Goal: Transaction & Acquisition: Purchase product/service

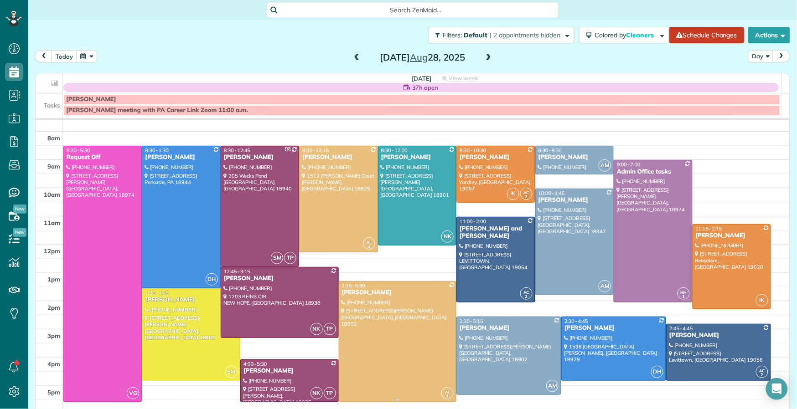
scroll to position [10, 0]
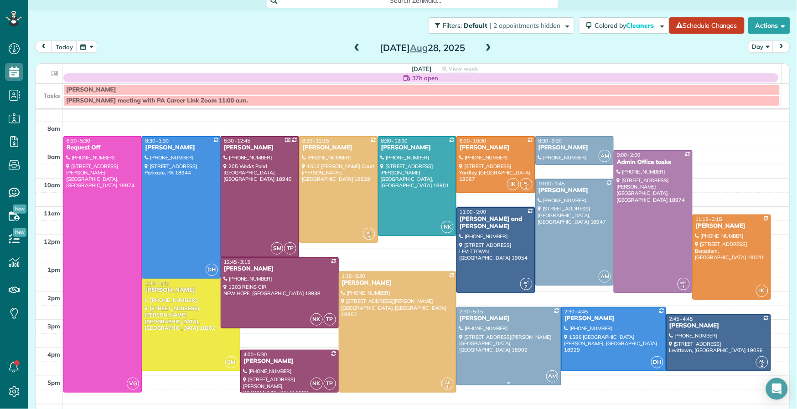
click at [478, 318] on div "Jonathan Rudolph" at bounding box center [508, 319] width 99 height 8
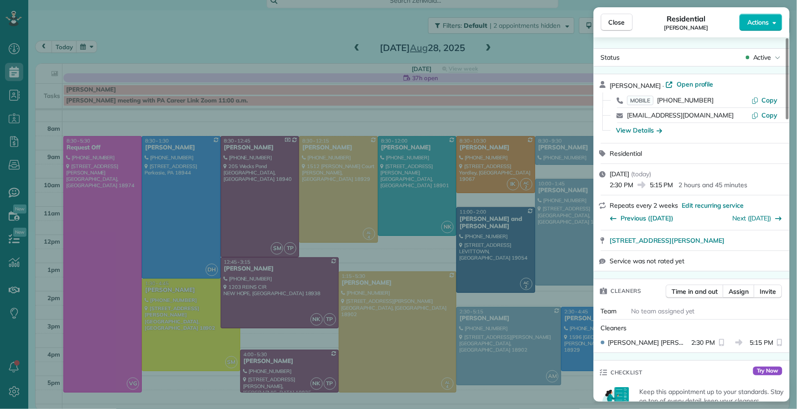
drag, startPoint x: 627, startPoint y: 26, endPoint x: 549, endPoint y: 258, distance: 244.1
click at [627, 27] on button "Close" at bounding box center [617, 22] width 32 height 17
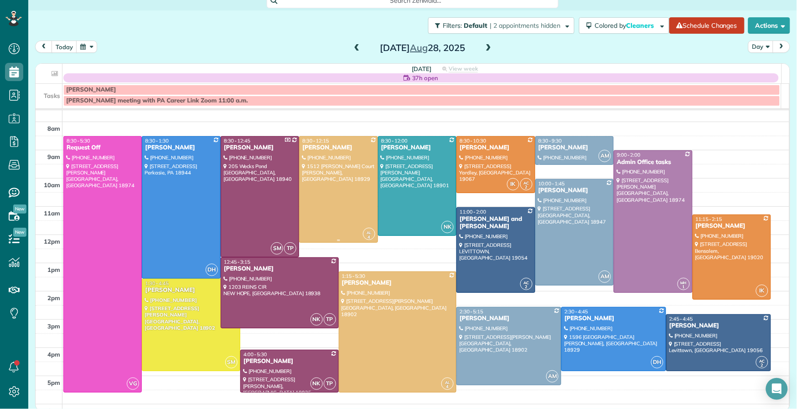
click at [317, 145] on div "[PERSON_NAME]" at bounding box center [338, 148] width 73 height 8
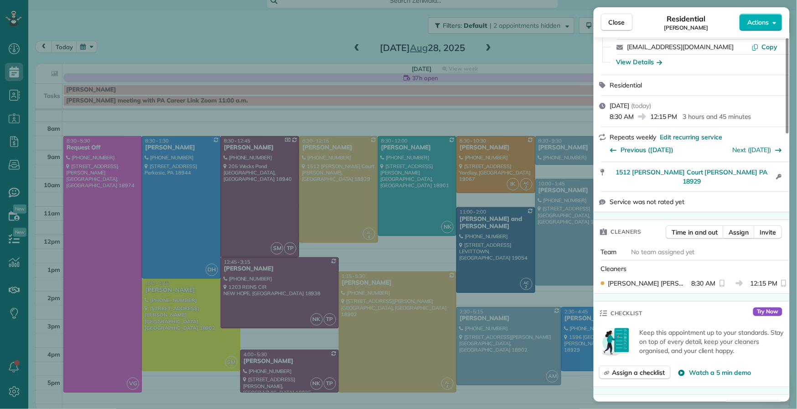
scroll to position [24, 0]
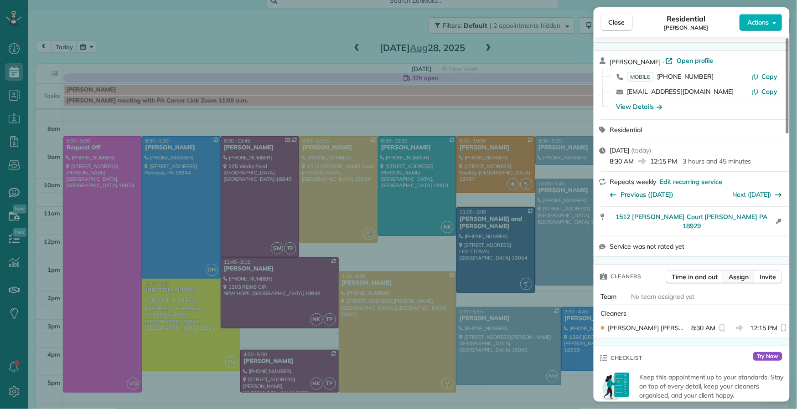
click at [747, 273] on span "Assign" at bounding box center [739, 277] width 20 height 9
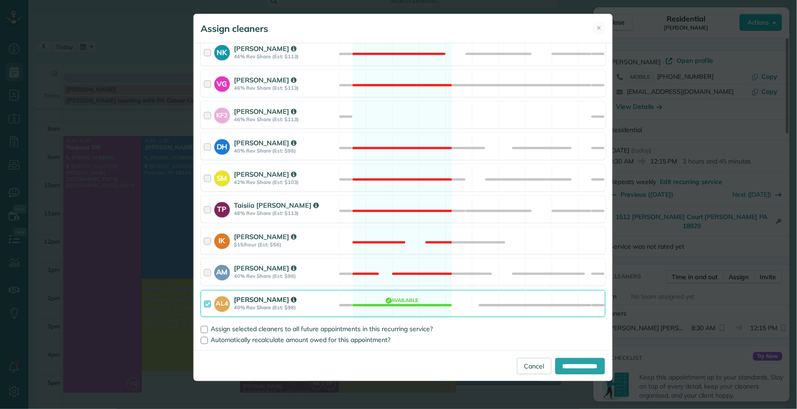
scroll to position [382, 0]
click at [208, 270] on div at bounding box center [209, 272] width 10 height 17
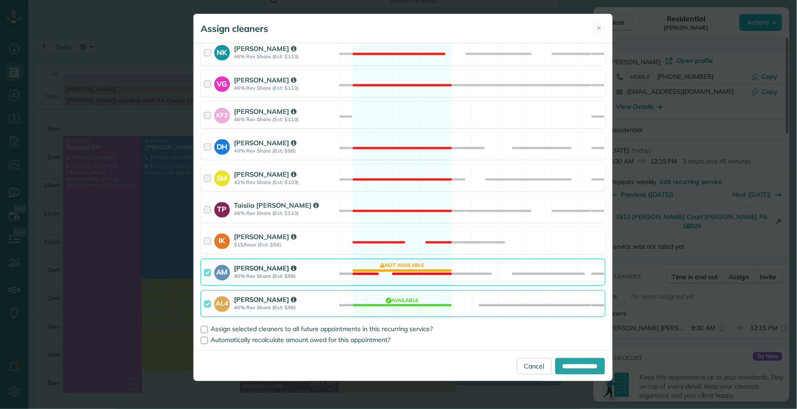
click at [210, 305] on div at bounding box center [209, 303] width 10 height 17
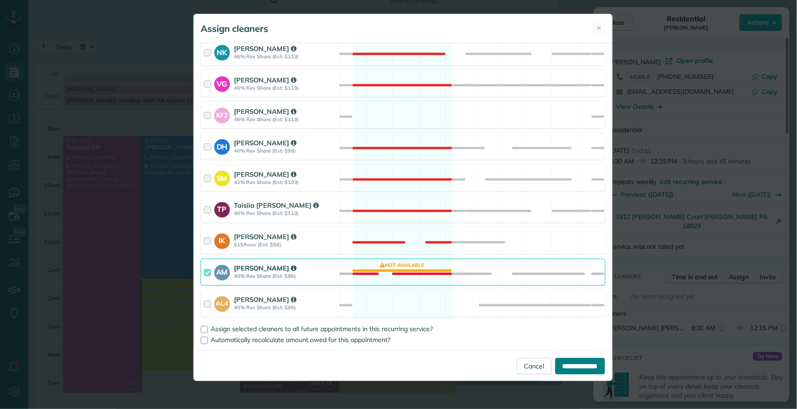
click at [569, 370] on input "**********" at bounding box center [580, 366] width 50 height 16
type input "**********"
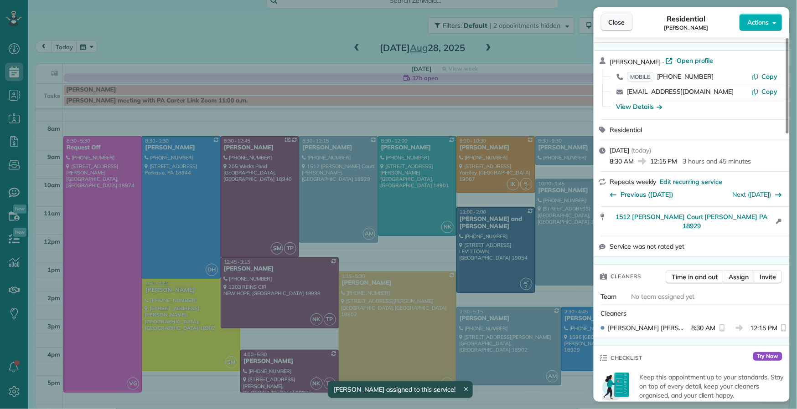
click at [618, 23] on span "Close" at bounding box center [617, 22] width 16 height 9
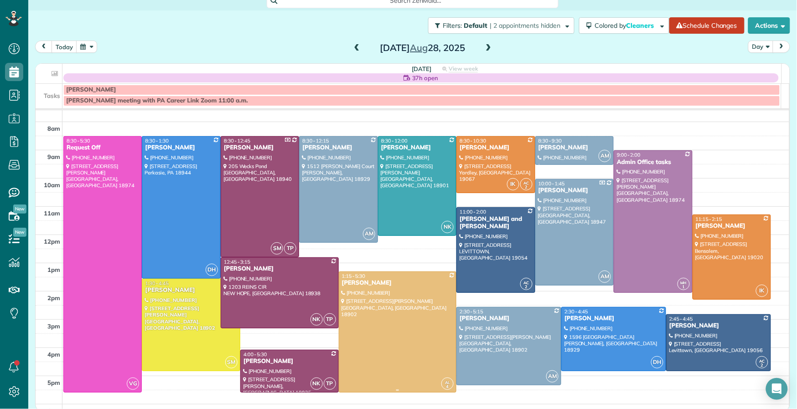
click at [367, 282] on div "Rebecca Malamis" at bounding box center [397, 283] width 113 height 8
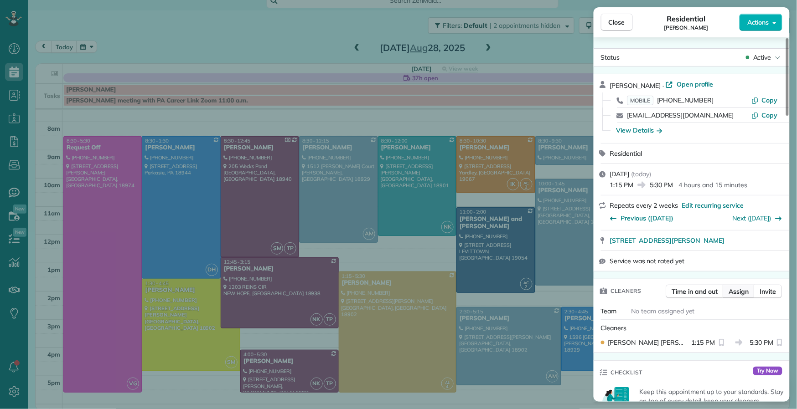
click at [738, 289] on span "Assign" at bounding box center [739, 291] width 20 height 9
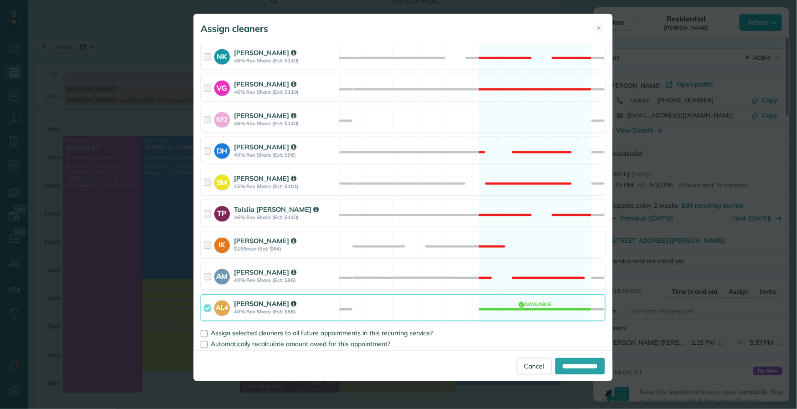
scroll to position [377, 0]
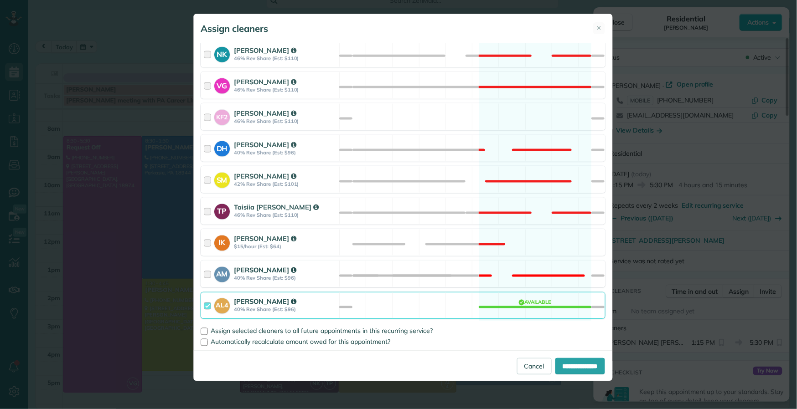
drag, startPoint x: 210, startPoint y: 276, endPoint x: 205, endPoint y: 286, distance: 11.2
click at [208, 279] on div at bounding box center [209, 274] width 10 height 17
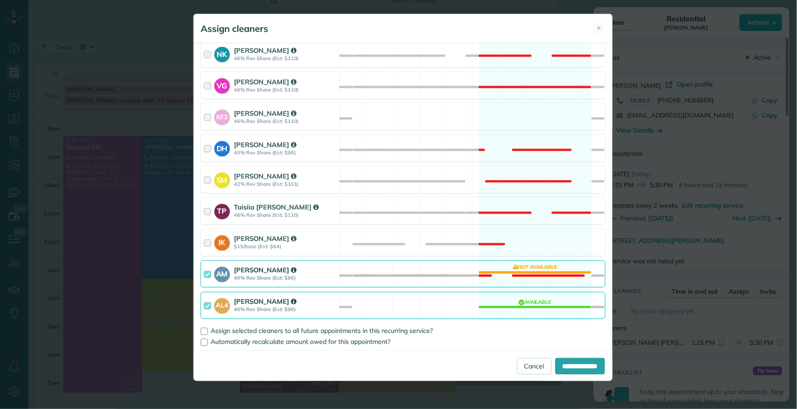
click at [210, 309] on div at bounding box center [209, 305] width 10 height 17
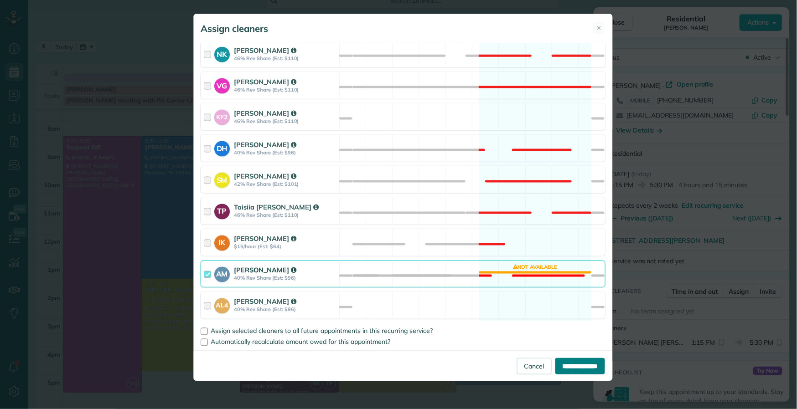
click at [584, 371] on input "**********" at bounding box center [580, 366] width 50 height 16
type input "**********"
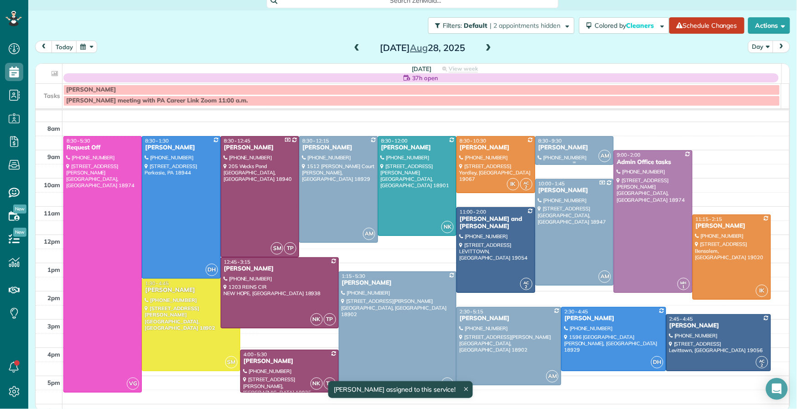
click at [544, 145] on div "Tracy Stunja" at bounding box center [574, 148] width 73 height 8
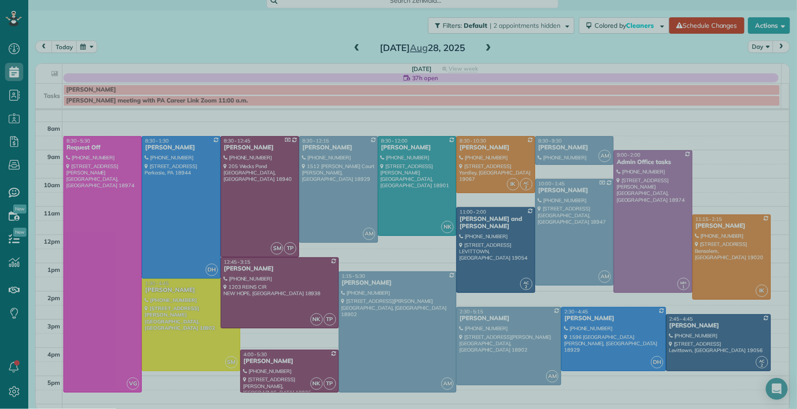
click at [555, 150] on div at bounding box center [398, 204] width 797 height 409
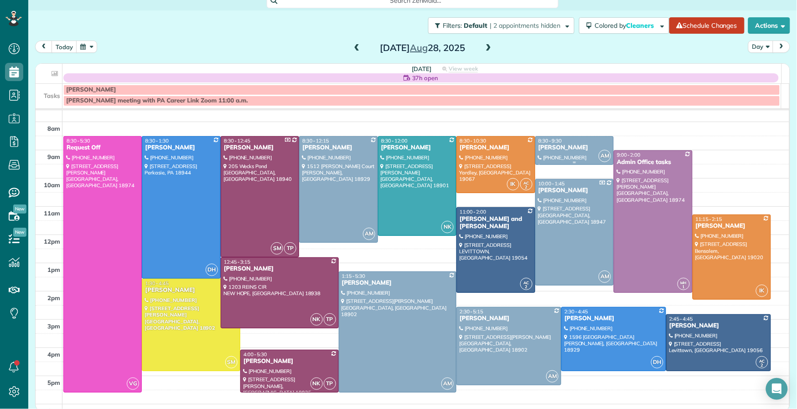
click at [545, 146] on div "Tracy Stunja" at bounding box center [574, 148] width 73 height 8
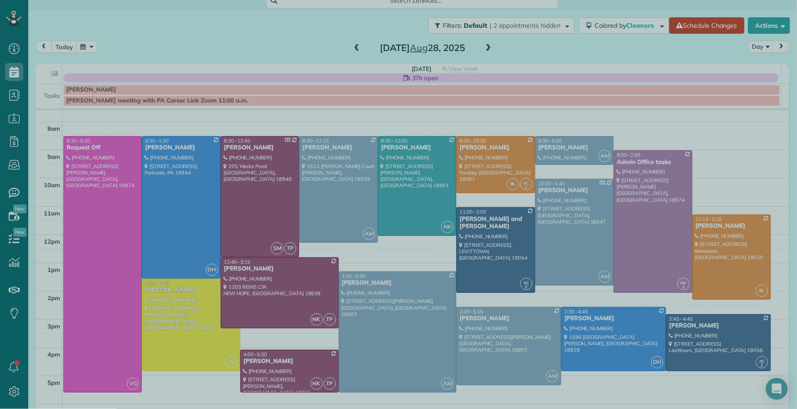
click at [545, 147] on div at bounding box center [398, 204] width 797 height 409
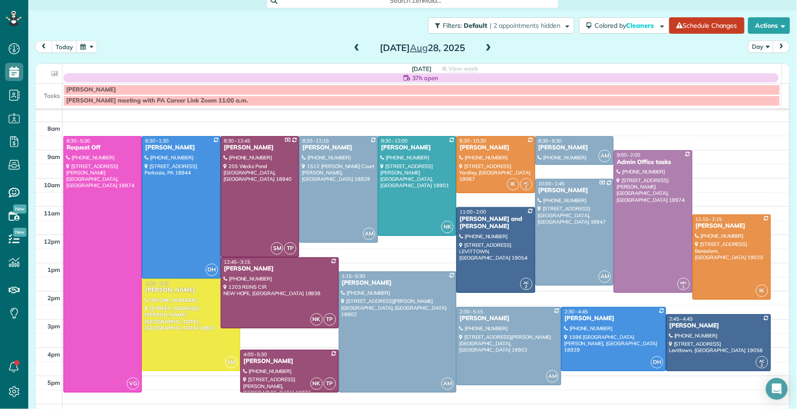
click at [545, 149] on div at bounding box center [398, 204] width 797 height 409
click at [541, 191] on div "Suzanne Day" at bounding box center [574, 191] width 73 height 8
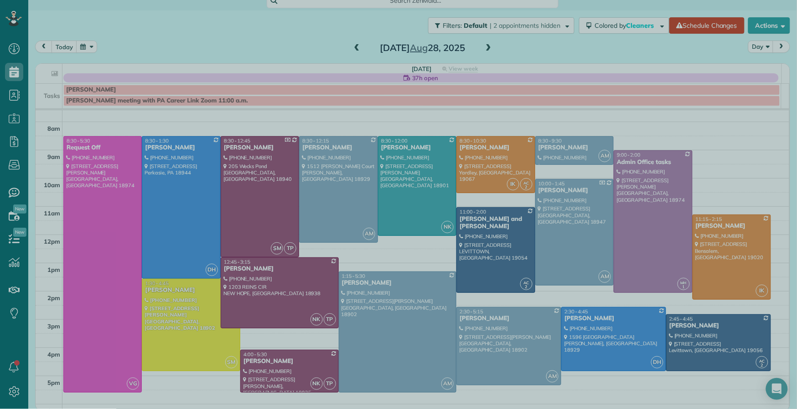
click at [543, 191] on div at bounding box center [398, 204] width 797 height 409
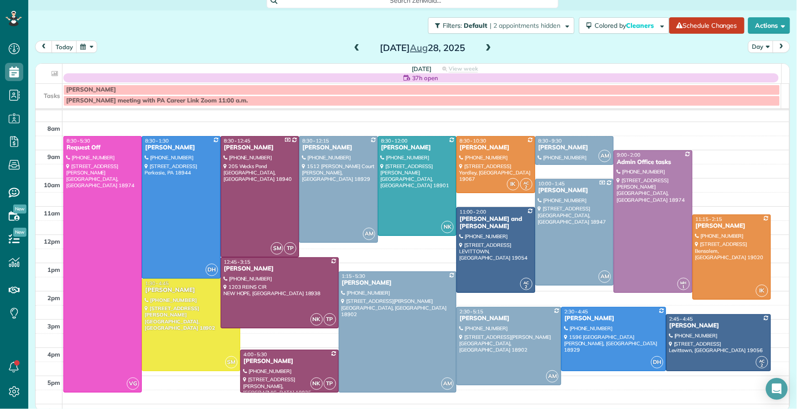
click at [543, 191] on div at bounding box center [398, 204] width 797 height 409
click at [485, 319] on div "Jonathan Rudolph" at bounding box center [508, 319] width 99 height 8
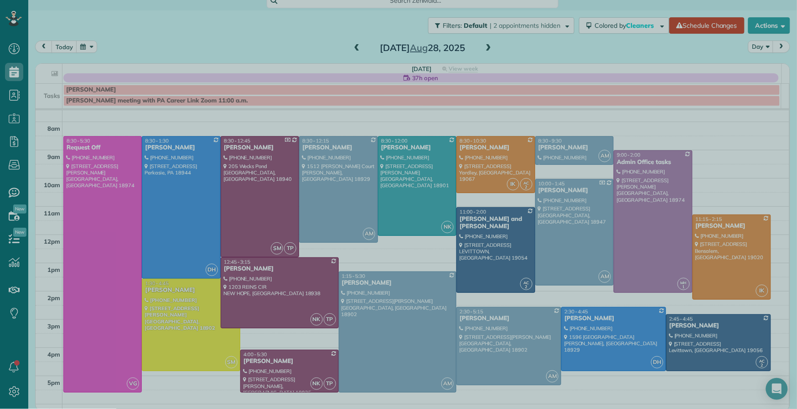
click at [485, 319] on div at bounding box center [398, 204] width 797 height 409
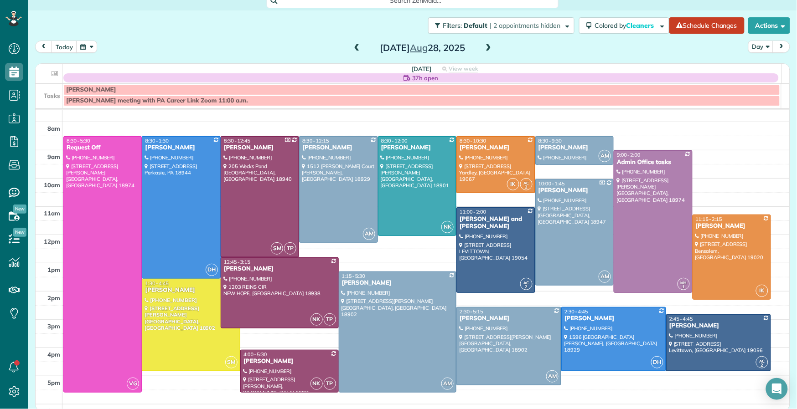
click at [485, 319] on div at bounding box center [398, 204] width 797 height 409
click at [352, 46] on span at bounding box center [357, 48] width 10 height 8
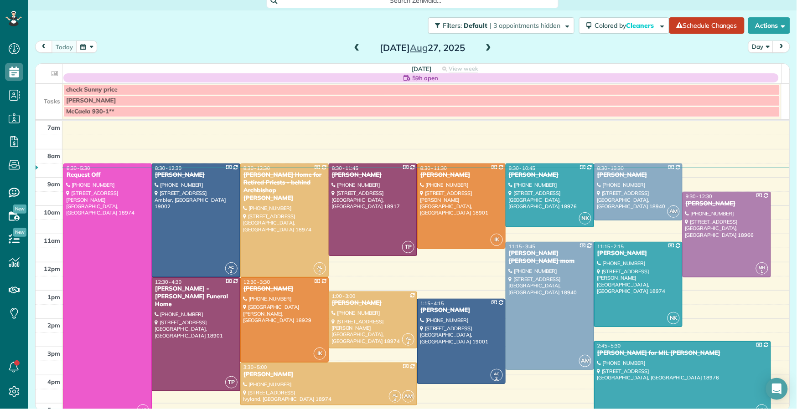
click at [485, 49] on span at bounding box center [488, 48] width 10 height 8
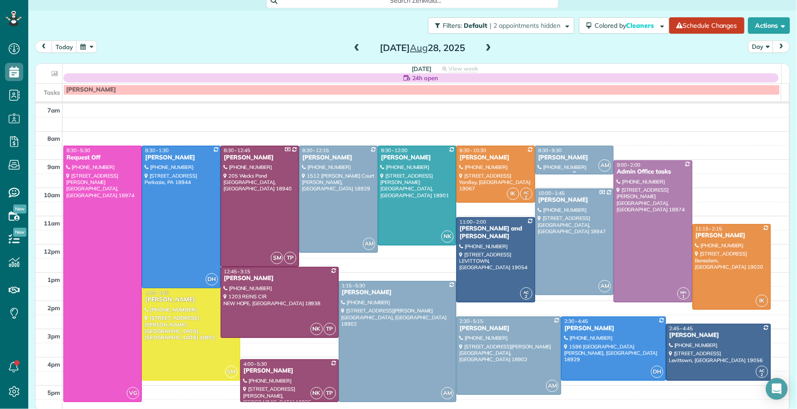
click at [545, 156] on div "Tracy Stunja" at bounding box center [574, 158] width 73 height 8
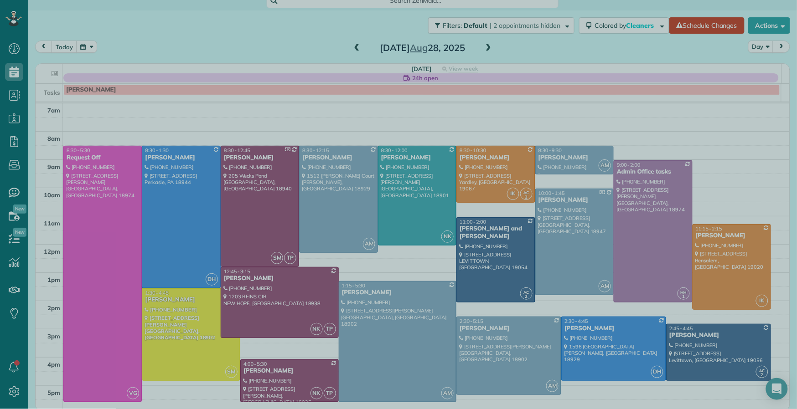
click at [545, 158] on div at bounding box center [398, 204] width 797 height 409
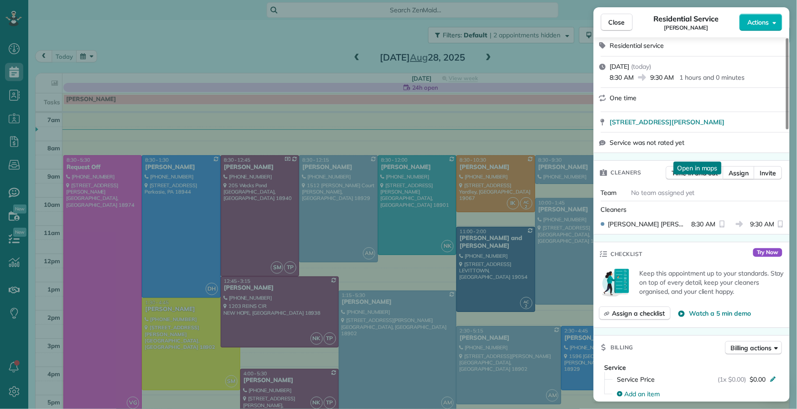
scroll to position [201, 0]
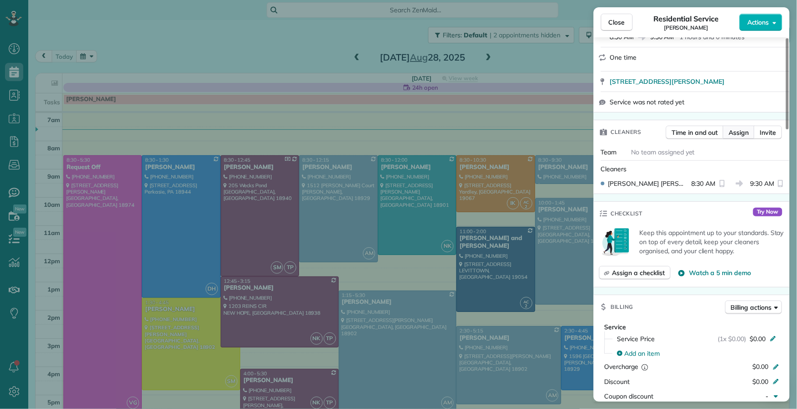
click at [736, 136] on span "Assign" at bounding box center [739, 132] width 20 height 9
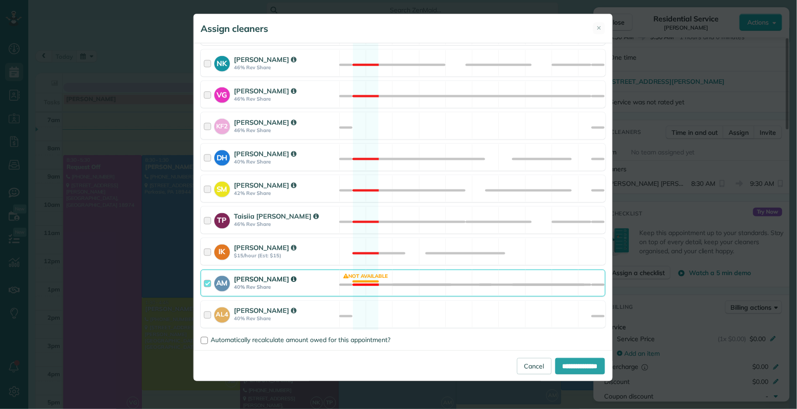
scroll to position [371, 0]
drag, startPoint x: 208, startPoint y: 284, endPoint x: 217, endPoint y: 294, distance: 12.6
click at [208, 284] on div at bounding box center [209, 283] width 10 height 17
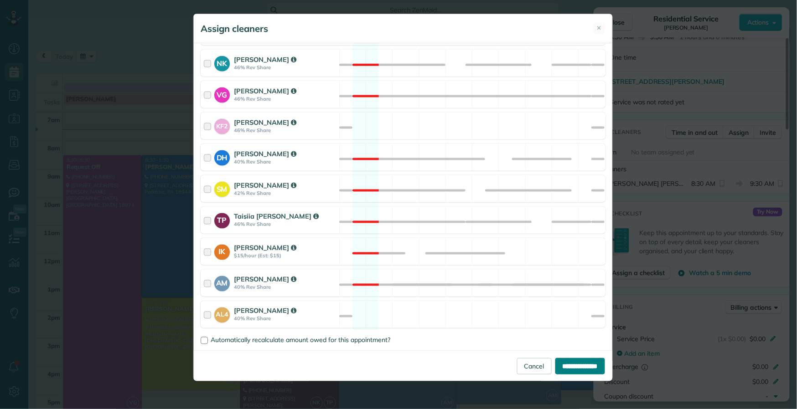
click at [566, 367] on input "**********" at bounding box center [580, 366] width 50 height 16
type input "**********"
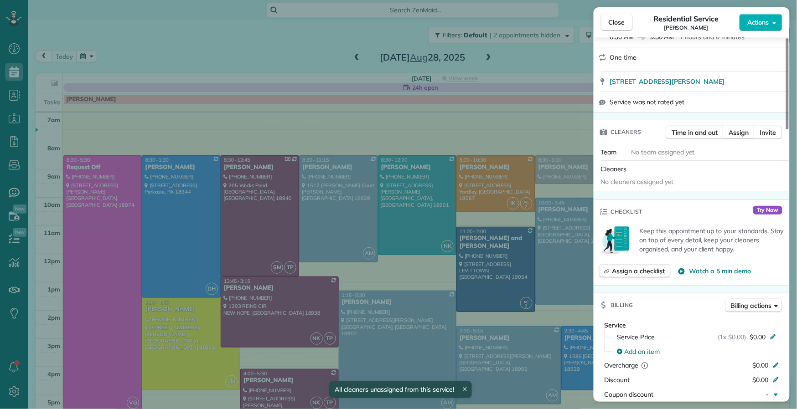
scroll to position [320, 0]
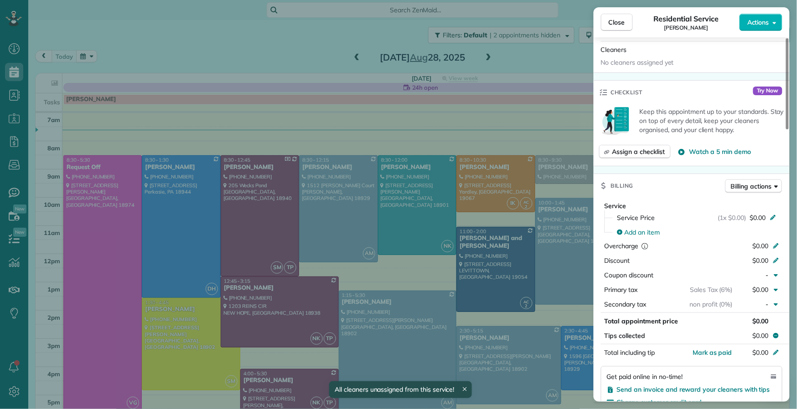
click at [616, 16] on button "Close" at bounding box center [617, 22] width 32 height 17
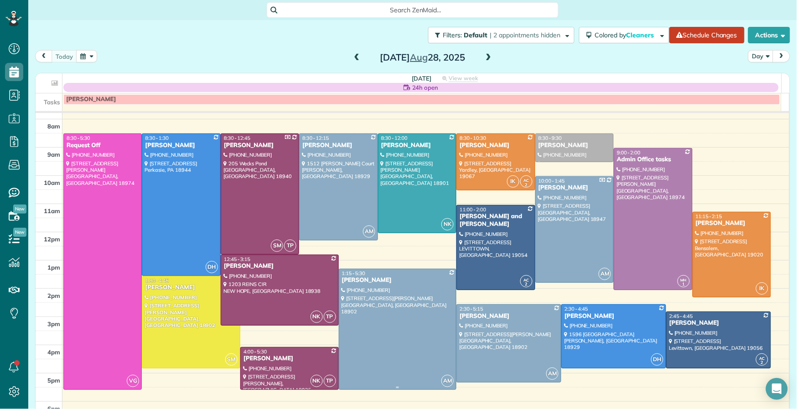
scroll to position [21, 0]
click at [544, 145] on div "[PERSON_NAME]" at bounding box center [574, 146] width 73 height 8
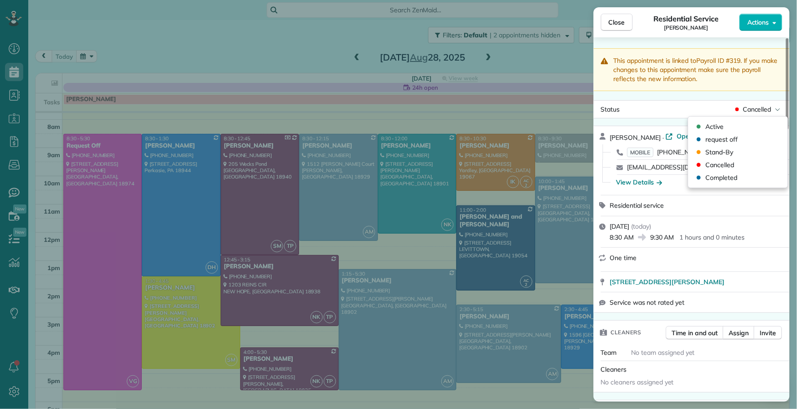
click at [769, 108] on span "Cancelled" at bounding box center [757, 109] width 29 height 9
click at [762, 124] on div "Active" at bounding box center [738, 126] width 92 height 13
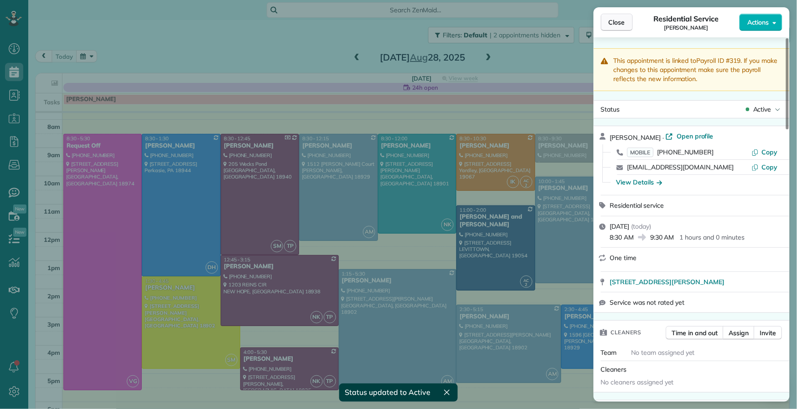
click at [613, 22] on span "Close" at bounding box center [617, 22] width 16 height 9
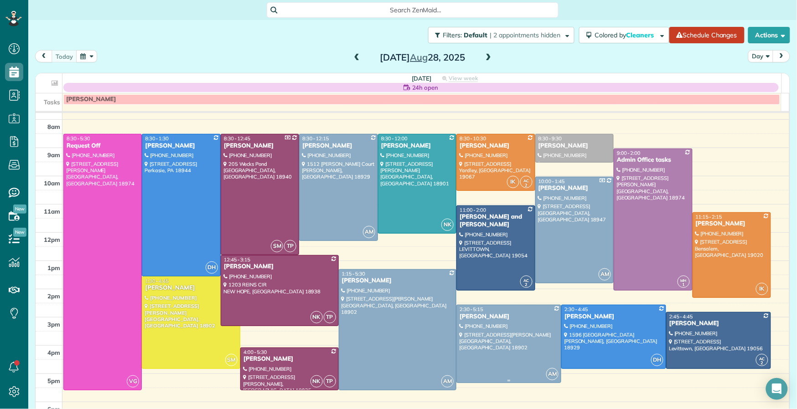
click at [492, 317] on div "Jonathan Rudolph" at bounding box center [508, 317] width 99 height 8
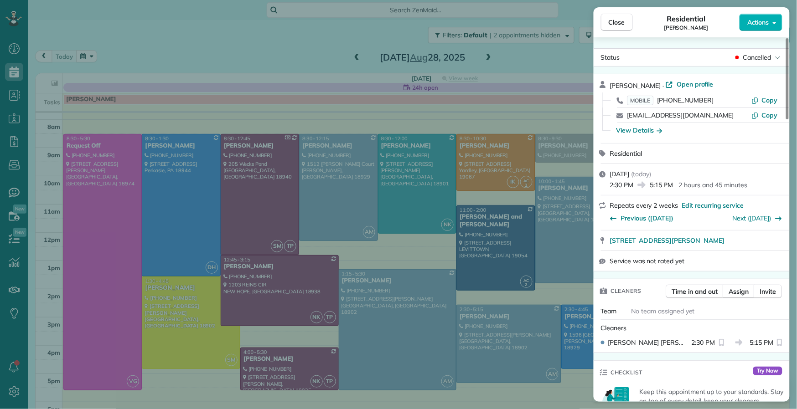
drag, startPoint x: 621, startPoint y: 24, endPoint x: 589, endPoint y: 58, distance: 47.1
click at [620, 24] on span "Close" at bounding box center [617, 22] width 16 height 9
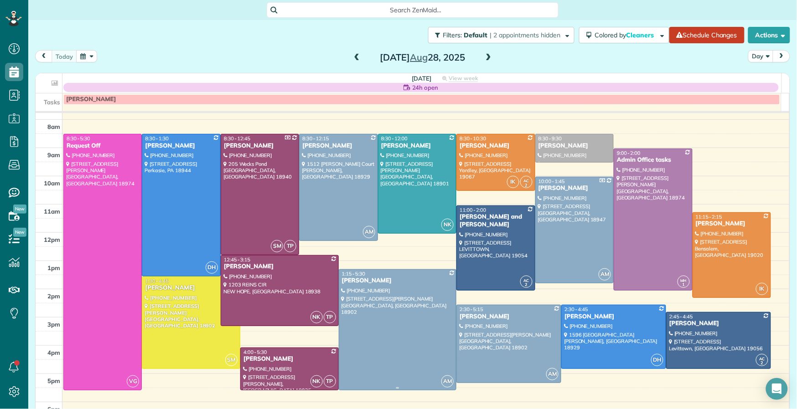
click at [364, 278] on div "Rebecca Malamis" at bounding box center [397, 281] width 113 height 8
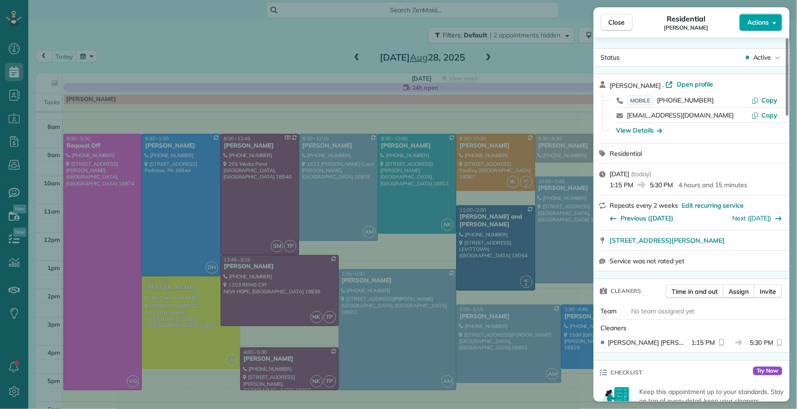
click at [763, 27] on button "Actions" at bounding box center [760, 22] width 43 height 17
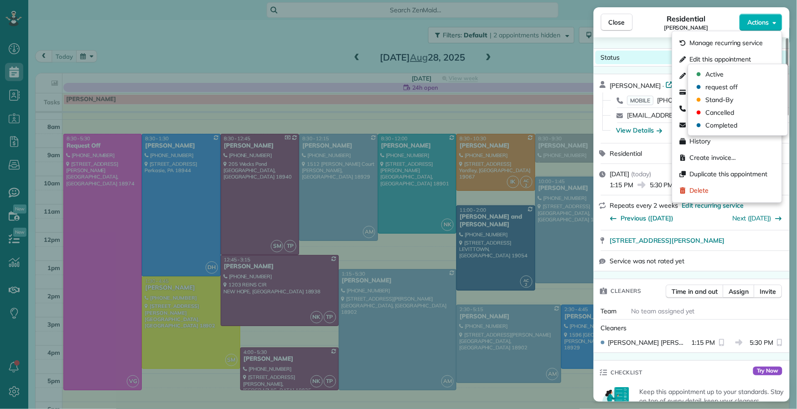
click at [641, 52] on div "Status Active" at bounding box center [691, 58] width 192 height 14
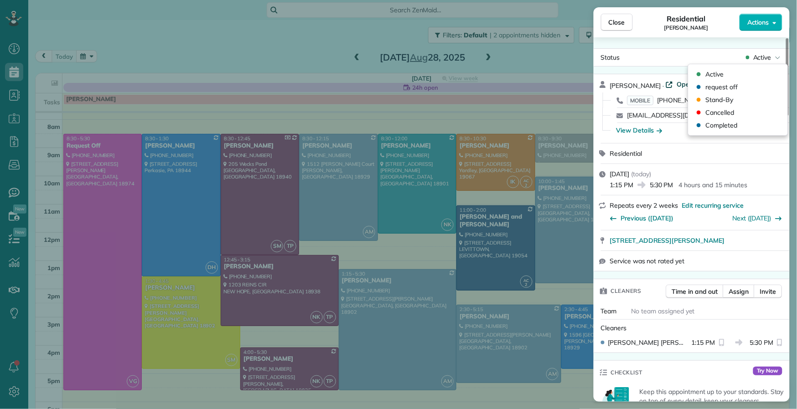
click at [677, 86] on span "Open profile" at bounding box center [695, 84] width 37 height 9
click at [683, 84] on div "Close Residential Rebecca Malamis Actions Status Active Rebecca Malamis · Open …" at bounding box center [398, 204] width 797 height 409
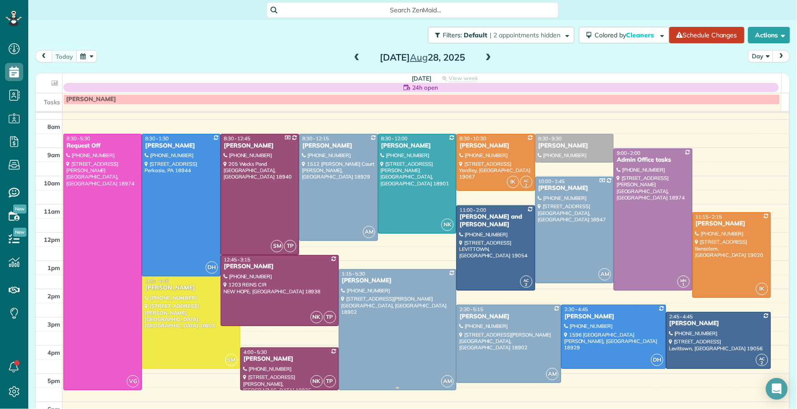
click at [346, 281] on div "Rebecca Malamis" at bounding box center [397, 281] width 113 height 8
click at [0, 0] on div at bounding box center [0, 0] width 0 height 0
click at [346, 281] on div "Rebecca Malamis" at bounding box center [397, 281] width 113 height 8
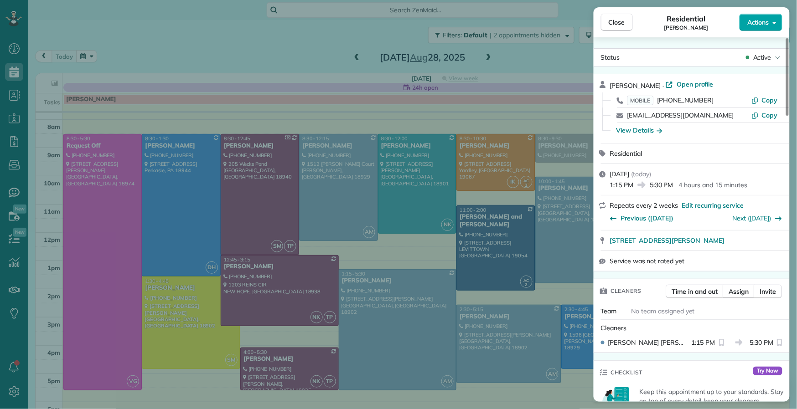
click at [770, 20] on button "Actions" at bounding box center [760, 22] width 43 height 17
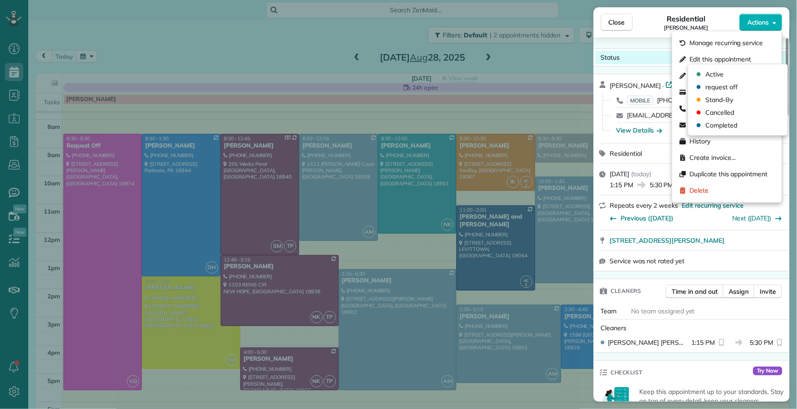
click at [642, 55] on div "Status Active" at bounding box center [691, 58] width 192 height 14
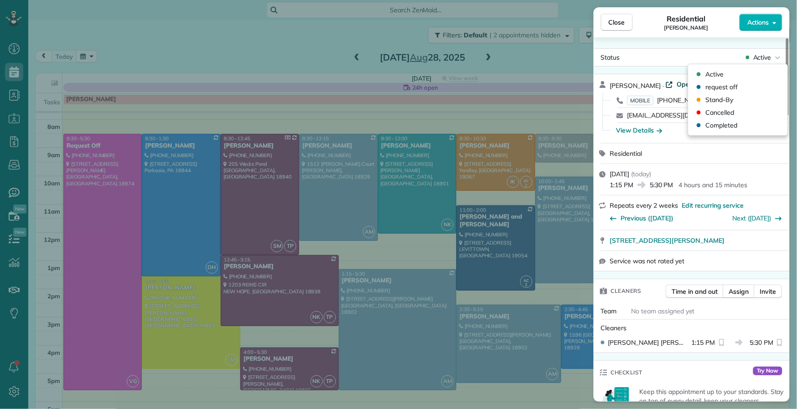
click at [683, 85] on span "Open profile" at bounding box center [695, 84] width 37 height 9
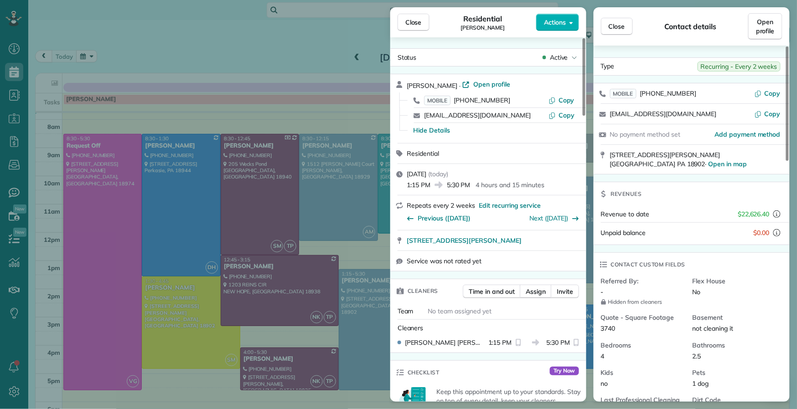
drag, startPoint x: 420, startPoint y: 21, endPoint x: 410, endPoint y: 198, distance: 177.2
click at [420, 22] on span "Close" at bounding box center [413, 22] width 16 height 9
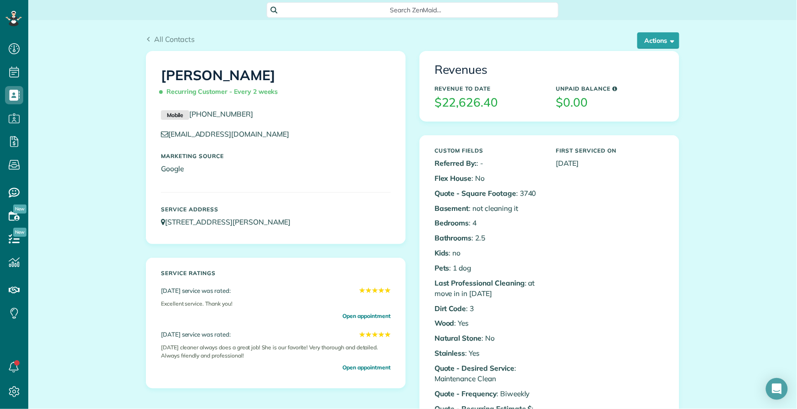
scroll to position [4, 4]
click at [649, 43] on button "Actions" at bounding box center [658, 40] width 42 height 16
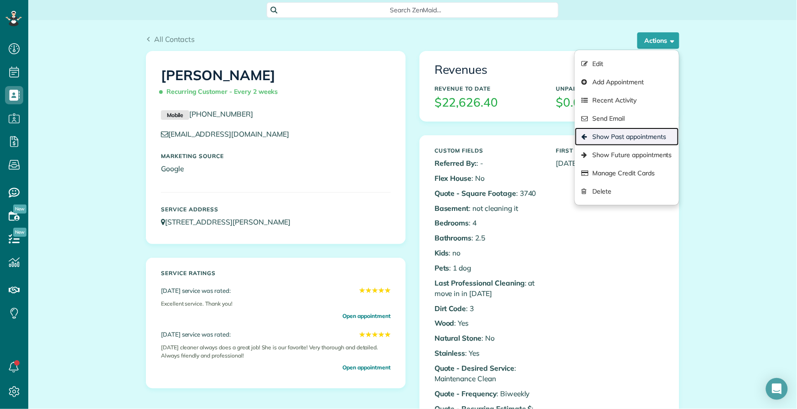
click at [641, 135] on link "Show Past appointments" at bounding box center [627, 137] width 104 height 18
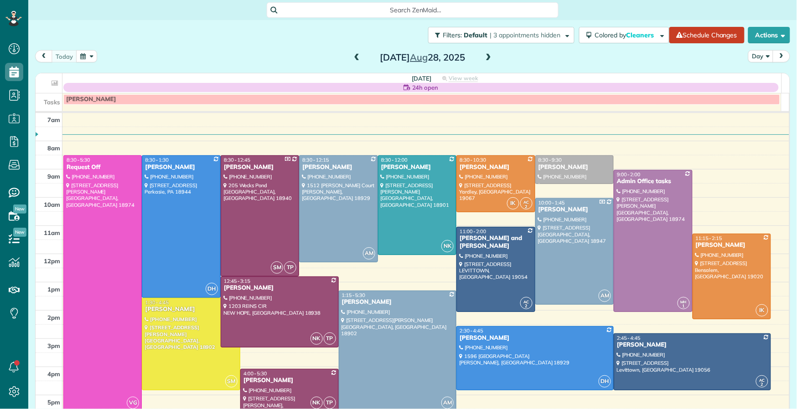
scroll to position [4, 4]
click at [352, 61] on span at bounding box center [357, 58] width 10 height 8
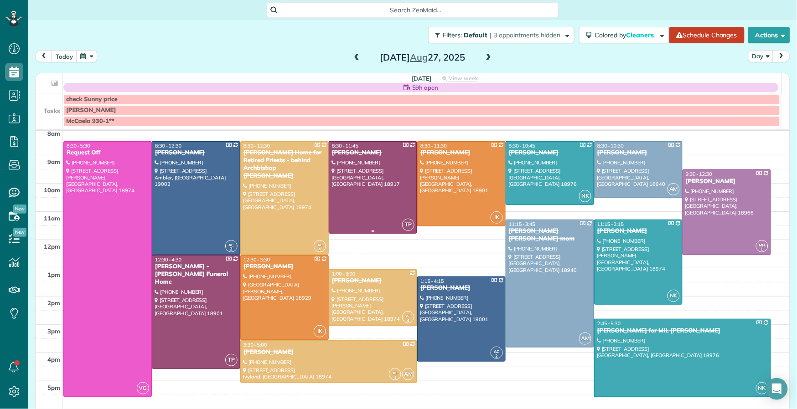
scroll to position [18, 0]
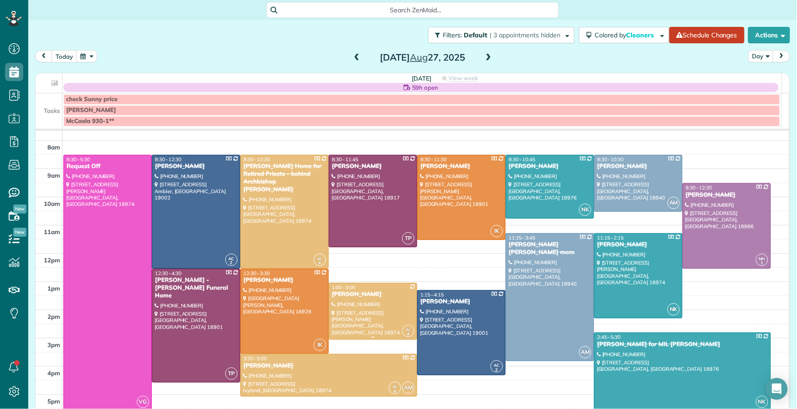
click at [364, 295] on div "Barbara Tomeo" at bounding box center [372, 295] width 83 height 8
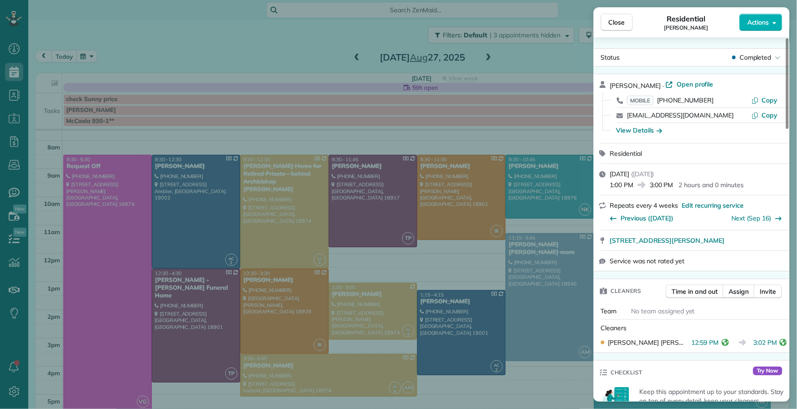
click at [615, 27] on button "Close" at bounding box center [617, 22] width 32 height 17
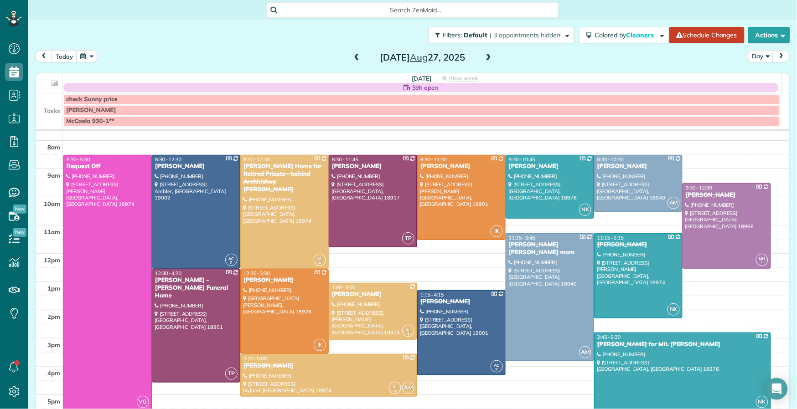
click at [483, 57] on span at bounding box center [488, 58] width 10 height 8
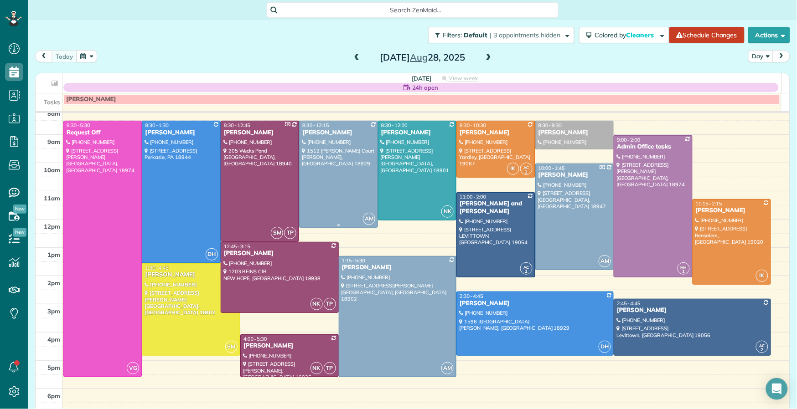
scroll to position [37, 0]
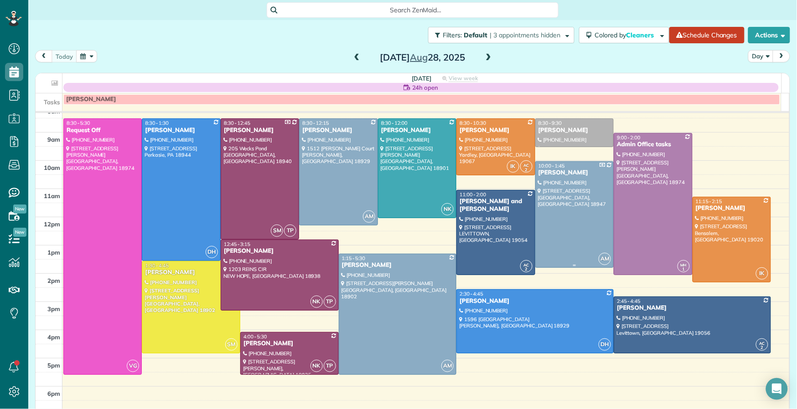
click at [545, 173] on div "Suzanne Day" at bounding box center [574, 173] width 73 height 8
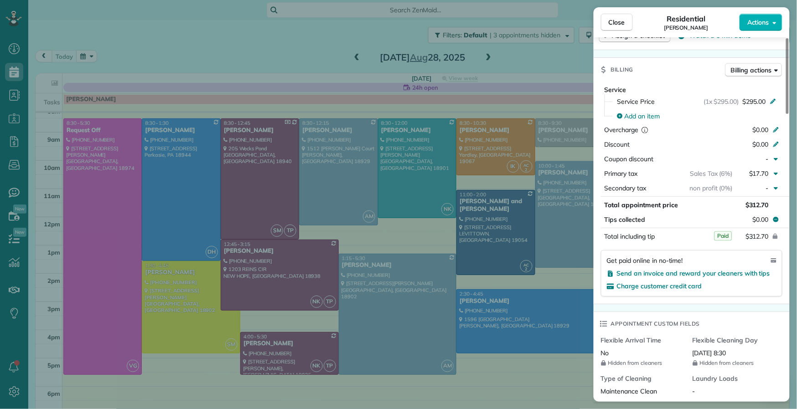
scroll to position [300, 0]
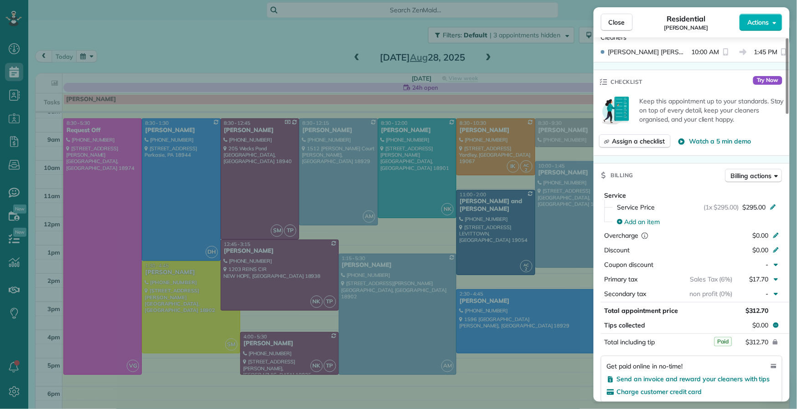
drag, startPoint x: 613, startPoint y: 25, endPoint x: 564, endPoint y: 223, distance: 204.8
click at [613, 25] on span "Close" at bounding box center [617, 22] width 16 height 9
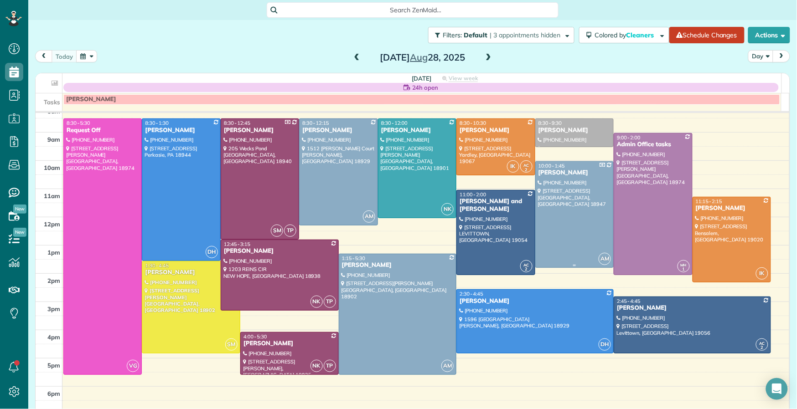
click at [550, 171] on div "Suzanne Day" at bounding box center [574, 173] width 73 height 8
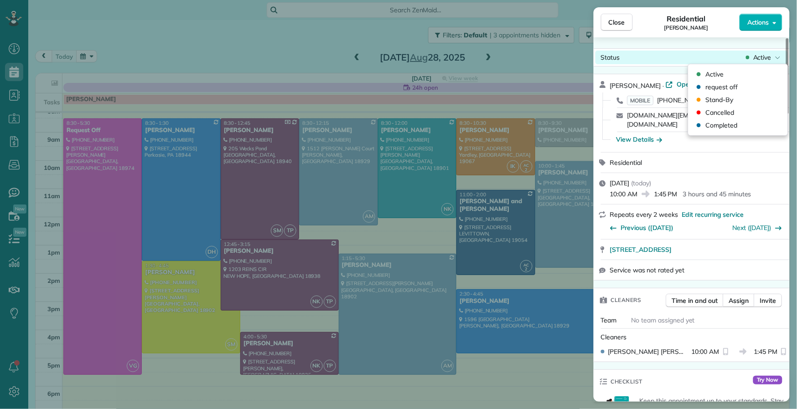
click at [769, 56] on span "Active" at bounding box center [762, 57] width 18 height 9
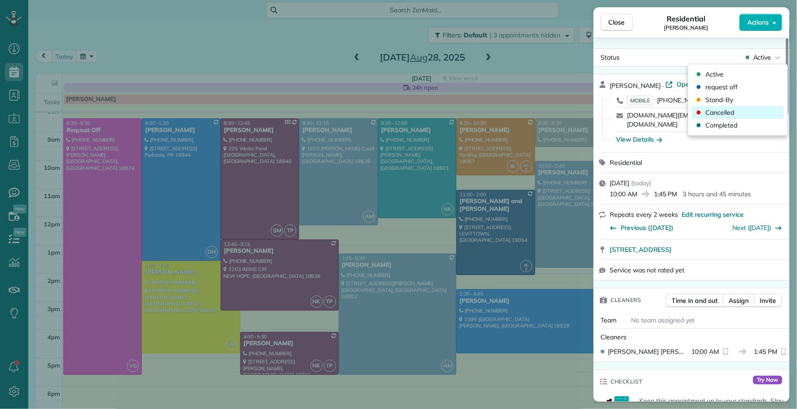
click at [751, 112] on div "Cancelled" at bounding box center [738, 112] width 92 height 13
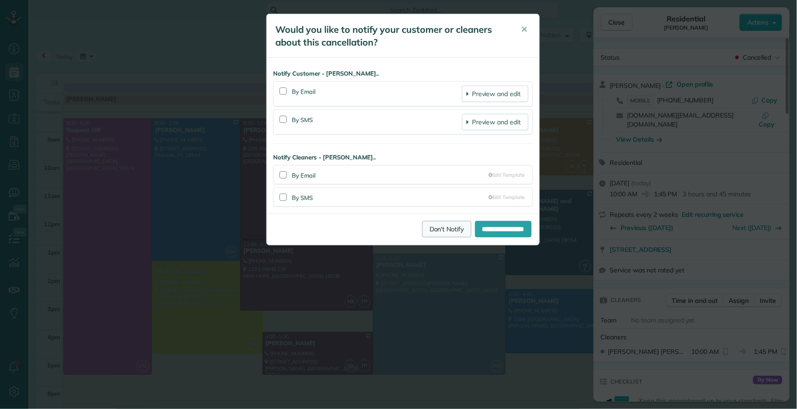
click at [424, 236] on link "Don't Notify" at bounding box center [446, 229] width 49 height 16
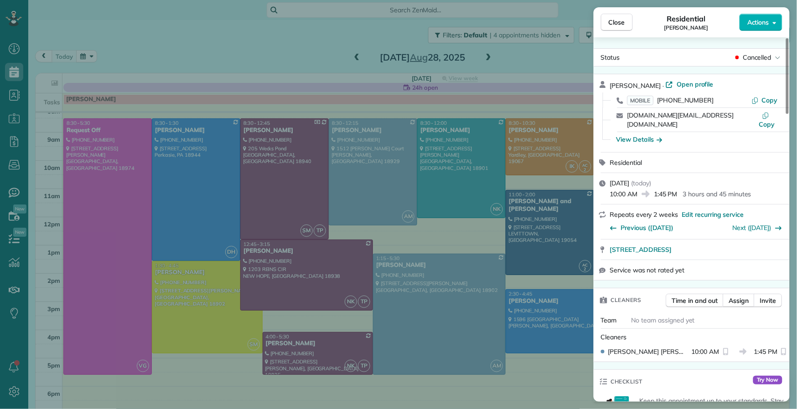
drag, startPoint x: 625, startPoint y: 29, endPoint x: 594, endPoint y: 181, distance: 154.8
click at [625, 29] on button "Close" at bounding box center [617, 22] width 32 height 17
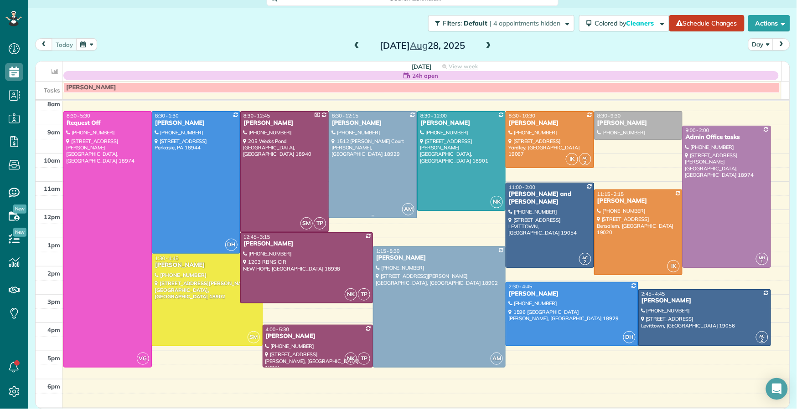
scroll to position [35, 0]
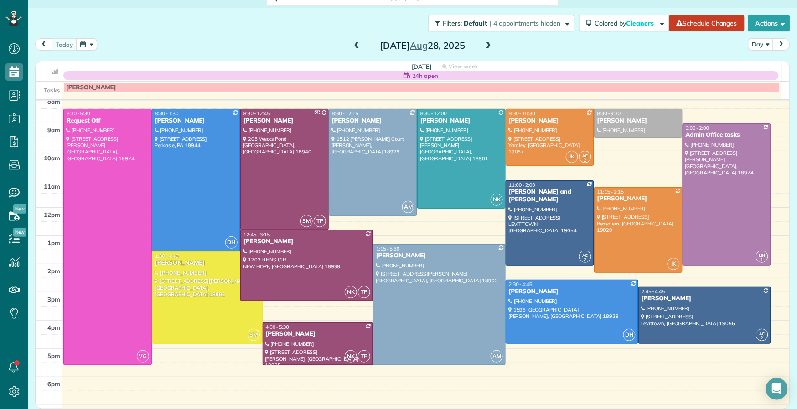
click at [486, 43] on span at bounding box center [488, 46] width 10 height 8
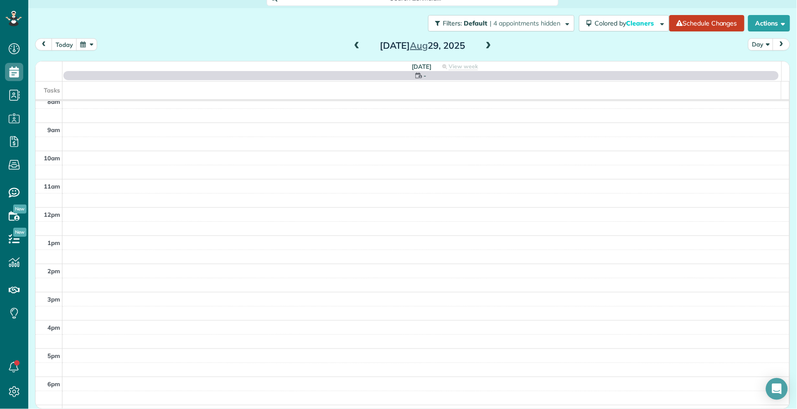
click at [486, 43] on span at bounding box center [488, 46] width 10 height 8
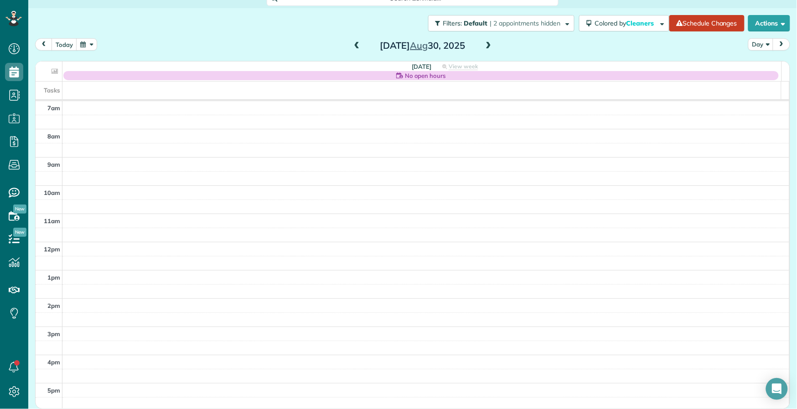
click at [486, 43] on span at bounding box center [488, 46] width 10 height 8
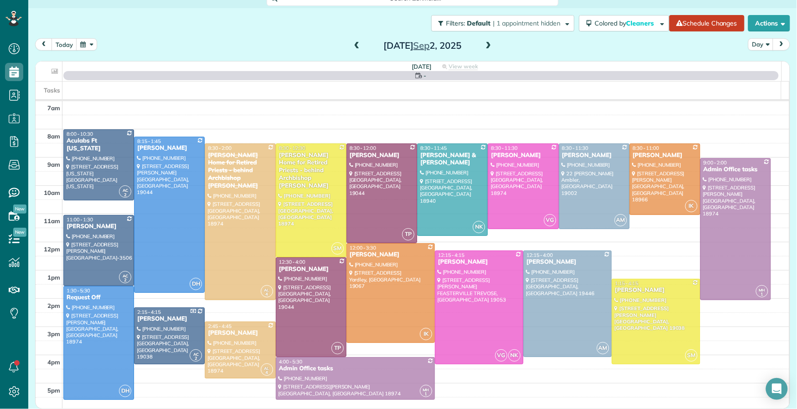
click at [486, 43] on span at bounding box center [488, 46] width 10 height 8
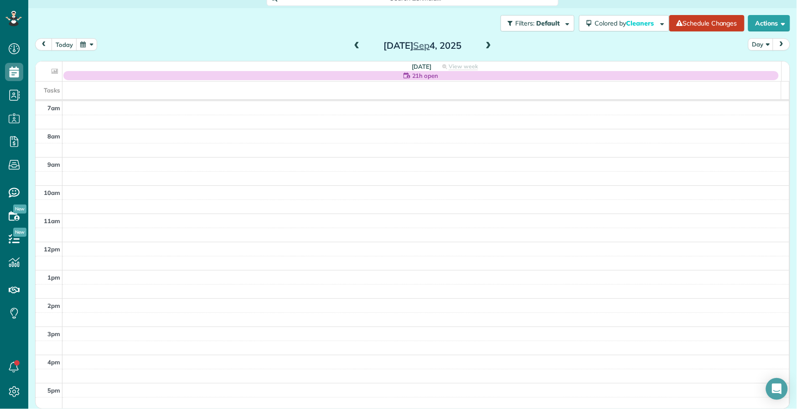
click at [352, 44] on span at bounding box center [357, 46] width 10 height 8
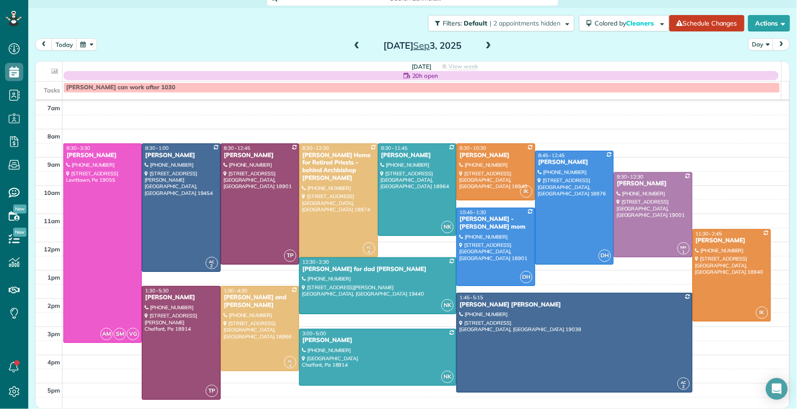
click at [487, 46] on span at bounding box center [488, 46] width 10 height 8
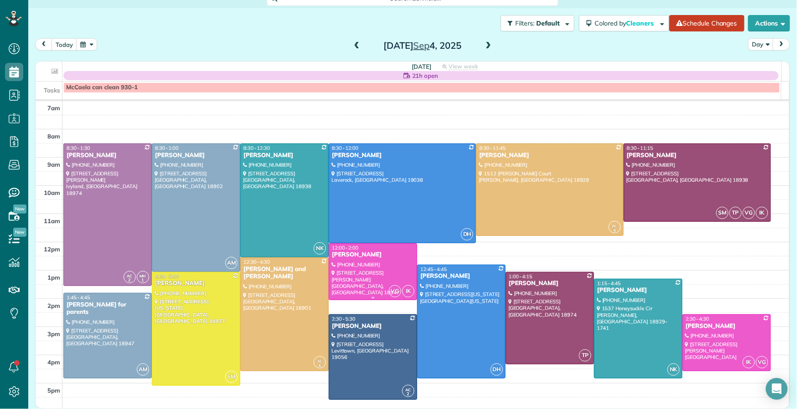
click at [353, 255] on div "Tracy Stunja" at bounding box center [372, 255] width 83 height 8
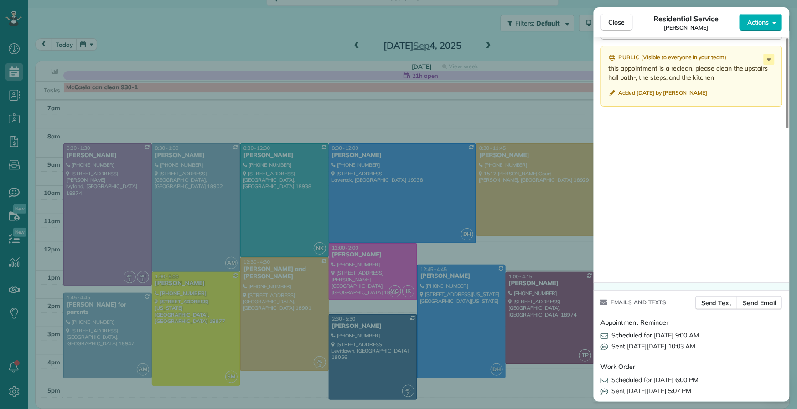
scroll to position [986, 0]
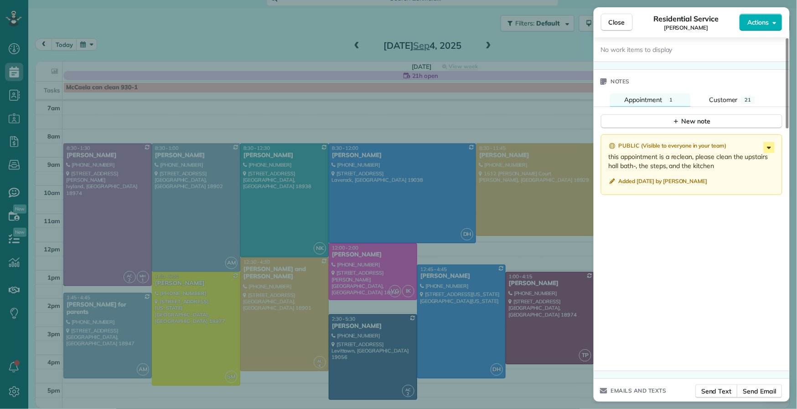
click at [768, 150] on icon at bounding box center [769, 147] width 11 height 11
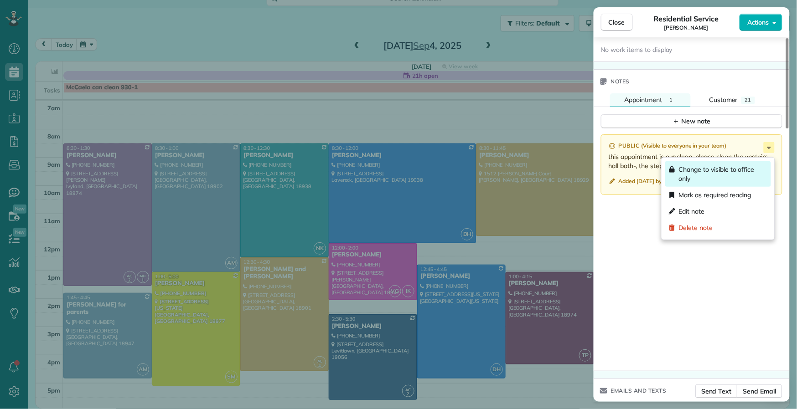
click at [741, 172] on span "Change to visible to office only" at bounding box center [723, 174] width 88 height 18
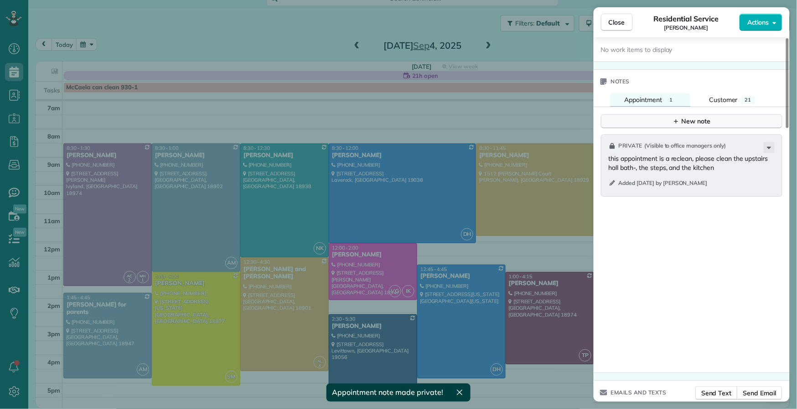
click at [675, 125] on icon "button" at bounding box center [675, 121] width 7 height 7
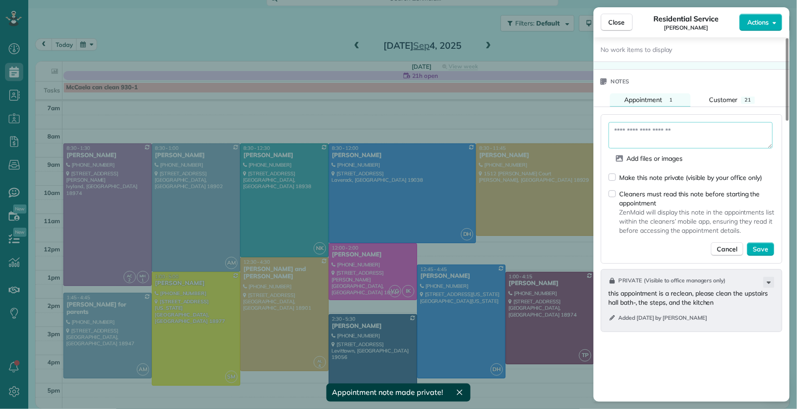
click at [657, 141] on textarea at bounding box center [691, 135] width 164 height 26
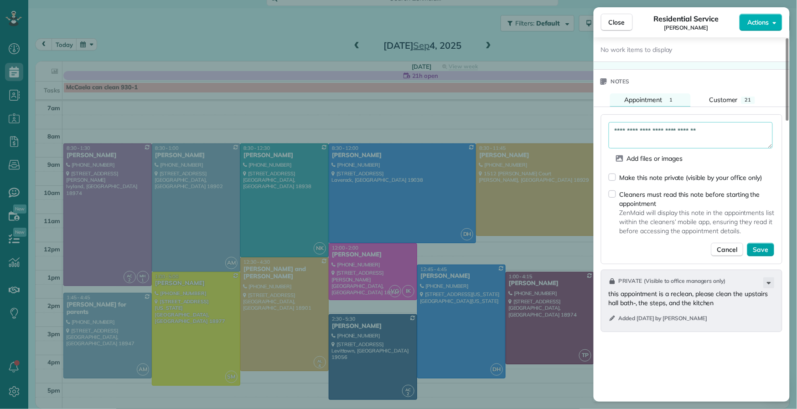
type textarea "**********"
click at [762, 254] on span "Save" at bounding box center [760, 249] width 15 height 9
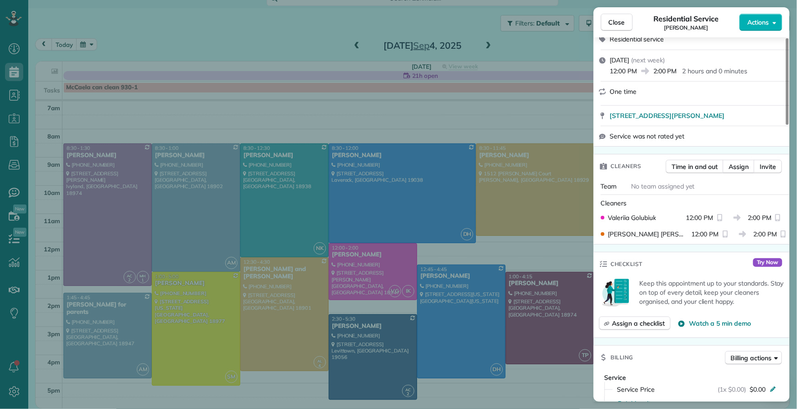
scroll to position [66, 0]
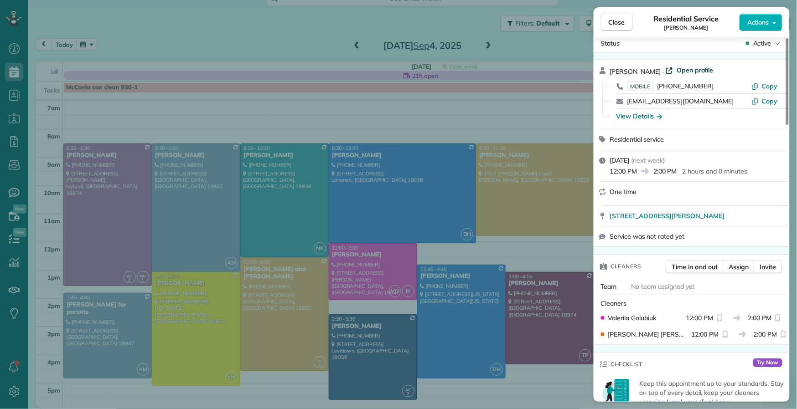
click at [687, 67] on span "Open profile" at bounding box center [695, 70] width 37 height 9
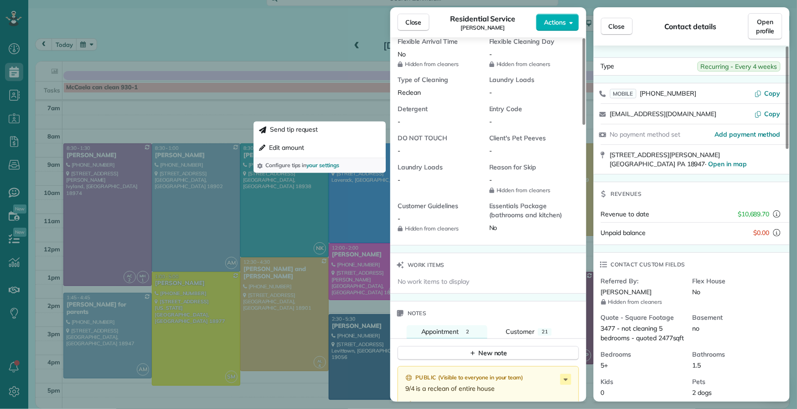
scroll to position [951, 0]
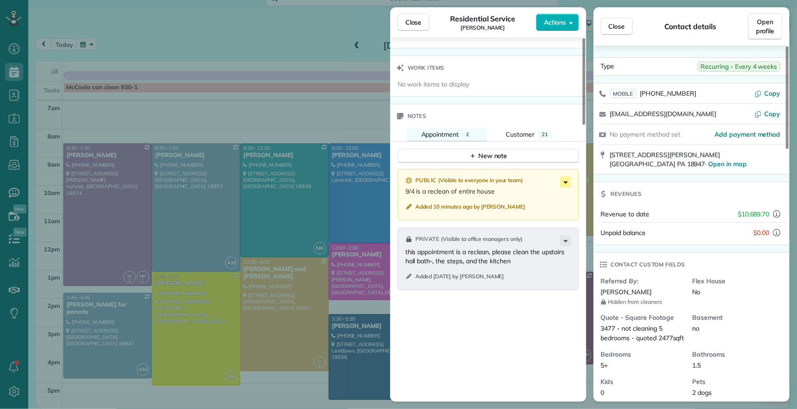
click at [568, 186] on icon at bounding box center [565, 182] width 11 height 11
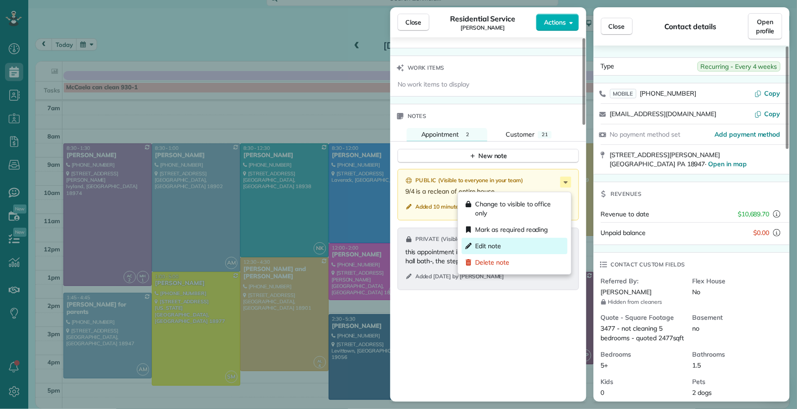
click at [502, 247] on div "Edit note" at bounding box center [515, 246] width 106 height 16
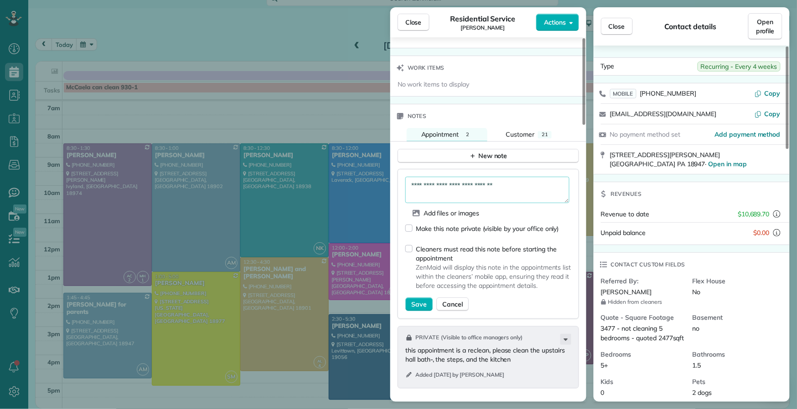
click at [514, 196] on textarea "**********" at bounding box center [487, 190] width 164 height 26
click at [489, 203] on textarea "**********" at bounding box center [487, 190] width 164 height 26
click at [534, 202] on textarea "**********" at bounding box center [487, 190] width 164 height 26
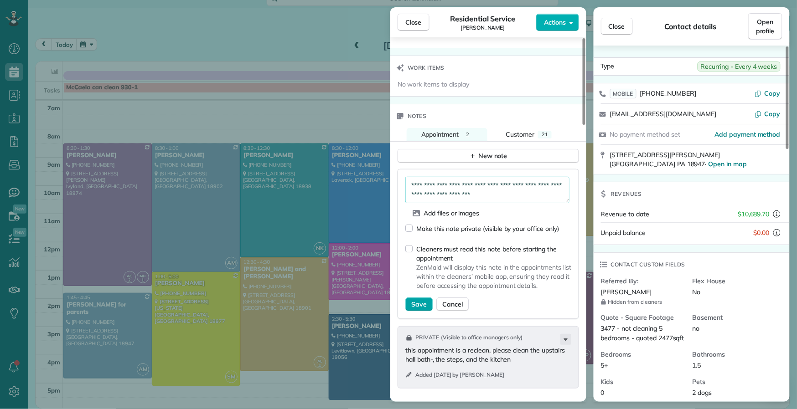
type textarea "**********"
click at [420, 309] on span "Save" at bounding box center [418, 304] width 15 height 9
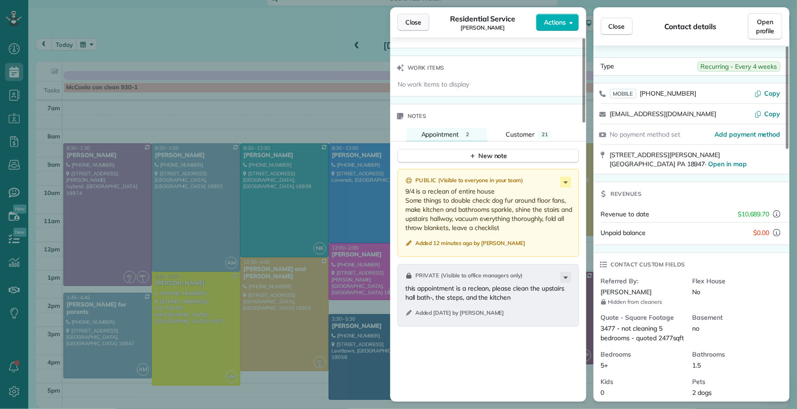
drag, startPoint x: 418, startPoint y: 24, endPoint x: 421, endPoint y: 29, distance: 5.9
click at [418, 25] on span "Close" at bounding box center [413, 22] width 16 height 9
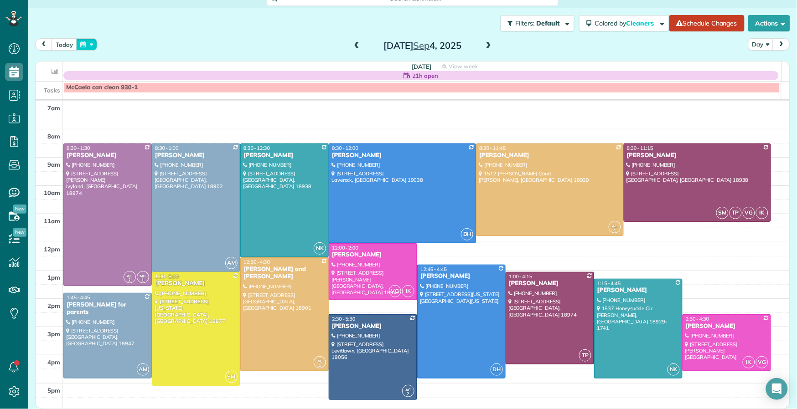
click at [85, 47] on button "button" at bounding box center [86, 44] width 21 height 12
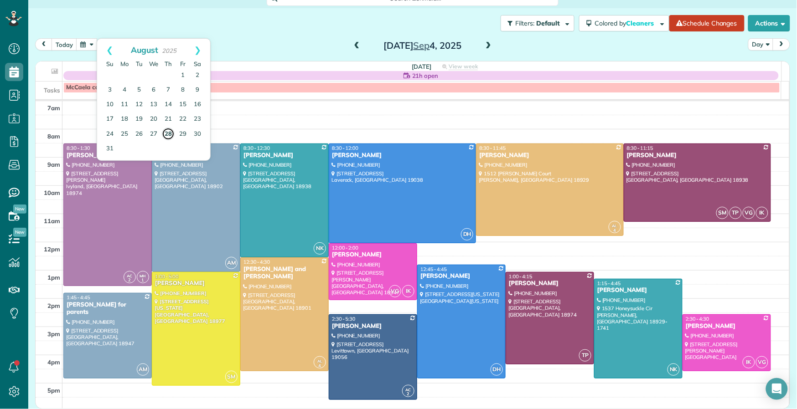
click at [167, 134] on link "28" at bounding box center [168, 134] width 13 height 13
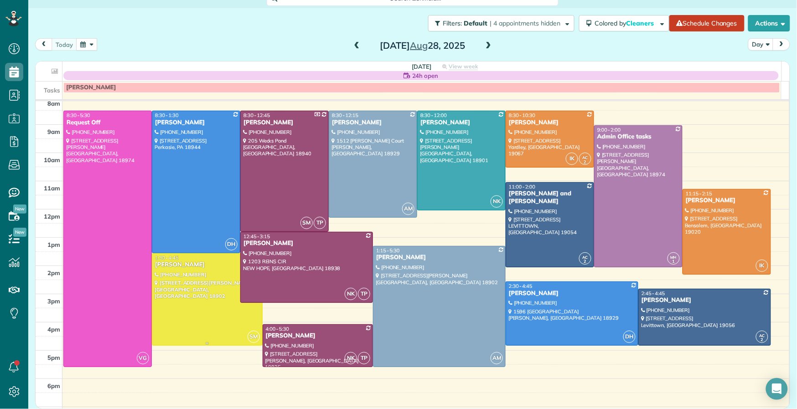
scroll to position [33, 0]
click at [172, 262] on div "Jennifer McClellan" at bounding box center [207, 265] width 105 height 8
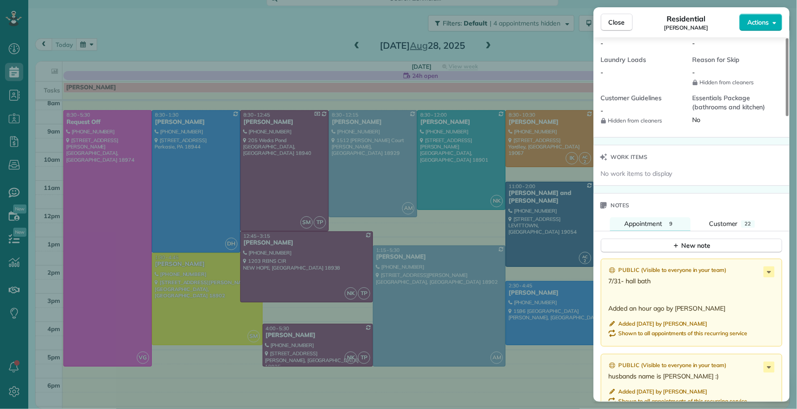
scroll to position [883, 0]
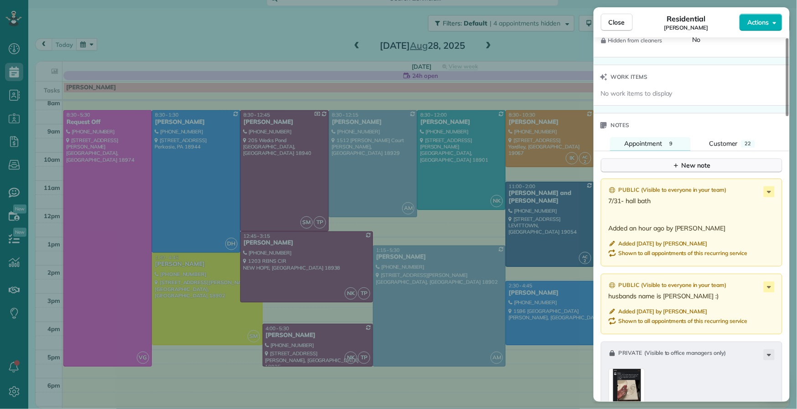
click at [717, 169] on button "New note" at bounding box center [691, 166] width 181 height 14
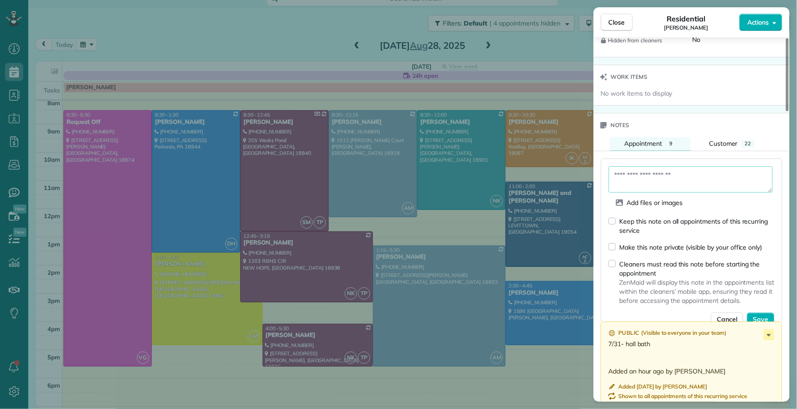
click at [651, 183] on textarea at bounding box center [691, 179] width 164 height 26
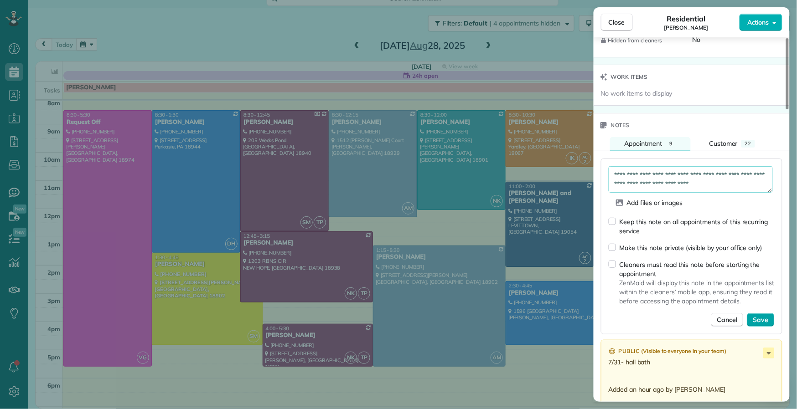
type textarea "**********"
click at [762, 325] on span "Save" at bounding box center [760, 319] width 15 height 9
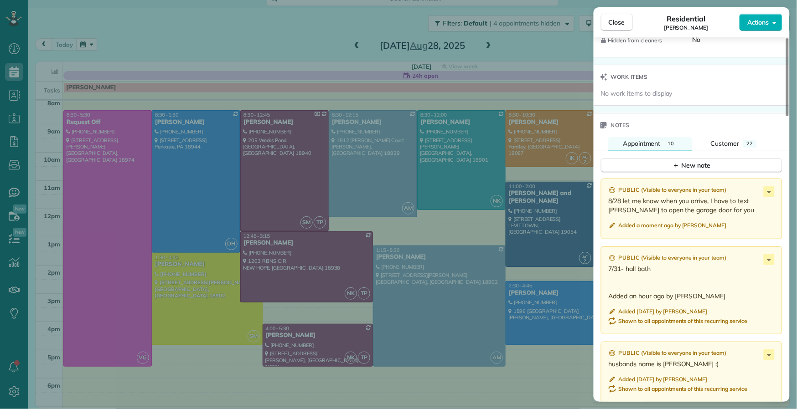
drag, startPoint x: 610, startPoint y: 24, endPoint x: 655, endPoint y: 137, distance: 121.6
click at [609, 24] on span "Close" at bounding box center [617, 22] width 16 height 9
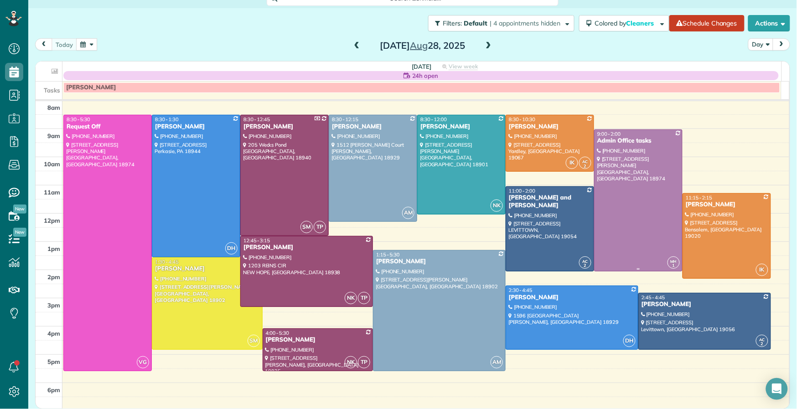
scroll to position [26, 0]
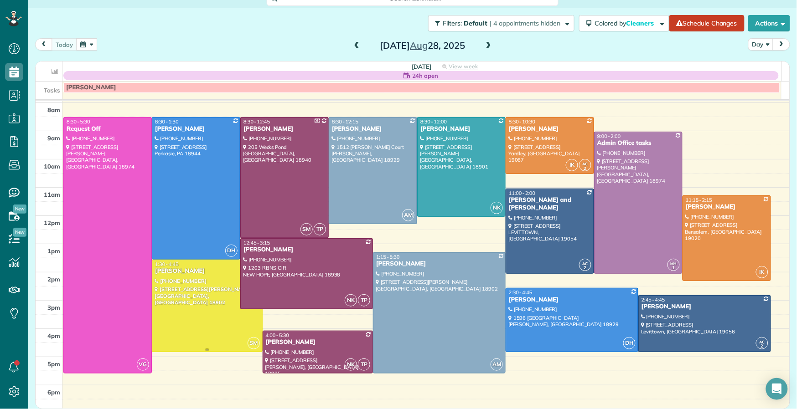
click at [178, 263] on div "1:30 - 4:45" at bounding box center [207, 264] width 105 height 6
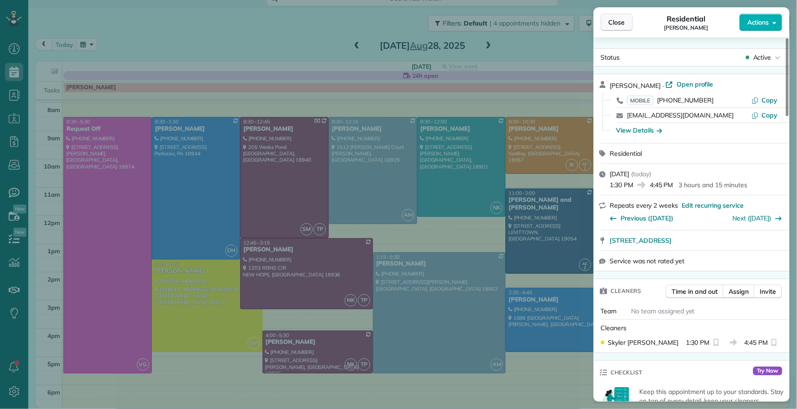
click at [615, 21] on span "Close" at bounding box center [617, 22] width 16 height 9
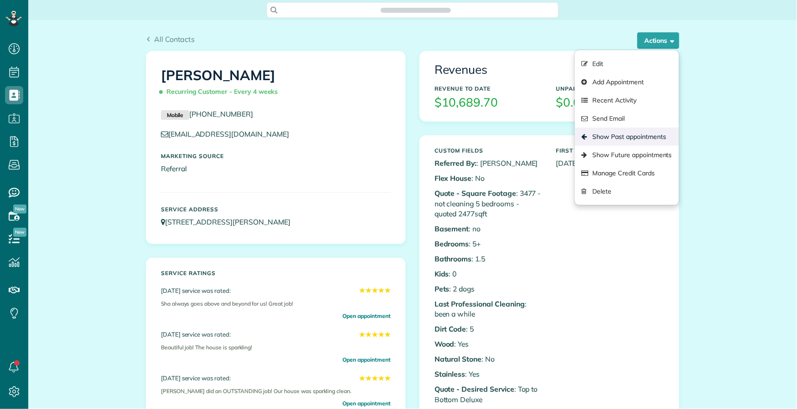
scroll to position [4, 4]
click at [646, 132] on link "Show Past appointments" at bounding box center [627, 137] width 104 height 18
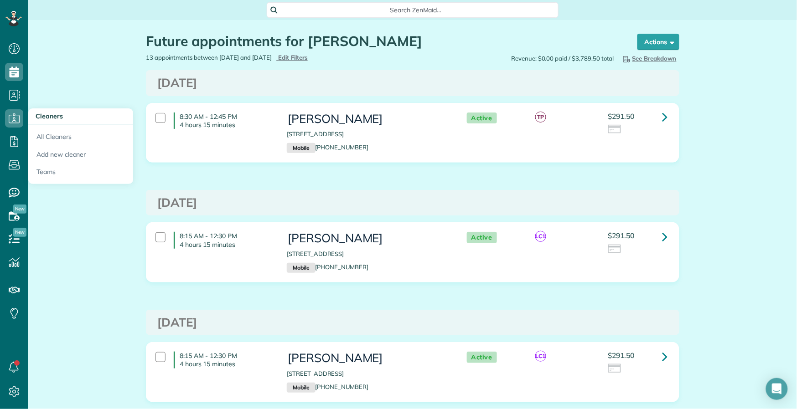
scroll to position [31, 0]
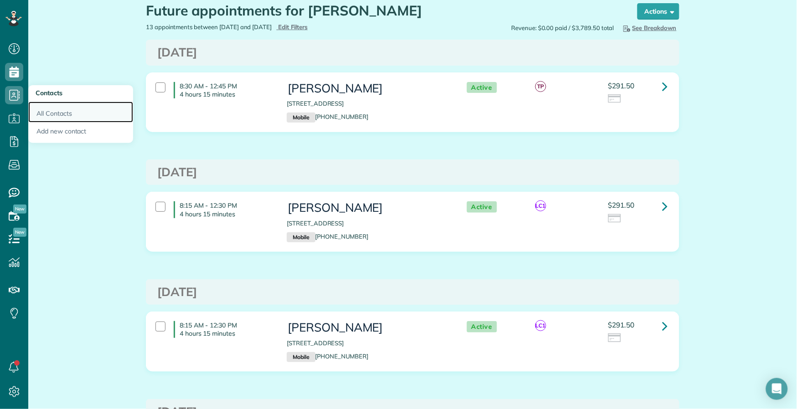
click at [61, 114] on link "All Contacts" at bounding box center [80, 112] width 105 height 21
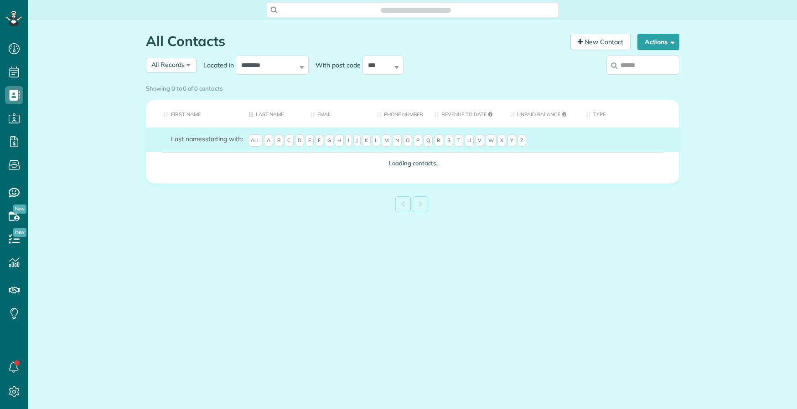
click at [639, 67] on input "search" at bounding box center [642, 65] width 73 height 19
type input "*****"
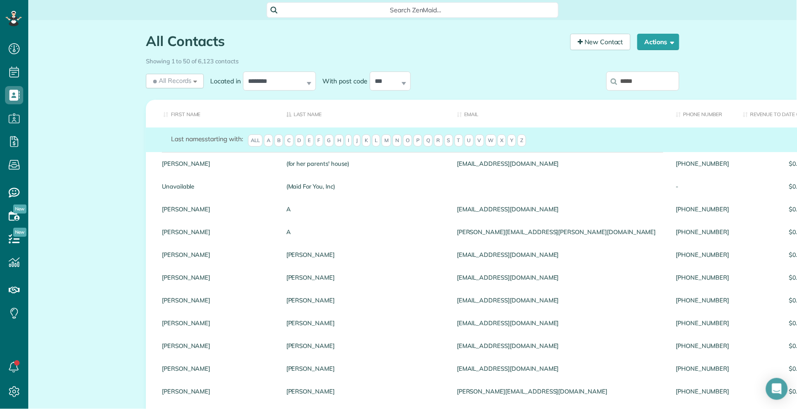
click at [636, 85] on input "*****" at bounding box center [642, 81] width 73 height 19
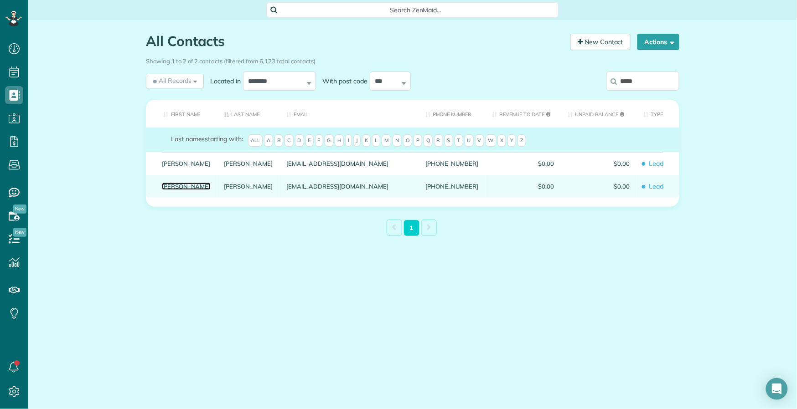
click at [175, 190] on link "[PERSON_NAME]" at bounding box center [186, 186] width 49 height 6
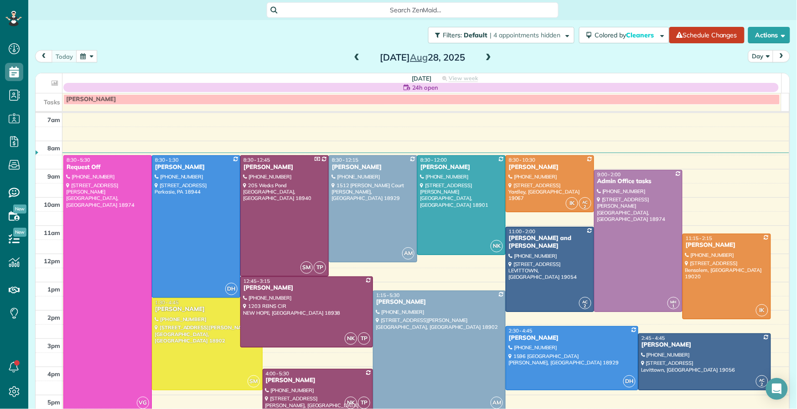
scroll to position [26, 0]
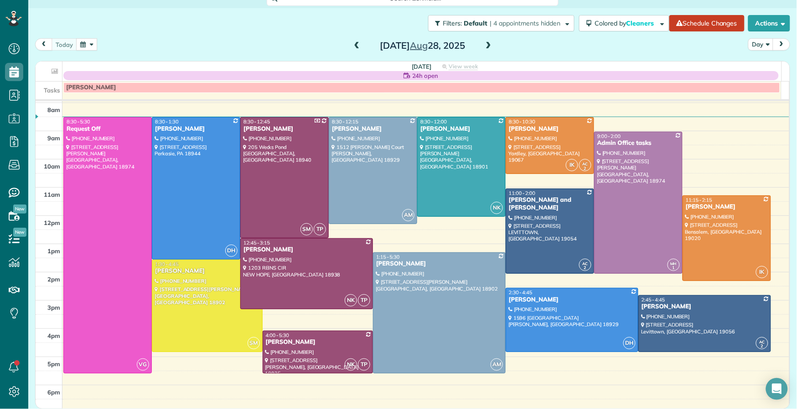
click at [352, 48] on span at bounding box center [357, 46] width 10 height 8
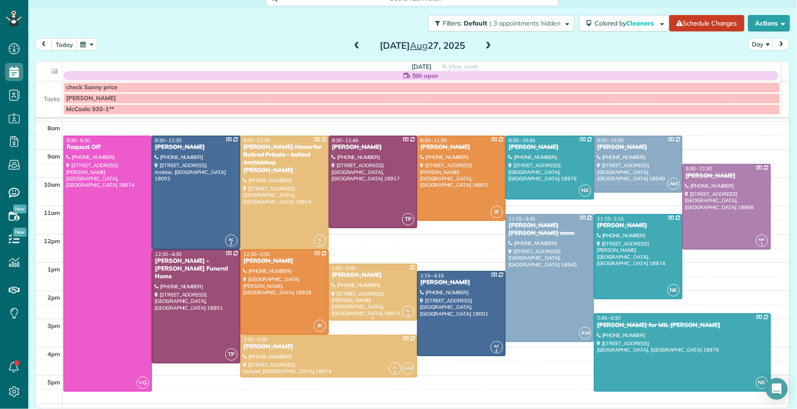
scroll to position [39, 0]
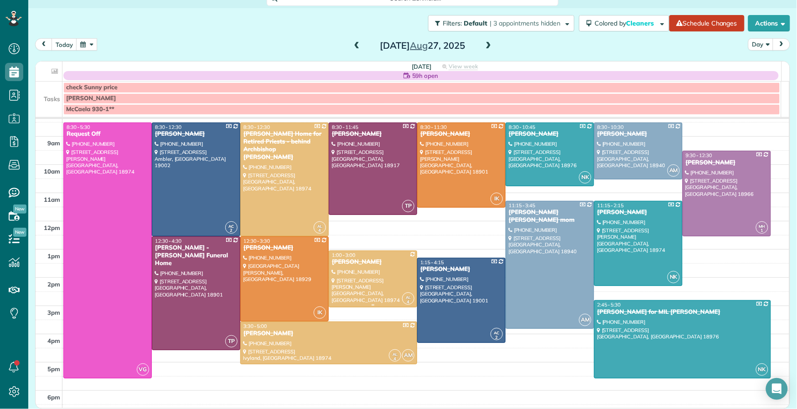
click at [348, 262] on div "[PERSON_NAME]" at bounding box center [372, 262] width 83 height 8
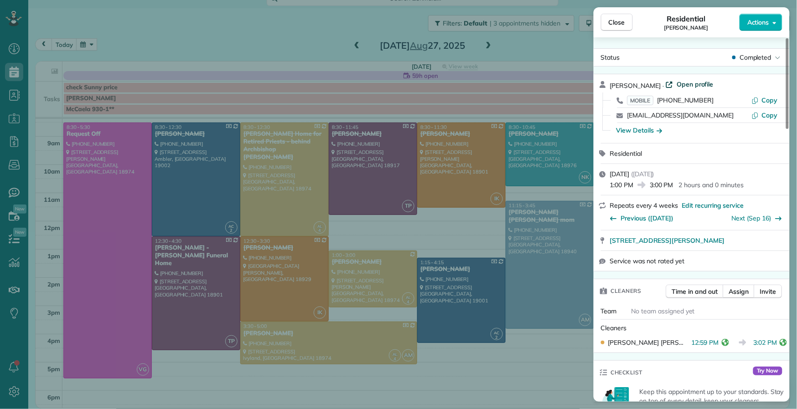
click at [684, 84] on span "Open profile" at bounding box center [695, 84] width 37 height 9
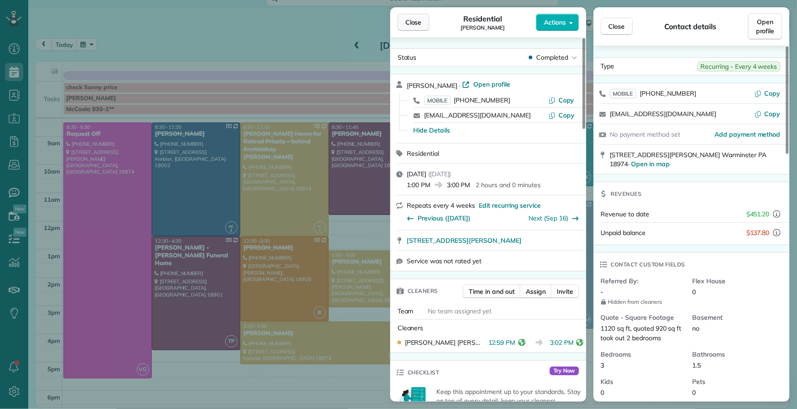
click at [417, 25] on span "Close" at bounding box center [413, 22] width 16 height 9
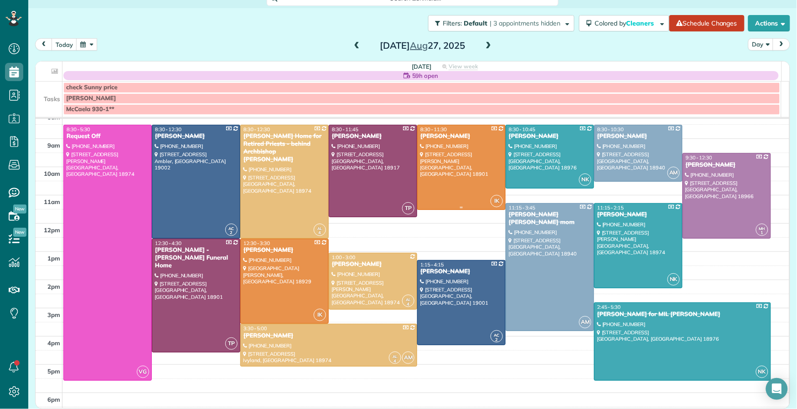
scroll to position [20, 0]
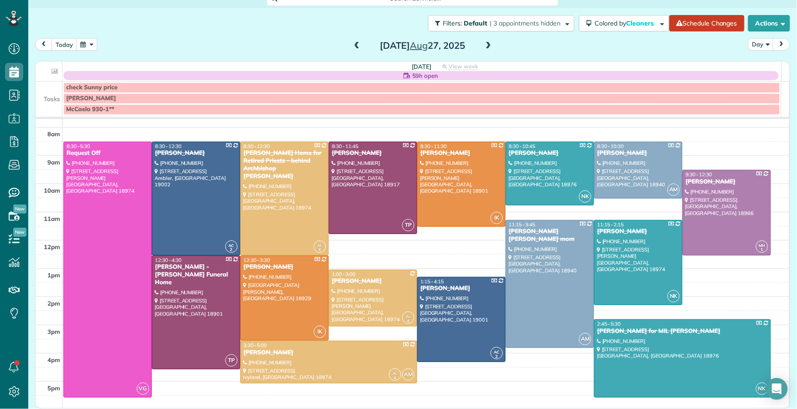
click at [483, 46] on span at bounding box center [488, 46] width 10 height 8
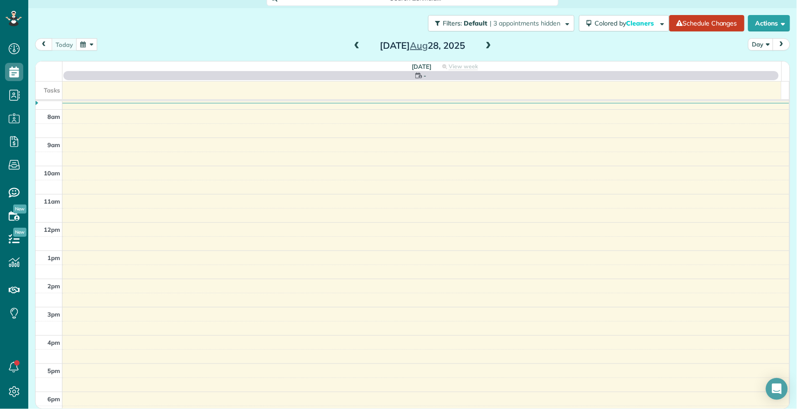
scroll to position [0, 0]
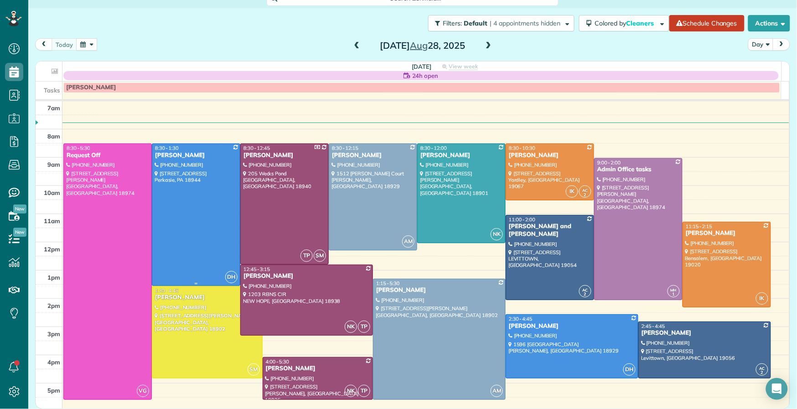
click at [159, 152] on div "Julie Fiore" at bounding box center [196, 156] width 83 height 8
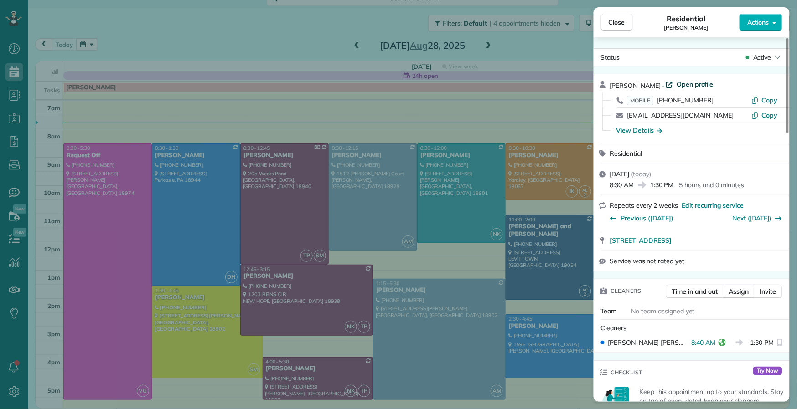
click at [677, 83] on span "Open profile" at bounding box center [695, 84] width 37 height 9
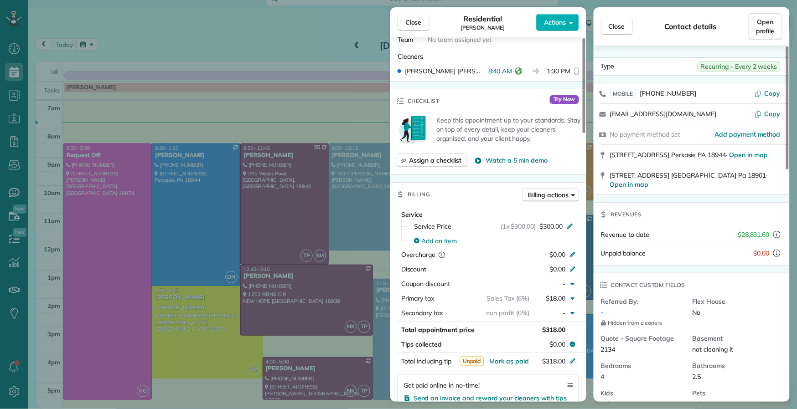
scroll to position [273, 0]
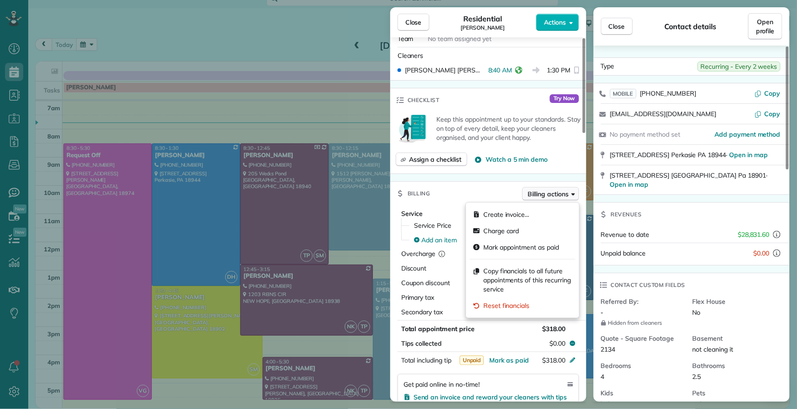
click at [552, 198] on span "Billing actions" at bounding box center [548, 194] width 41 height 9
click at [541, 226] on div "Charge card" at bounding box center [523, 231] width 106 height 16
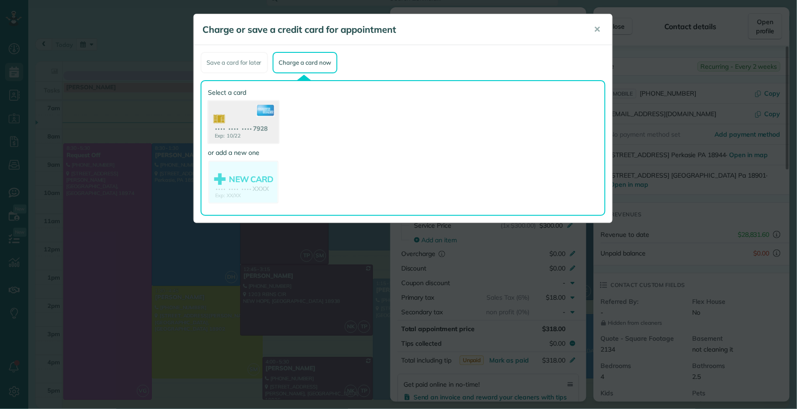
click at [239, 125] on use at bounding box center [243, 123] width 70 height 44
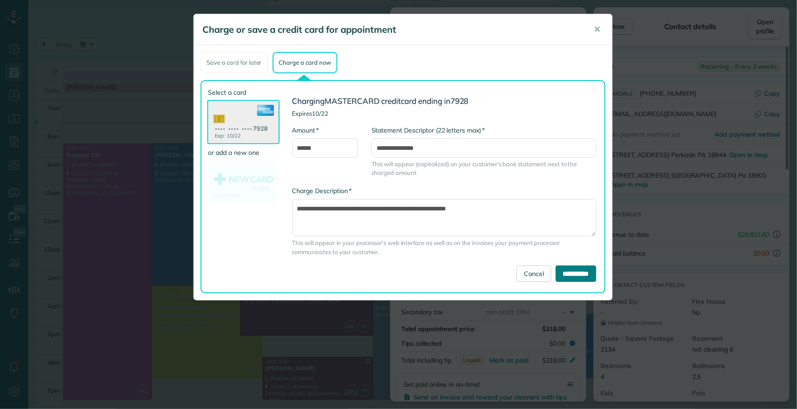
click at [573, 274] on input "**********" at bounding box center [576, 274] width 41 height 16
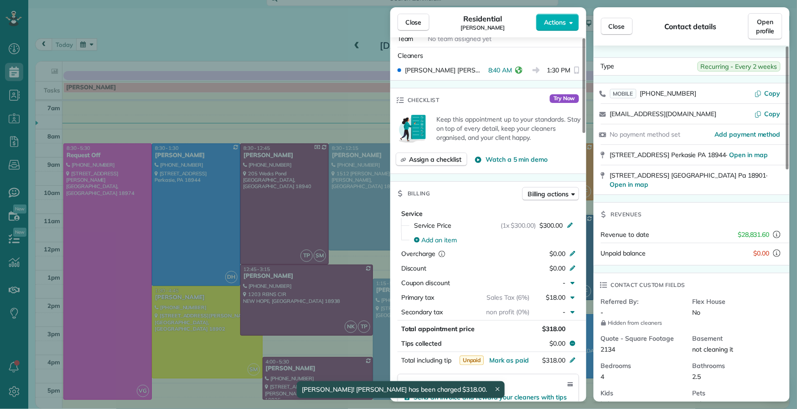
click at [409, 22] on span "Close" at bounding box center [413, 22] width 16 height 9
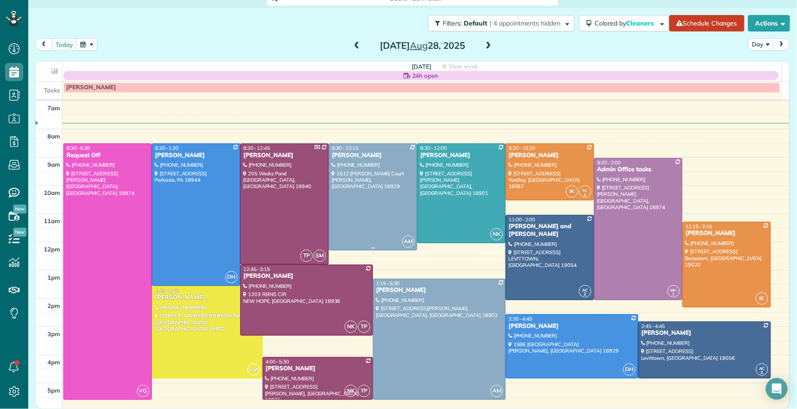
click at [363, 154] on div "Stacey Morgan" at bounding box center [372, 156] width 83 height 8
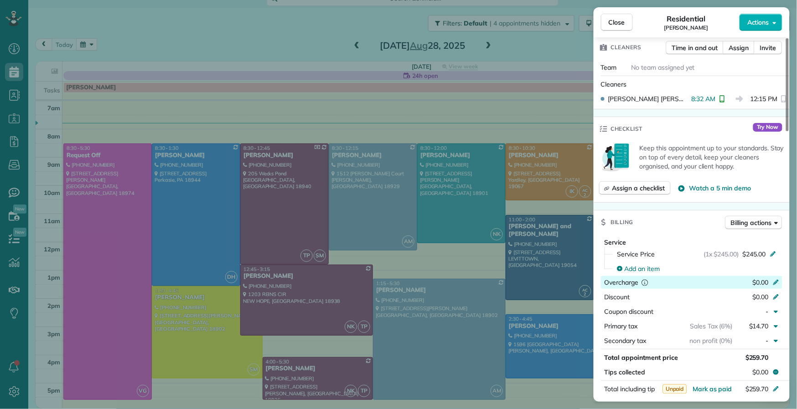
scroll to position [297, 0]
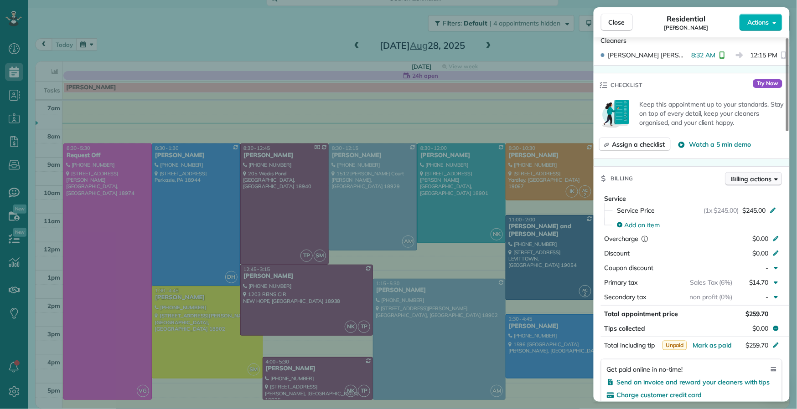
click at [751, 175] on span "Billing actions" at bounding box center [751, 179] width 41 height 9
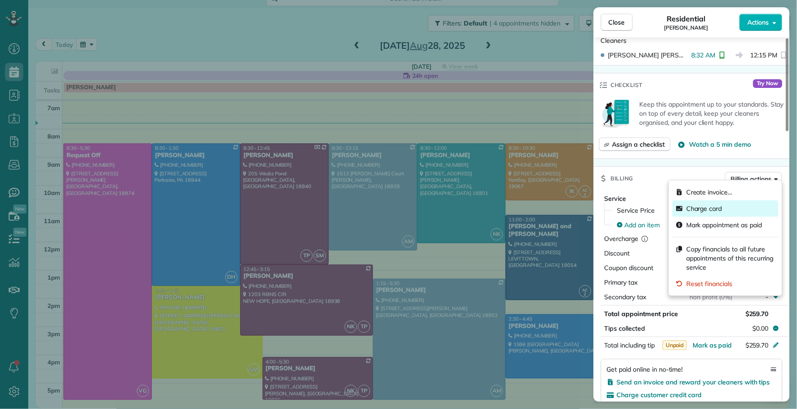
click at [728, 209] on div "Charge card" at bounding box center [725, 209] width 106 height 16
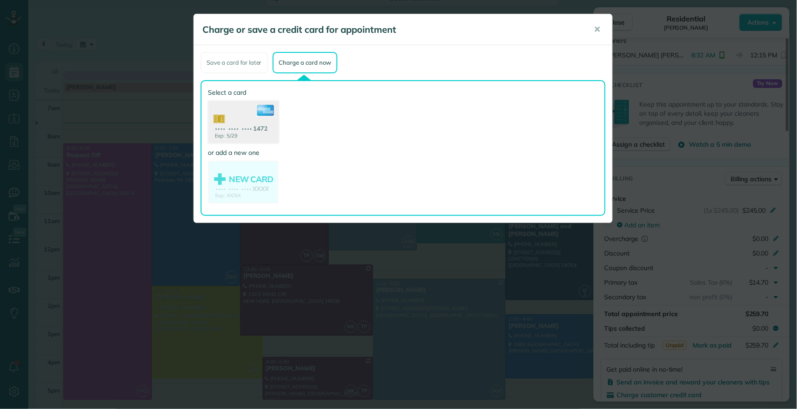
click at [250, 126] on use at bounding box center [243, 123] width 70 height 44
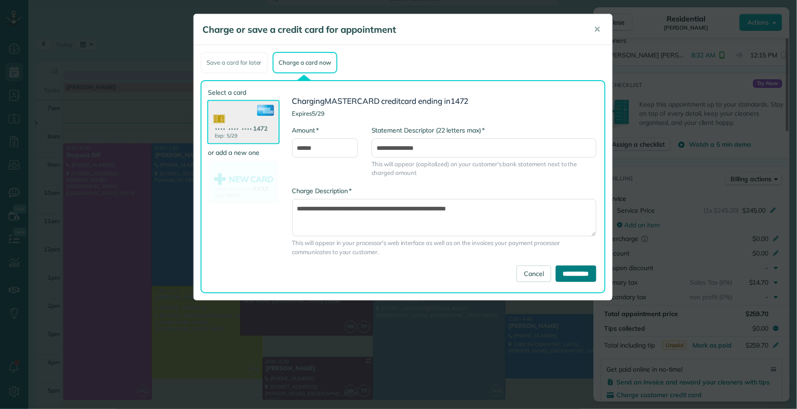
click at [571, 275] on input "**********" at bounding box center [576, 274] width 41 height 16
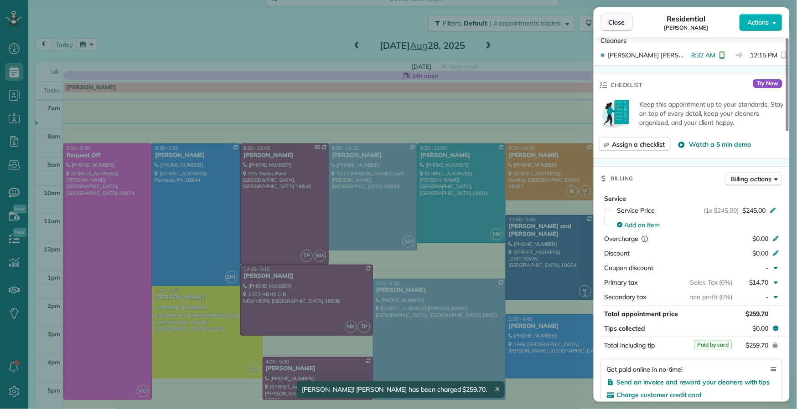
click at [622, 21] on span "Close" at bounding box center [617, 22] width 16 height 9
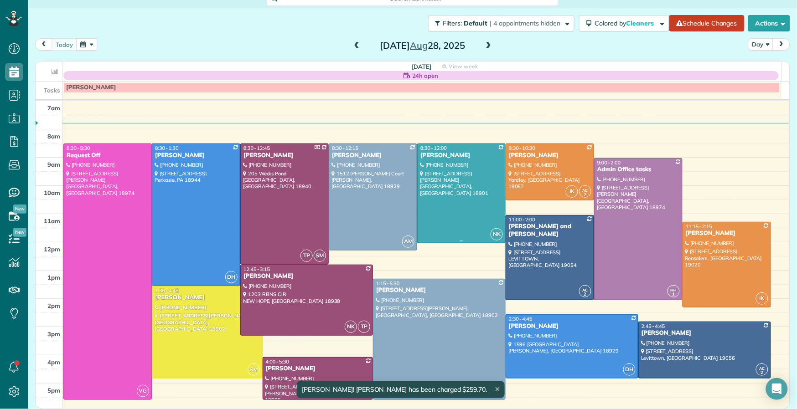
click at [426, 152] on div "Alex Smolansky" at bounding box center [461, 156] width 83 height 8
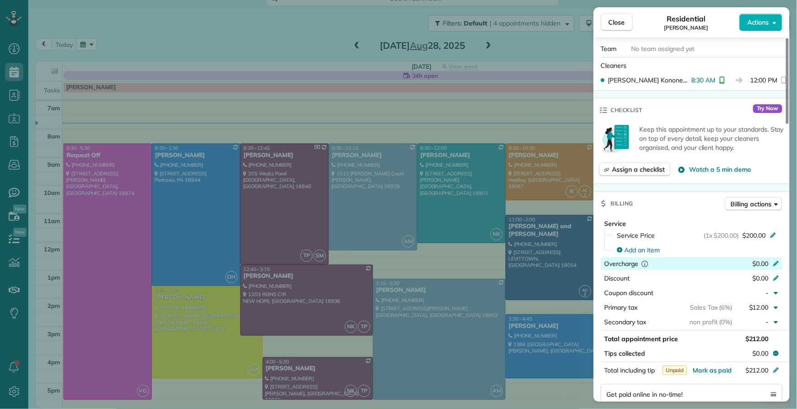
scroll to position [248, 0]
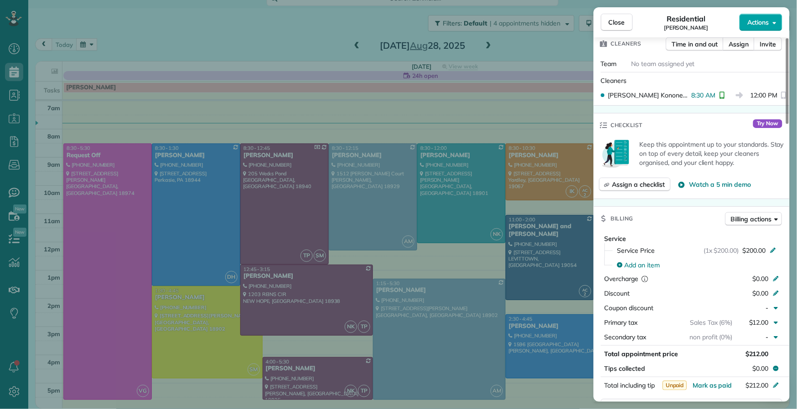
click at [772, 27] on button "Actions" at bounding box center [760, 22] width 43 height 17
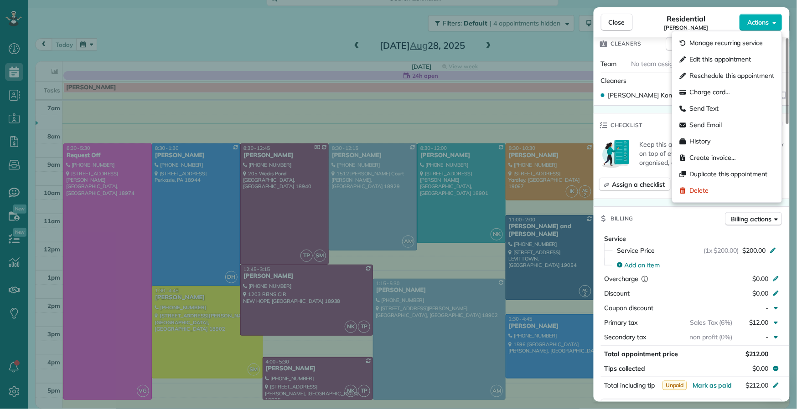
click at [642, 27] on div "Residential Alex Smolansky" at bounding box center [686, 22] width 107 height 18
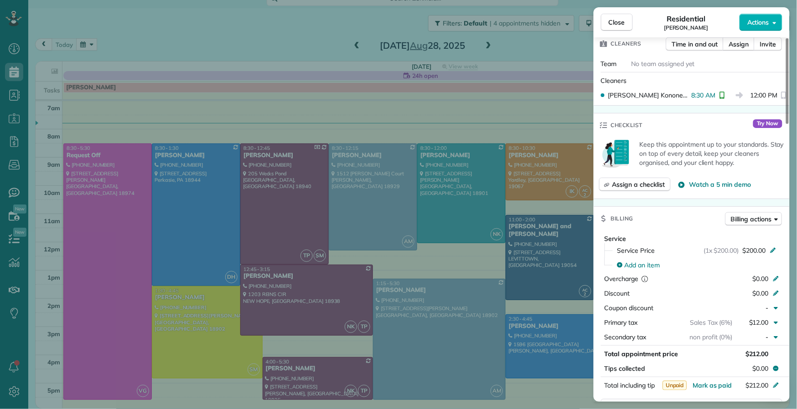
scroll to position [0, 0]
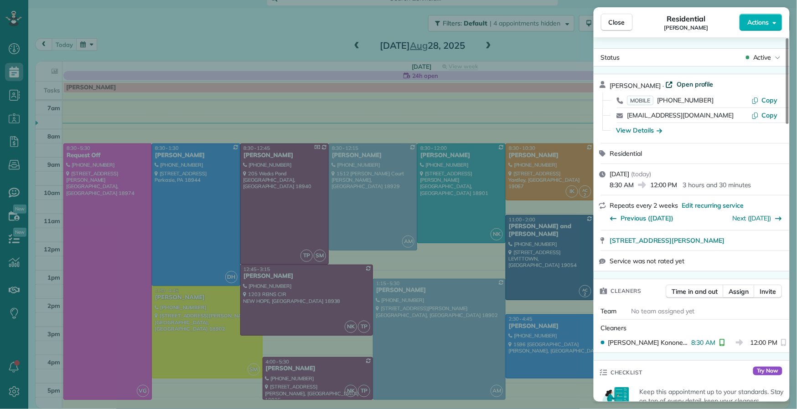
click at [702, 81] on span "Open profile" at bounding box center [695, 84] width 37 height 9
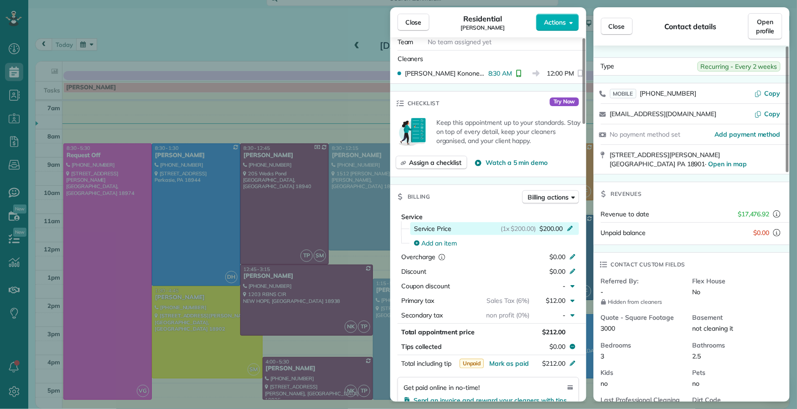
scroll to position [270, 0]
click at [554, 195] on span "Billing actions" at bounding box center [548, 196] width 41 height 9
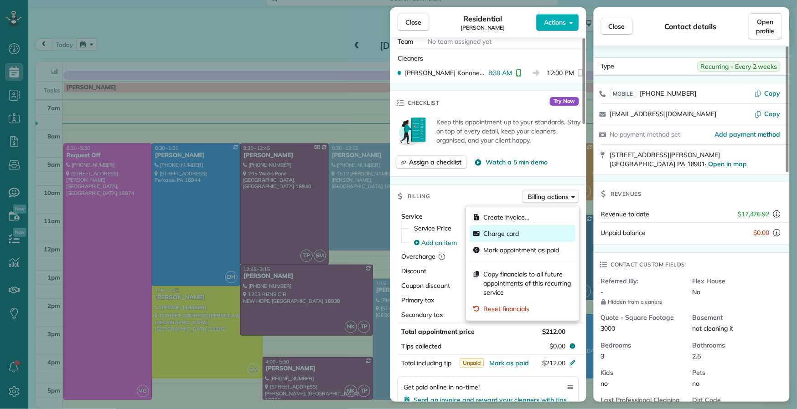
click at [536, 233] on div "Charge card" at bounding box center [523, 234] width 106 height 16
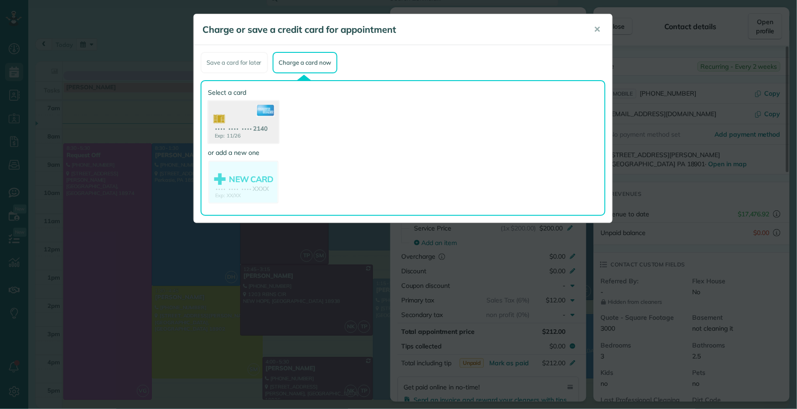
click at [254, 130] on use at bounding box center [243, 123] width 70 height 44
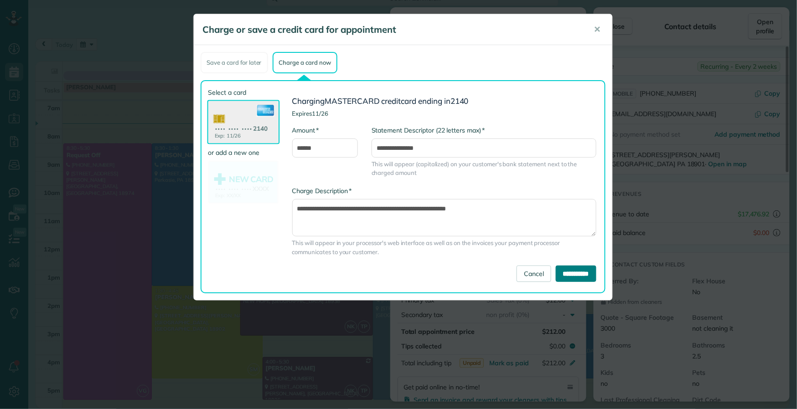
click at [578, 275] on input "**********" at bounding box center [576, 274] width 41 height 16
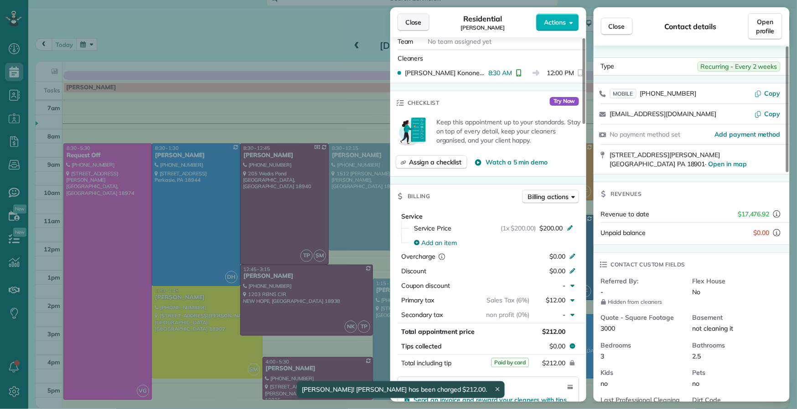
click at [408, 19] on span "Close" at bounding box center [413, 22] width 16 height 9
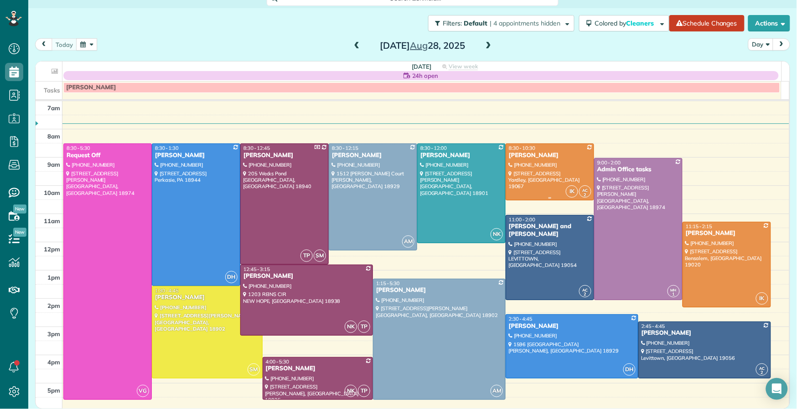
click at [522, 155] on div "Linda Ferkle" at bounding box center [549, 156] width 83 height 8
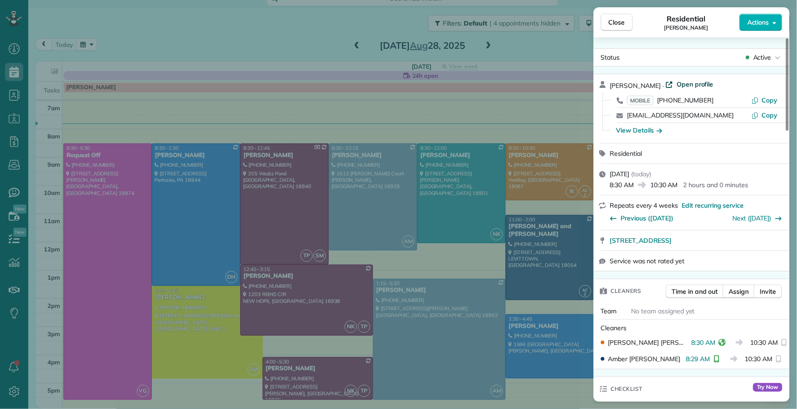
click at [689, 83] on span "Open profile" at bounding box center [695, 84] width 37 height 9
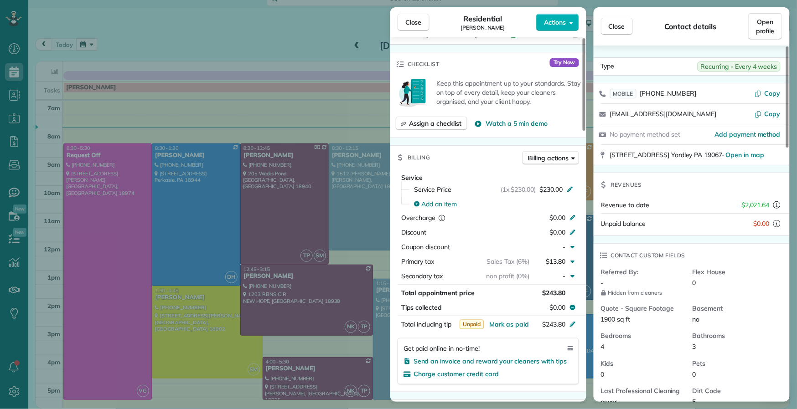
scroll to position [251, 0]
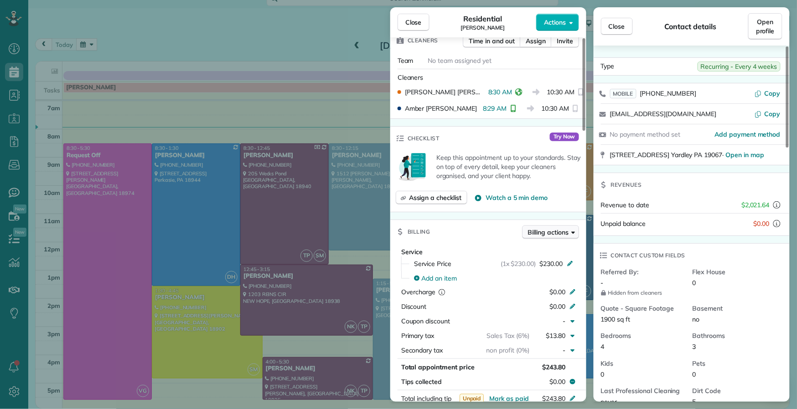
click at [543, 232] on span "Billing actions" at bounding box center [548, 232] width 41 height 9
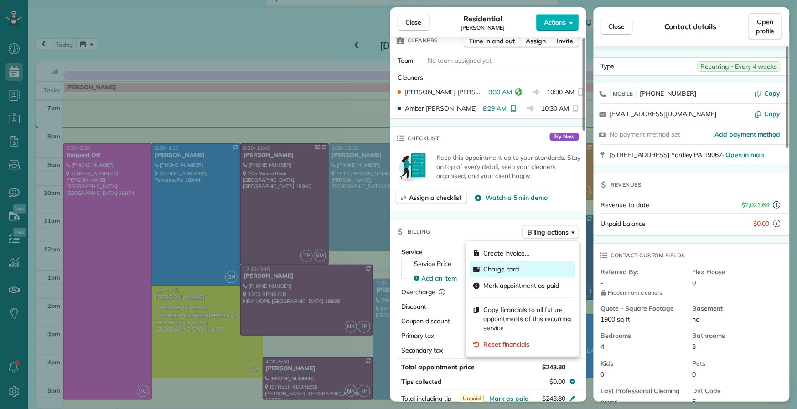
click at [522, 265] on div "Charge card" at bounding box center [523, 270] width 106 height 16
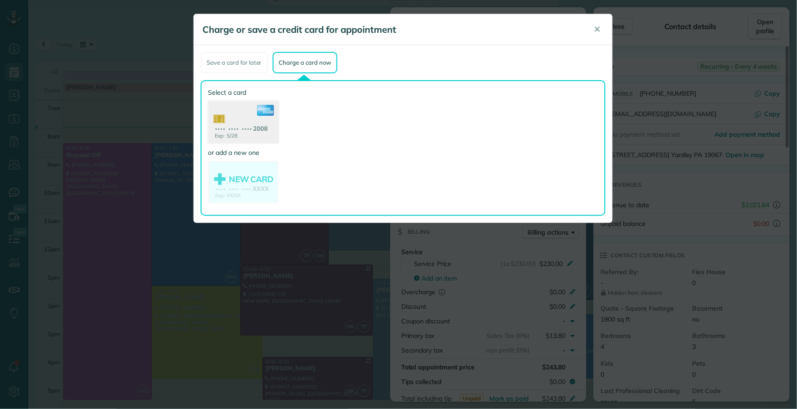
drag, startPoint x: 254, startPoint y: 128, endPoint x: 257, endPoint y: 133, distance: 5.6
click at [254, 129] on use at bounding box center [243, 123] width 70 height 44
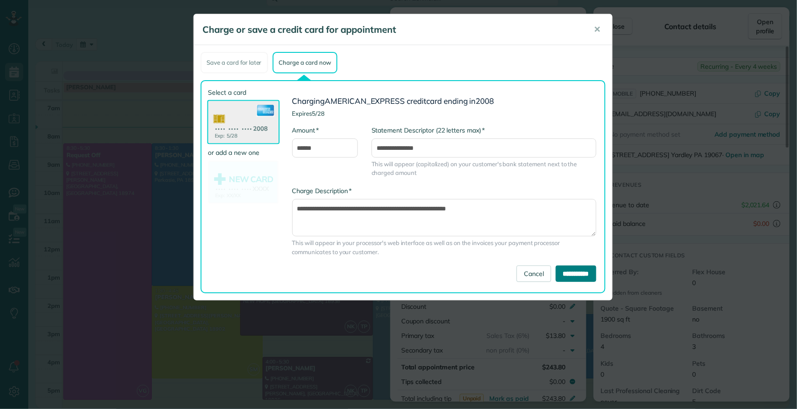
click at [572, 272] on input "**********" at bounding box center [576, 274] width 41 height 16
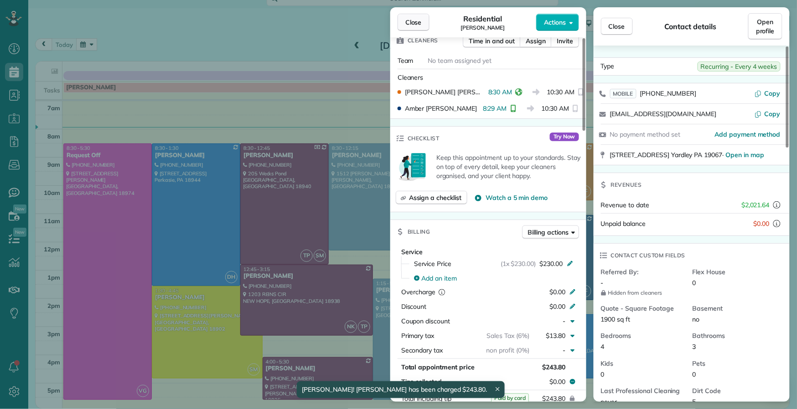
click at [407, 23] on span "Close" at bounding box center [413, 22] width 16 height 9
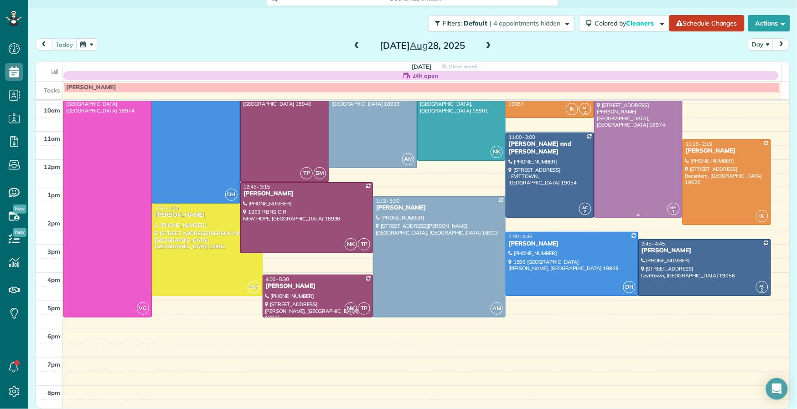
scroll to position [83, 0]
click at [547, 142] on div "Rick and Melissa Amour" at bounding box center [549, 147] width 83 height 15
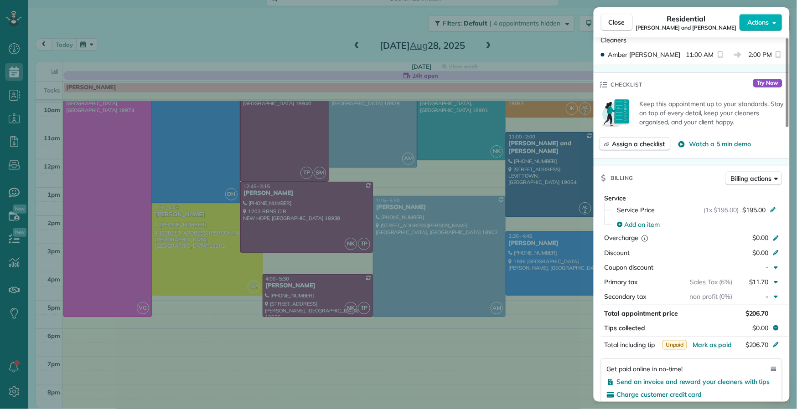
scroll to position [430, 0]
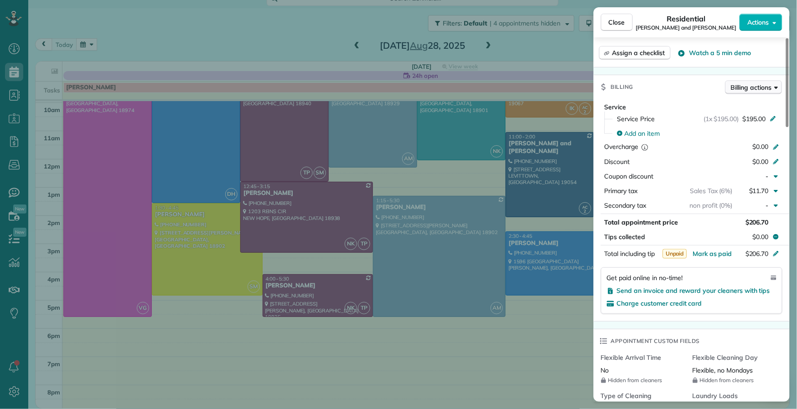
click at [757, 89] on span "Billing actions" at bounding box center [751, 87] width 41 height 9
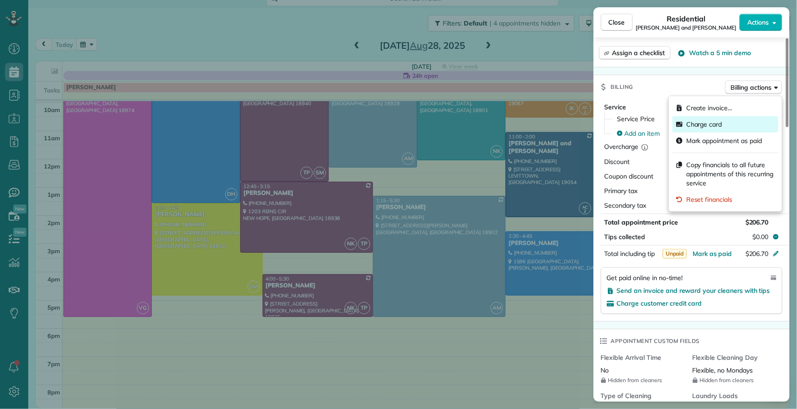
click at [732, 120] on div "Charge card" at bounding box center [725, 124] width 106 height 16
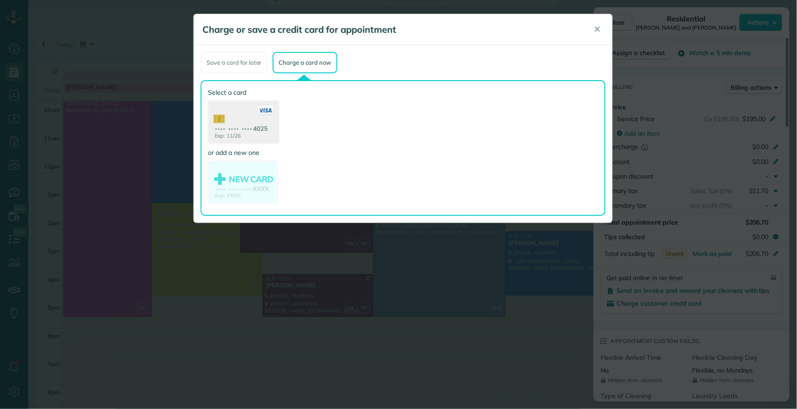
click at [255, 127] on use at bounding box center [243, 123] width 70 height 44
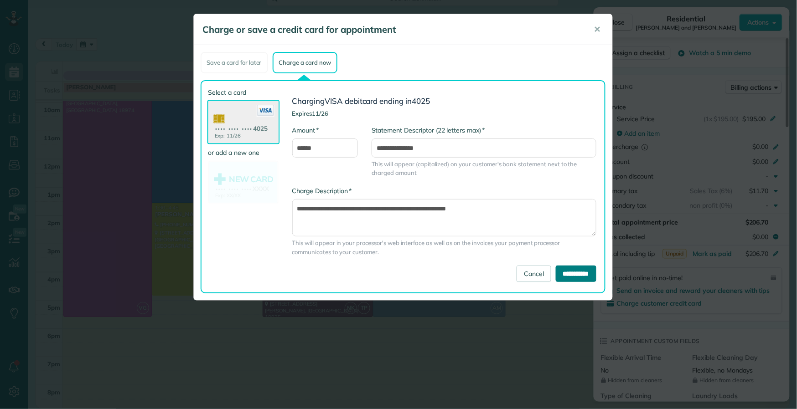
click at [575, 272] on input "**********" at bounding box center [576, 274] width 41 height 16
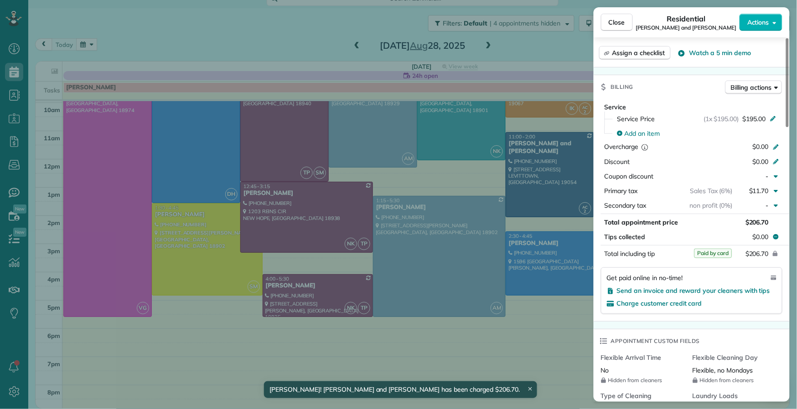
drag, startPoint x: 620, startPoint y: 21, endPoint x: 607, endPoint y: 89, distance: 69.6
click at [620, 21] on span "Close" at bounding box center [617, 22] width 16 height 9
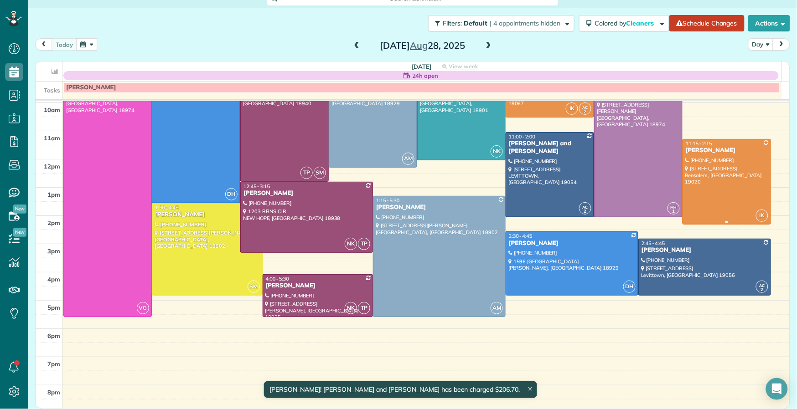
click at [692, 148] on div "Bud Walton" at bounding box center [726, 151] width 83 height 8
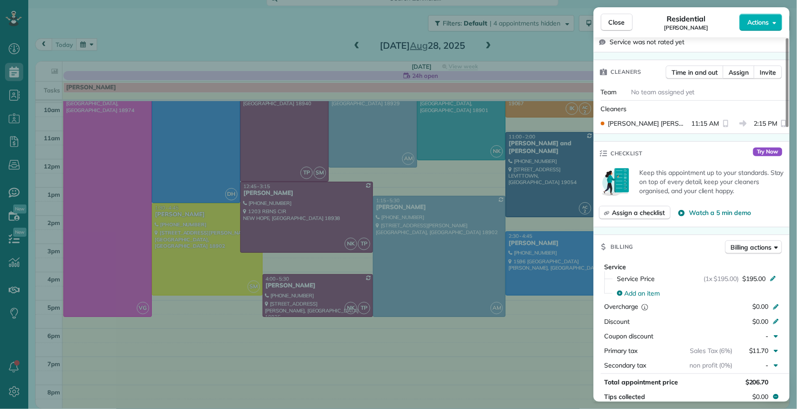
scroll to position [343, 0]
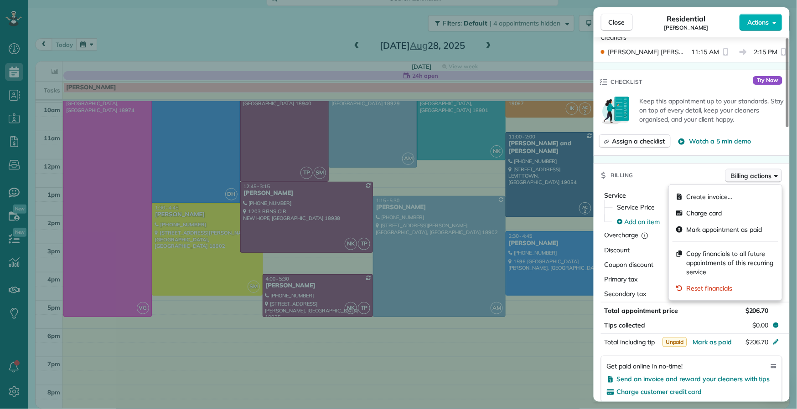
click at [749, 174] on span "Billing actions" at bounding box center [751, 175] width 41 height 9
click at [737, 209] on div "Charge card" at bounding box center [725, 213] width 106 height 16
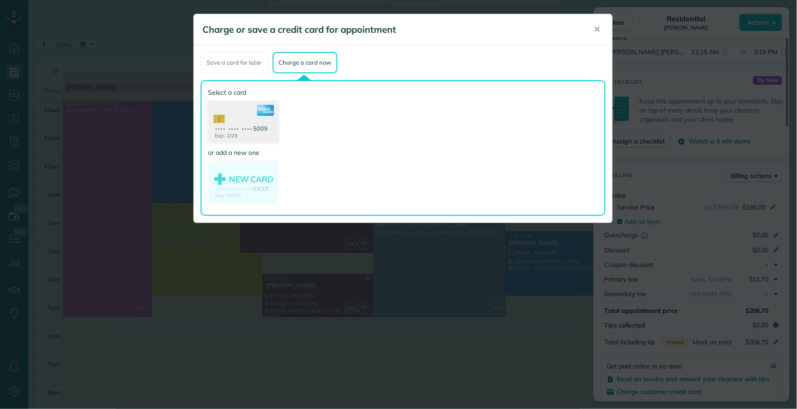
drag, startPoint x: 231, startPoint y: 134, endPoint x: 236, endPoint y: 136, distance: 6.1
click at [231, 134] on use at bounding box center [243, 123] width 70 height 44
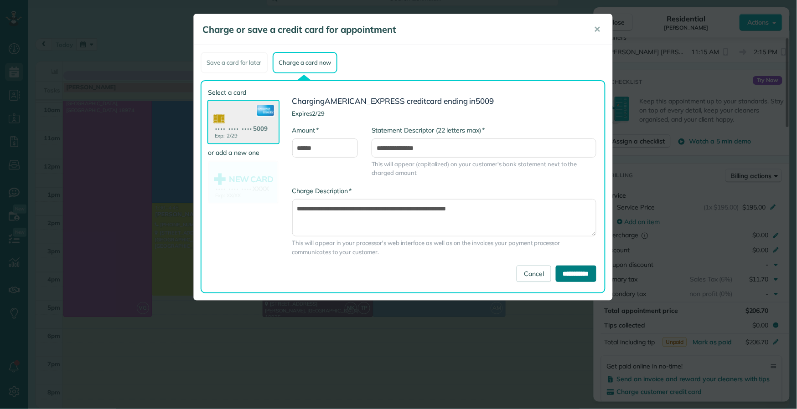
click at [556, 272] on input "**********" at bounding box center [576, 274] width 41 height 16
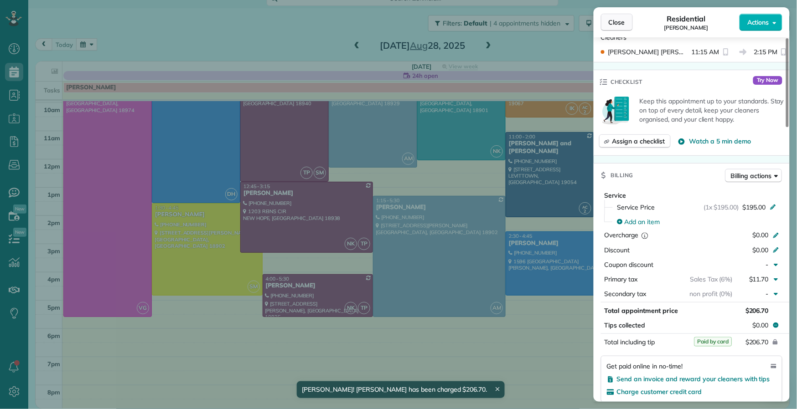
drag, startPoint x: 613, startPoint y: 24, endPoint x: 618, endPoint y: 30, distance: 7.8
click at [613, 24] on span "Close" at bounding box center [617, 22] width 16 height 9
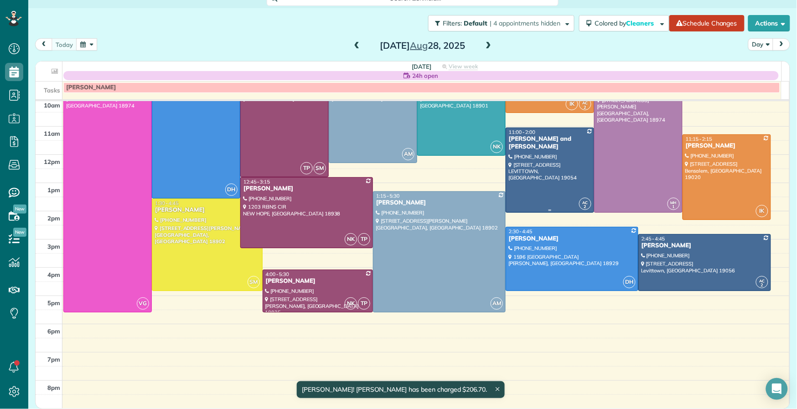
scroll to position [90, 0]
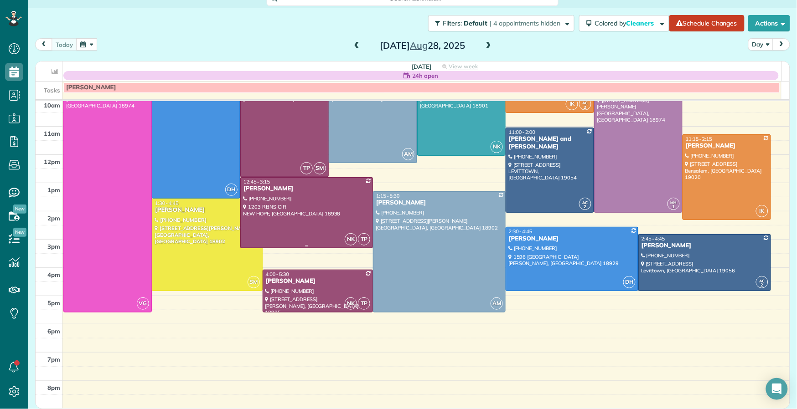
click at [274, 186] on div "Jennifer Jaronski" at bounding box center [306, 189] width 127 height 8
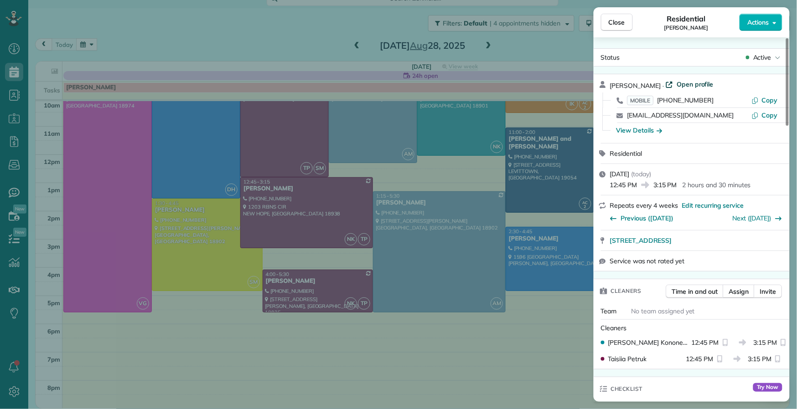
click at [700, 84] on span "Open profile" at bounding box center [695, 84] width 37 height 9
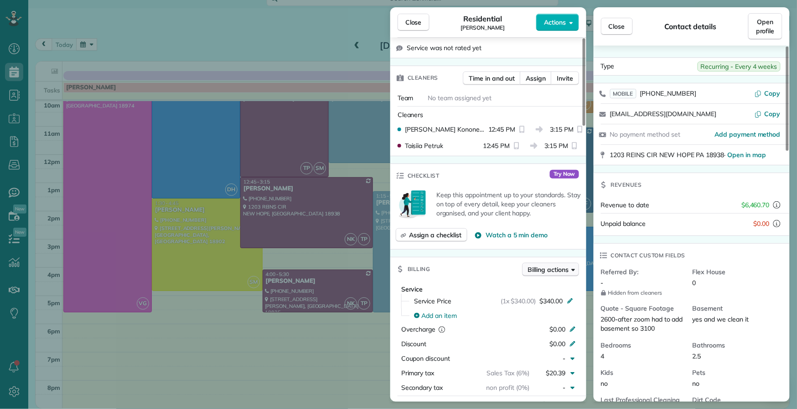
scroll to position [218, 0]
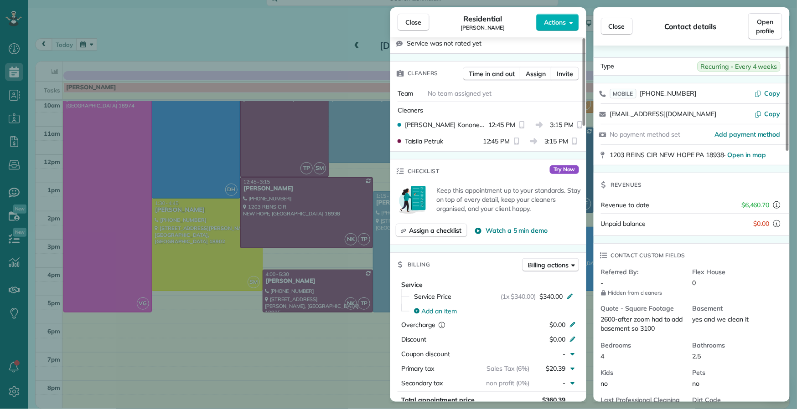
click at [556, 259] on div "Billing Billing actions" at bounding box center [488, 265] width 196 height 24
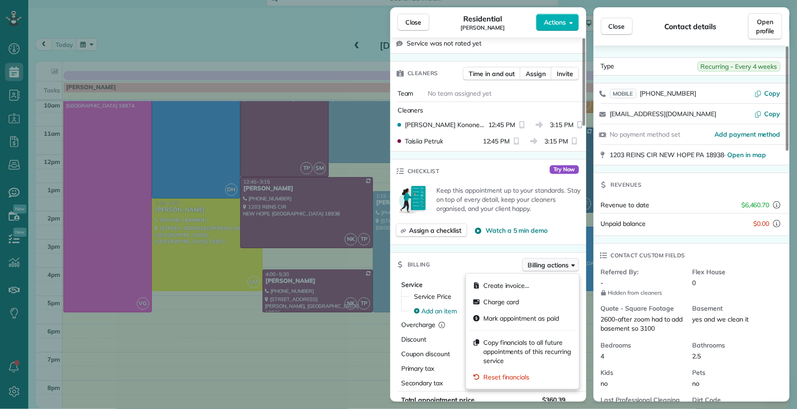
click at [555, 262] on span "Billing actions" at bounding box center [548, 265] width 41 height 9
click at [520, 302] on div "Charge card" at bounding box center [523, 302] width 106 height 16
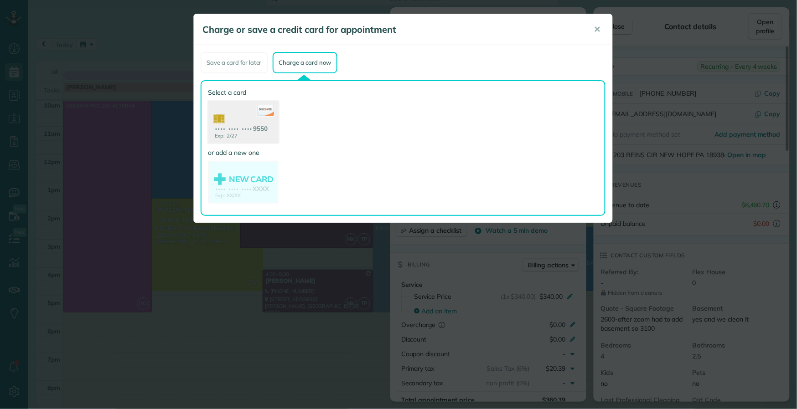
click at [252, 136] on use at bounding box center [243, 123] width 70 height 44
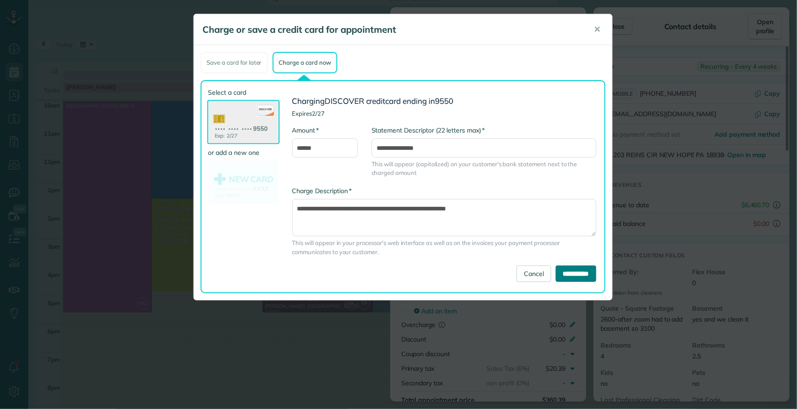
click at [567, 274] on input "**********" at bounding box center [576, 274] width 41 height 16
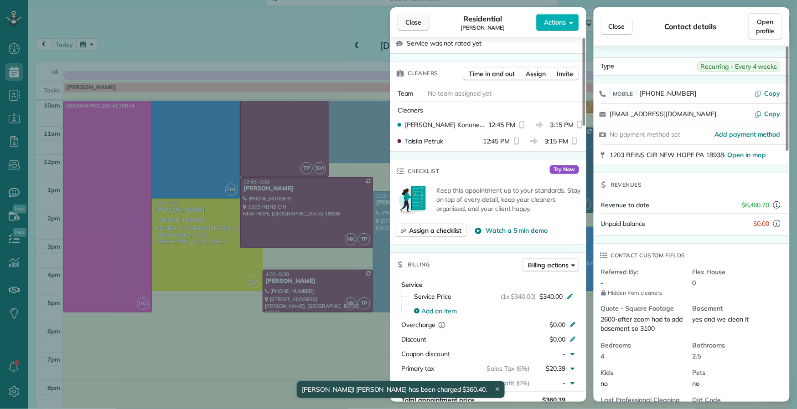
click at [415, 26] on span "Close" at bounding box center [413, 22] width 16 height 9
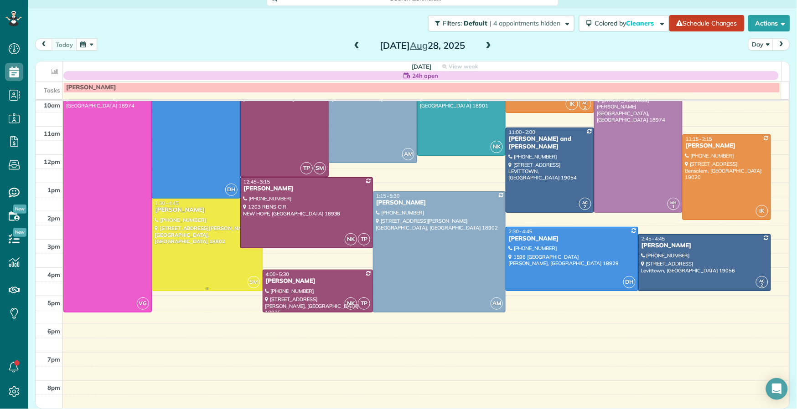
click at [173, 210] on div "Jennifer McClellan" at bounding box center [207, 211] width 105 height 8
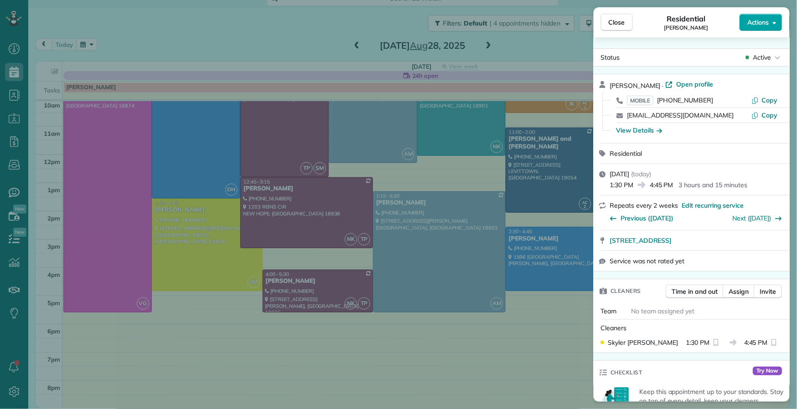
click at [755, 25] on span "Actions" at bounding box center [758, 22] width 22 height 9
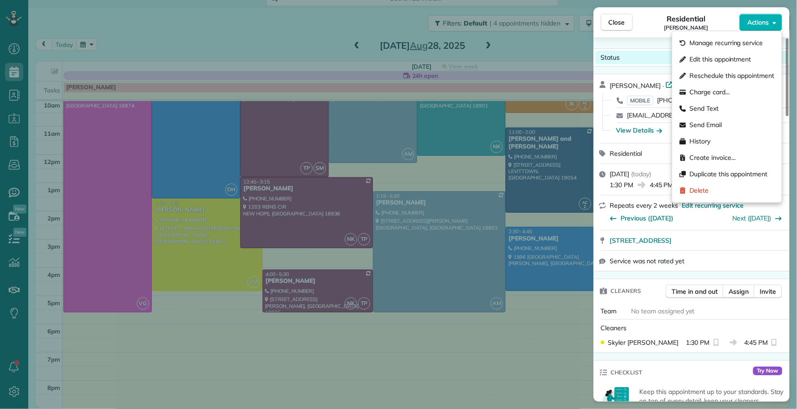
drag, startPoint x: 635, startPoint y: 34, endPoint x: 642, endPoint y: 54, distance: 21.2
click at [635, 35] on div "Close Residential Jennifer McClellan Actions" at bounding box center [692, 22] width 196 height 30
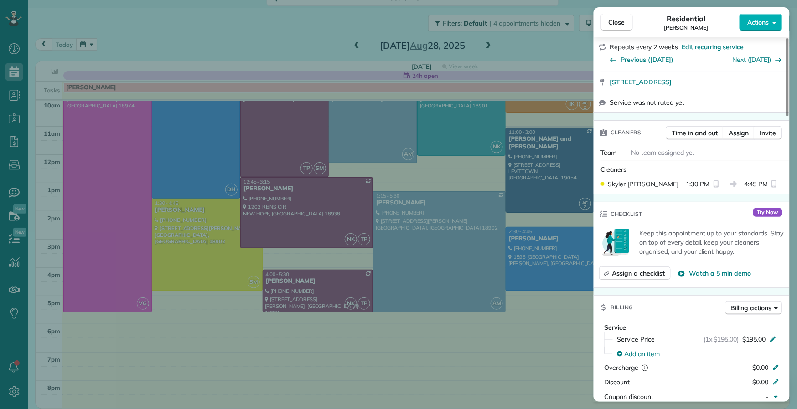
scroll to position [188, 0]
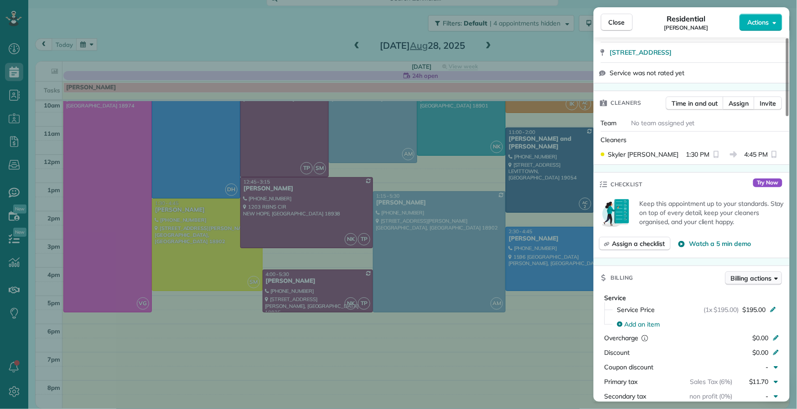
click at [758, 279] on span "Billing actions" at bounding box center [751, 278] width 41 height 9
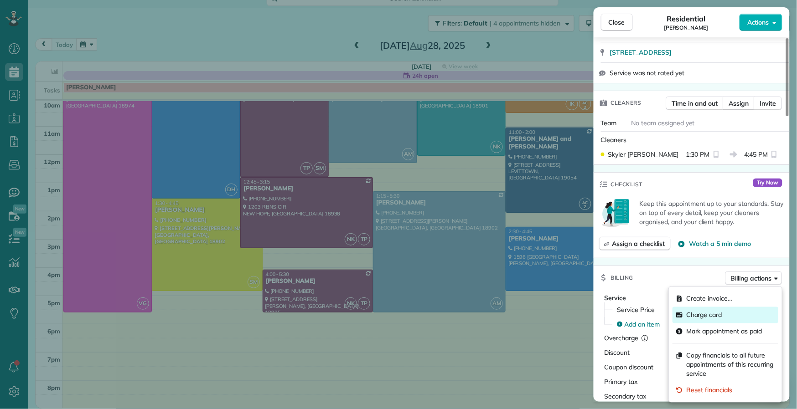
click at [725, 312] on div "Charge card" at bounding box center [725, 315] width 106 height 16
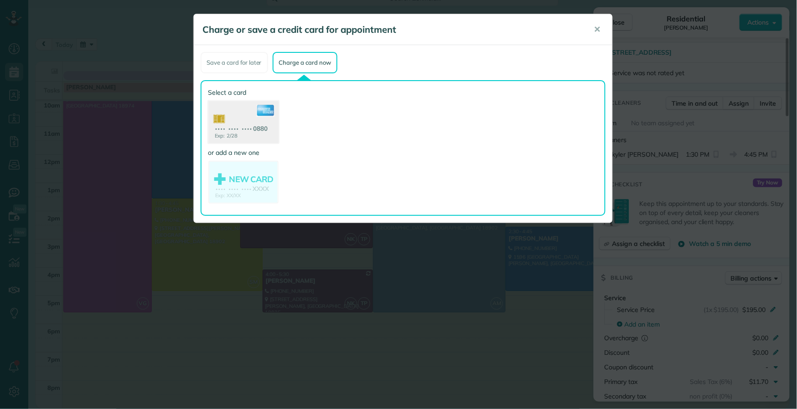
click at [238, 121] on use at bounding box center [243, 123] width 70 height 44
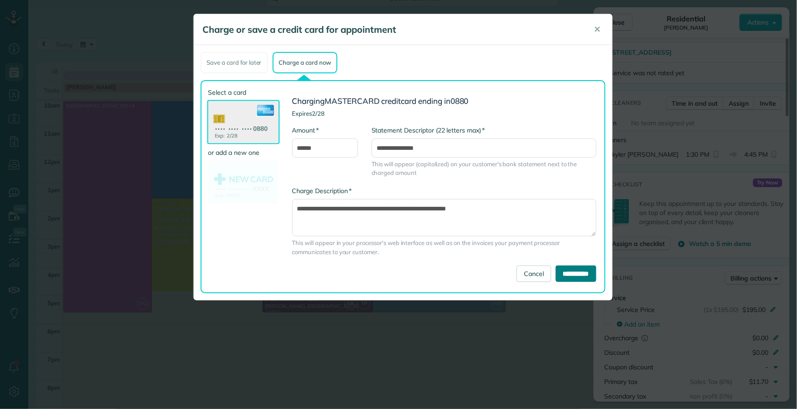
click at [566, 276] on input "**********" at bounding box center [576, 274] width 41 height 16
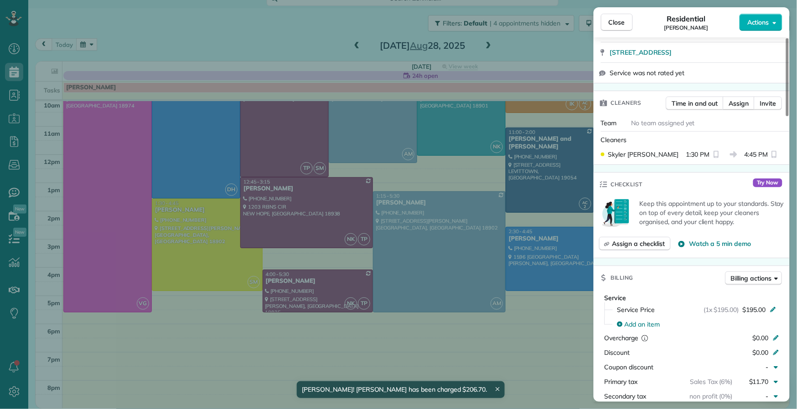
drag, startPoint x: 622, startPoint y: 25, endPoint x: 259, endPoint y: 181, distance: 395.3
click at [622, 25] on span "Close" at bounding box center [617, 22] width 16 height 9
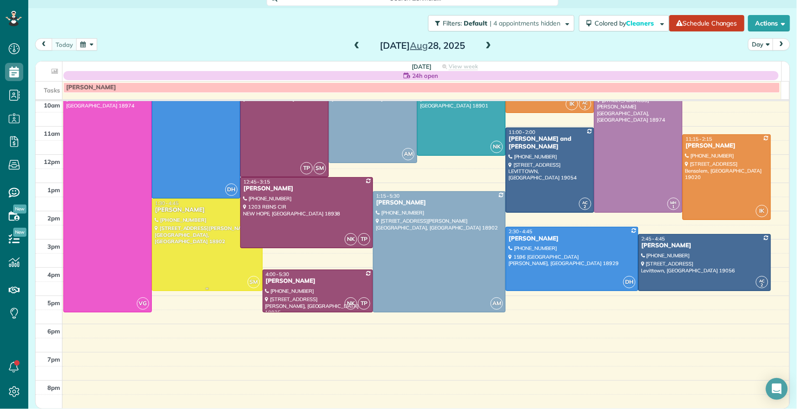
click at [223, 222] on div at bounding box center [207, 245] width 110 height 92
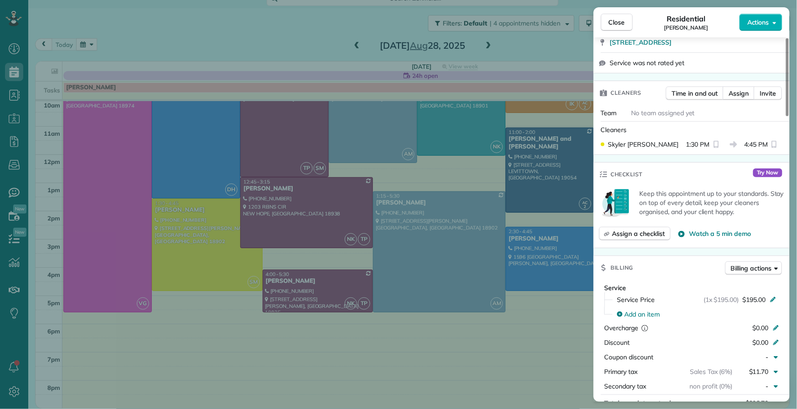
scroll to position [286, 0]
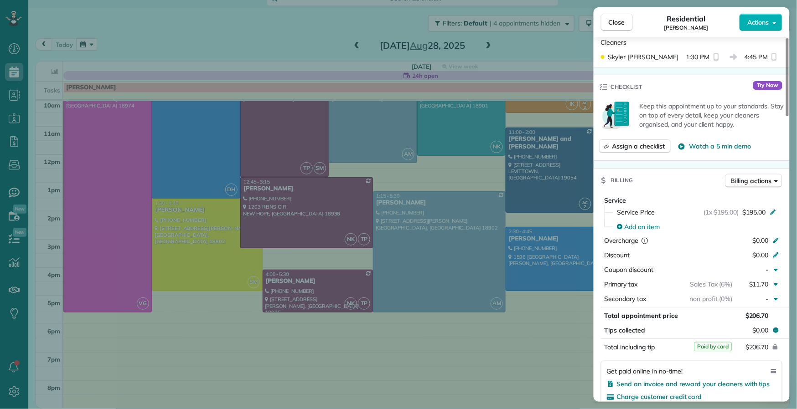
drag, startPoint x: 611, startPoint y: 23, endPoint x: 336, endPoint y: 179, distance: 315.4
click at [611, 24] on span "Close" at bounding box center [617, 22] width 16 height 9
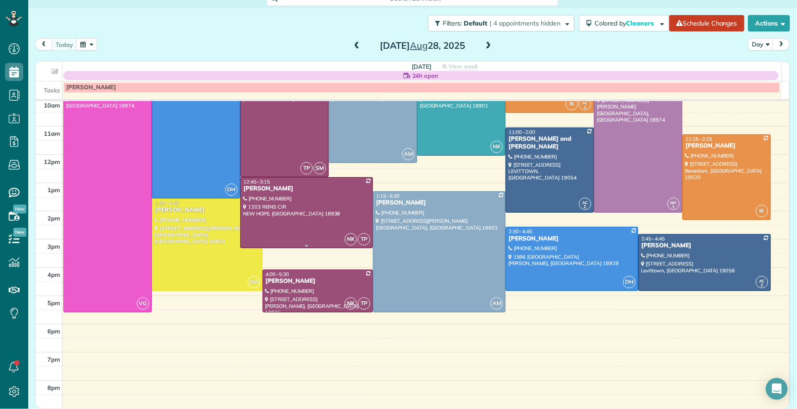
click at [317, 198] on div at bounding box center [307, 213] width 132 height 70
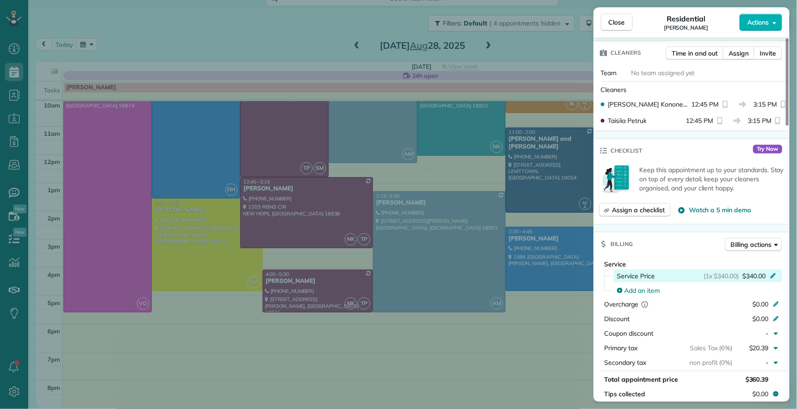
scroll to position [260, 0]
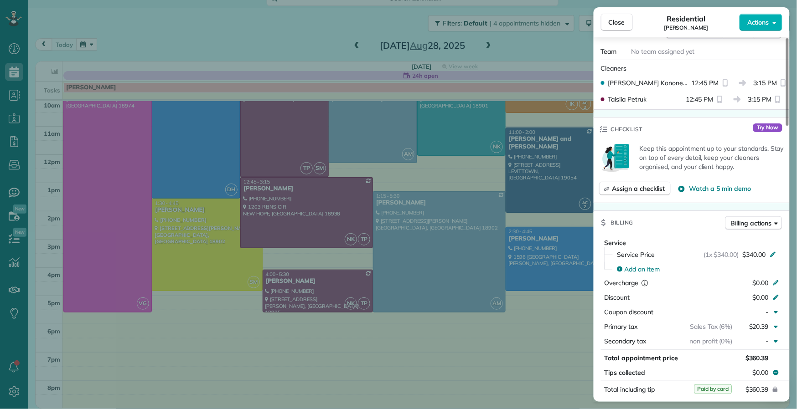
drag, startPoint x: 619, startPoint y: 22, endPoint x: 385, endPoint y: 179, distance: 281.2
click at [619, 22] on span "Close" at bounding box center [617, 22] width 16 height 9
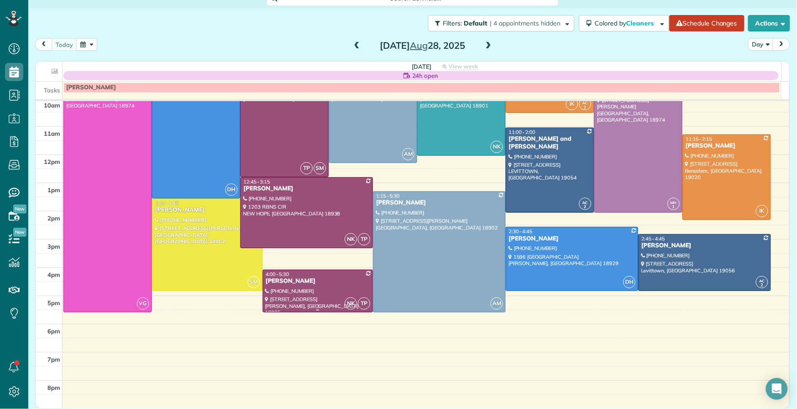
click at [317, 279] on div "Cynthia Estep" at bounding box center [317, 282] width 105 height 8
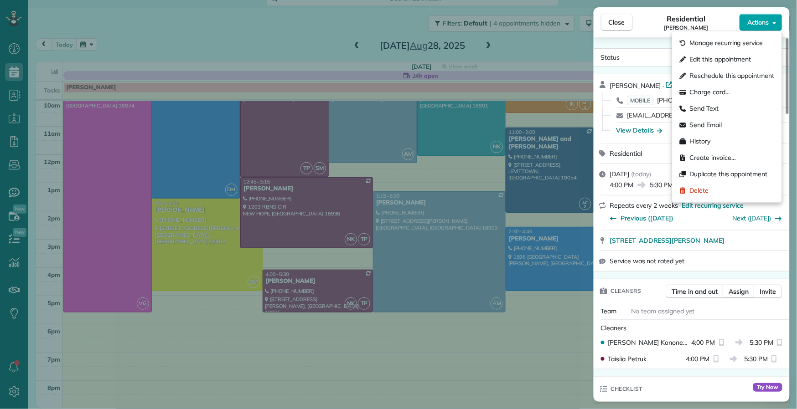
click at [763, 24] on span "Actions" at bounding box center [758, 22] width 22 height 9
click at [642, 58] on div "Status Active" at bounding box center [691, 58] width 192 height 14
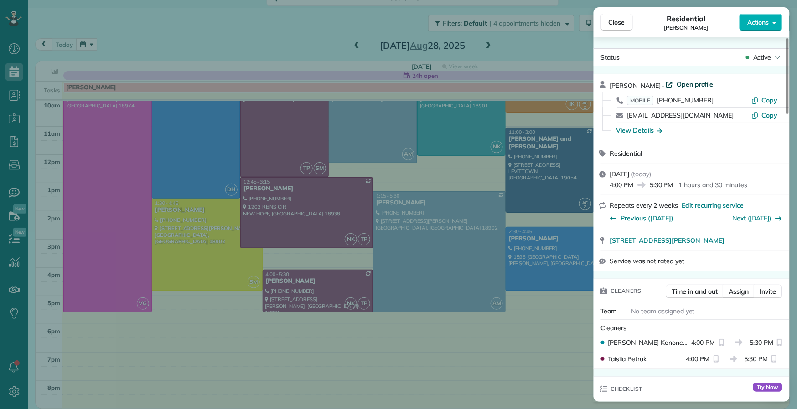
click at [678, 85] on span "Open profile" at bounding box center [695, 84] width 37 height 9
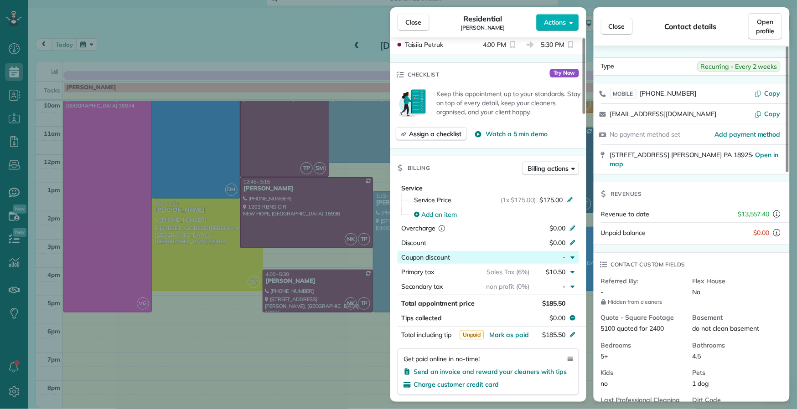
scroll to position [325, 0]
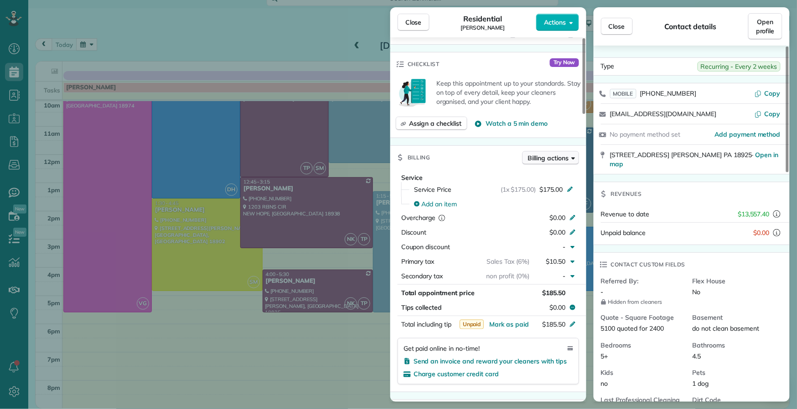
click at [544, 165] on button "Billing actions" at bounding box center [550, 158] width 57 height 14
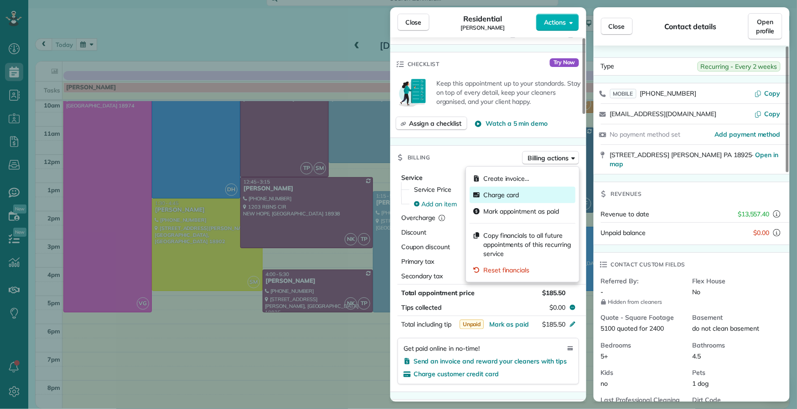
click at [536, 190] on div "Charge card" at bounding box center [523, 195] width 106 height 16
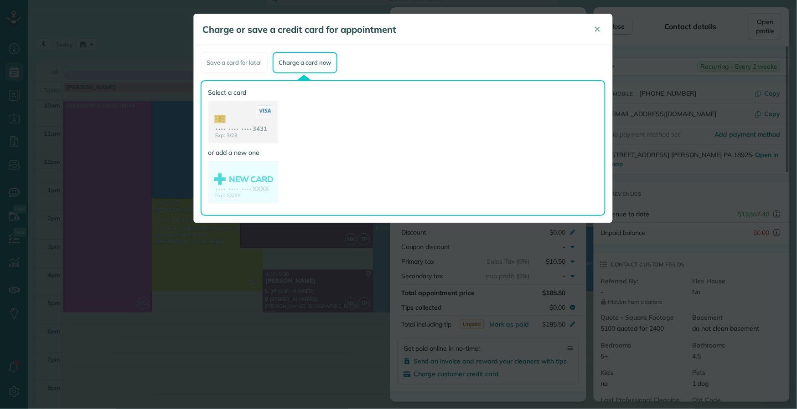
click at [255, 143] on div "Select a card Exp: 3/23 •••• •••• •••• 3431 or add a new one NEW CARD Exp: XX/X…" at bounding box center [243, 148] width 70 height 120
click at [249, 126] on use at bounding box center [243, 123] width 70 height 44
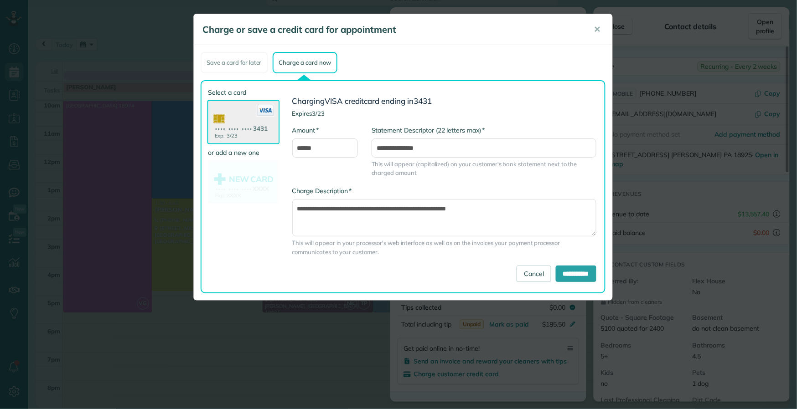
click at [596, 275] on div "**********" at bounding box center [441, 187] width 325 height 198
click at [573, 271] on input "**********" at bounding box center [576, 274] width 41 height 16
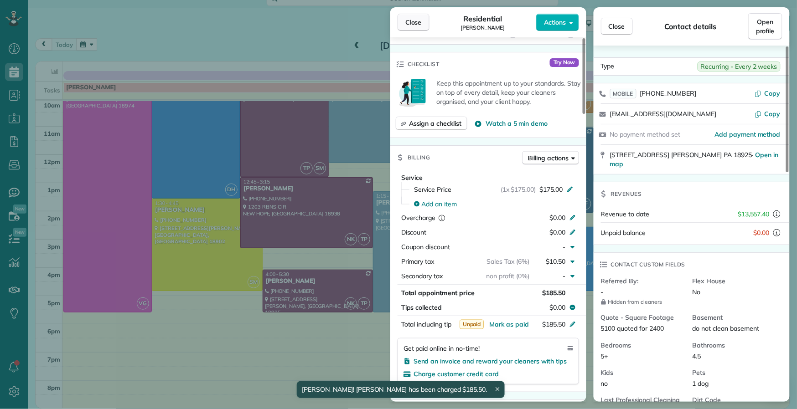
click at [408, 19] on span "Close" at bounding box center [413, 22] width 16 height 9
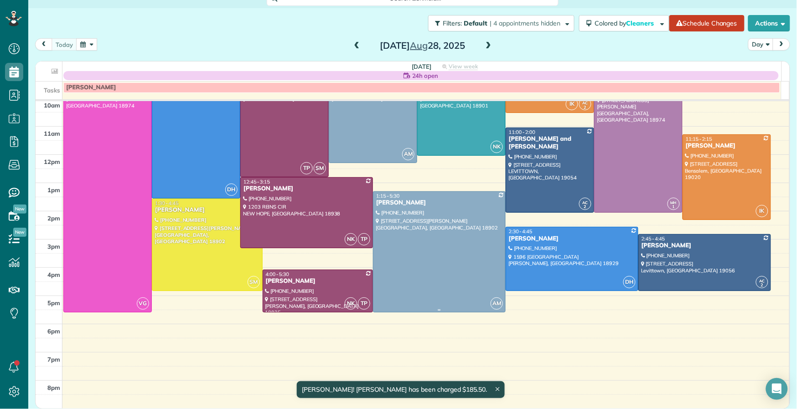
click at [392, 199] on div "Rebecca Malamis" at bounding box center [439, 203] width 127 height 8
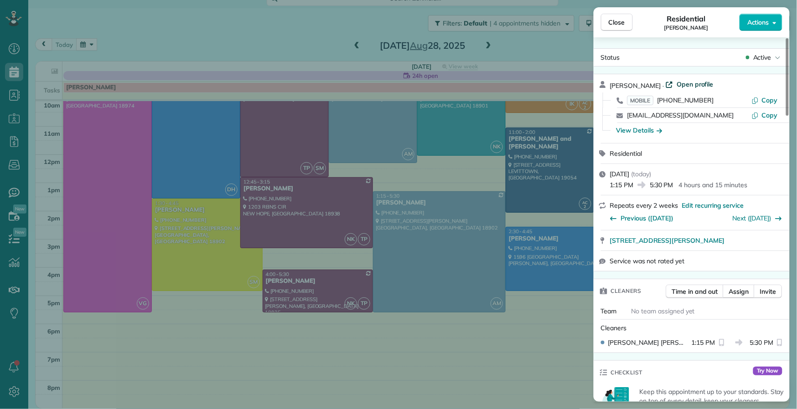
click at [693, 83] on span "Open profile" at bounding box center [695, 84] width 37 height 9
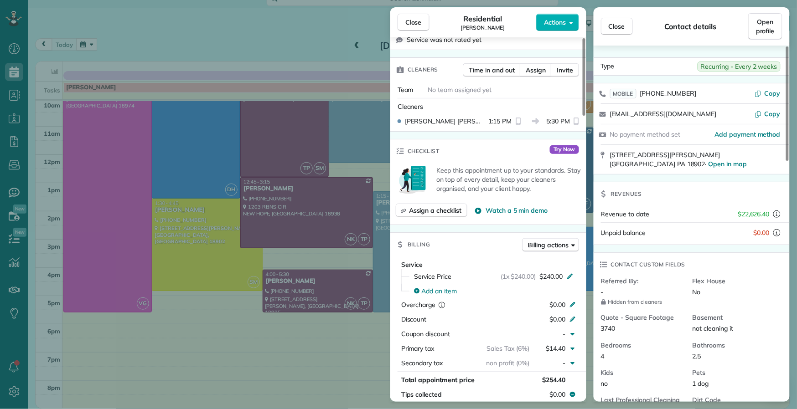
scroll to position [224, 0]
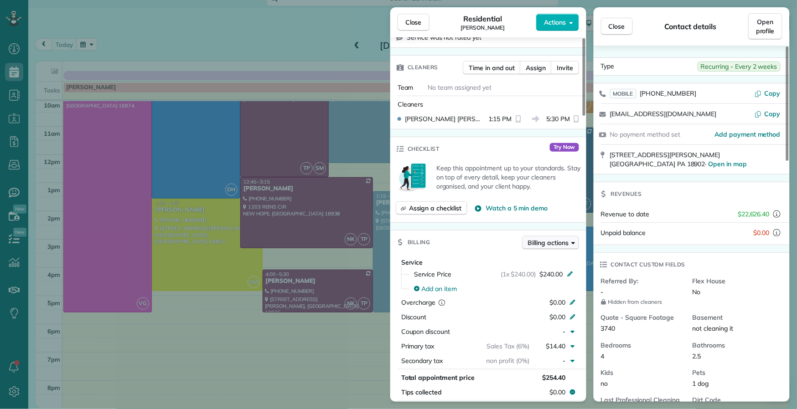
click at [550, 249] on button "Billing actions" at bounding box center [550, 243] width 57 height 14
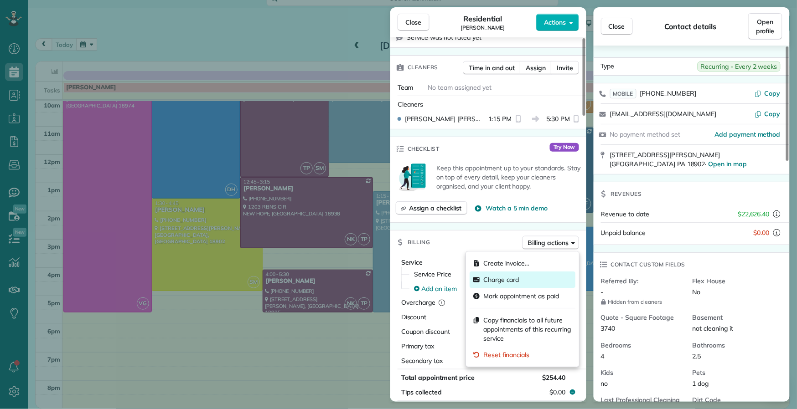
click at [533, 278] on div "Charge card" at bounding box center [523, 280] width 106 height 16
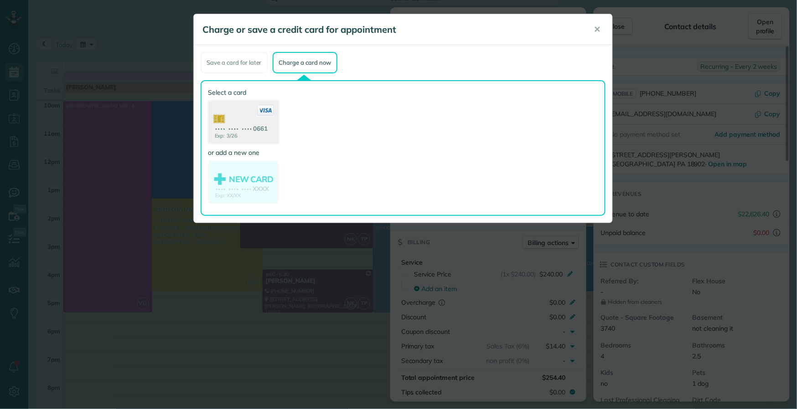
click at [249, 130] on use at bounding box center [243, 123] width 70 height 44
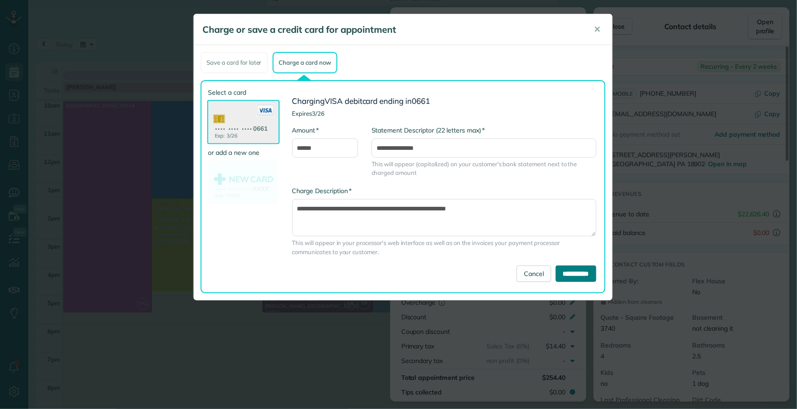
click at [580, 275] on input "**********" at bounding box center [576, 274] width 41 height 16
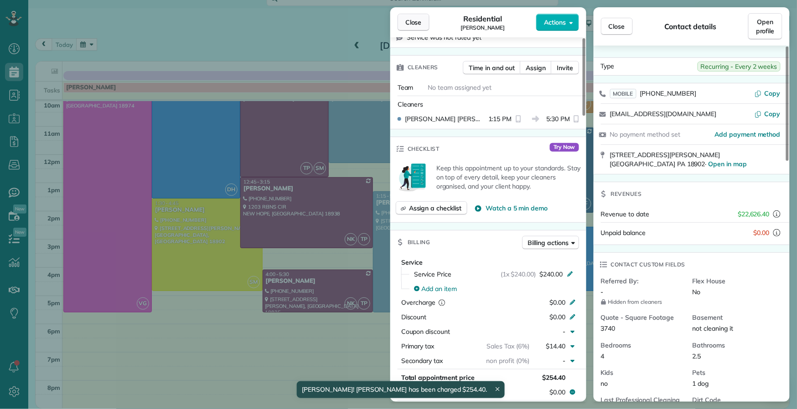
click at [405, 26] on span "Close" at bounding box center [413, 22] width 16 height 9
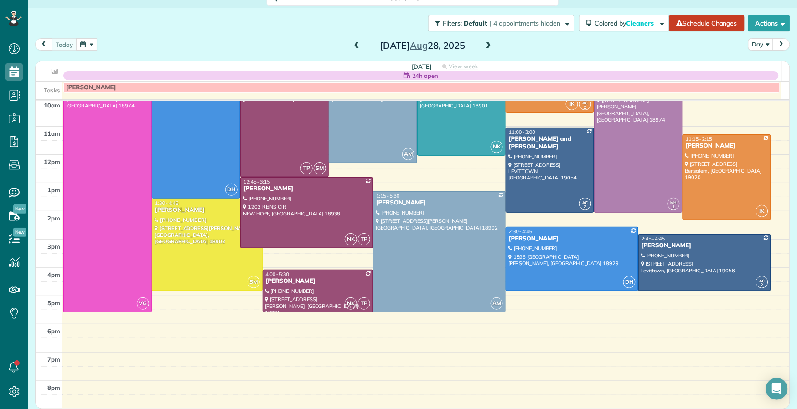
click at [524, 237] on div "Mitch Stavitz" at bounding box center [571, 239] width 127 height 8
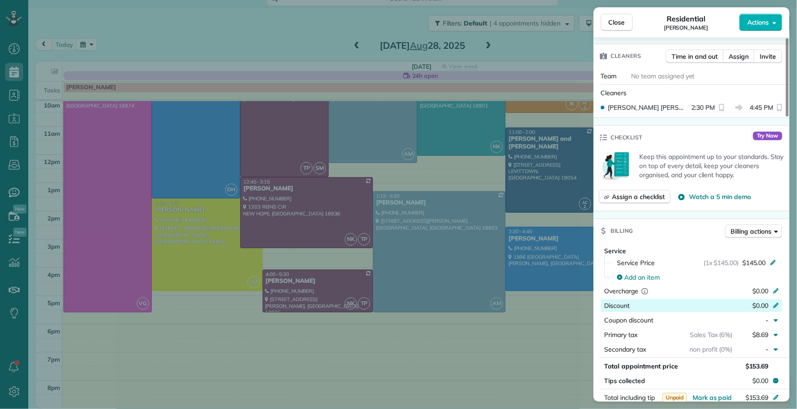
scroll to position [266, 0]
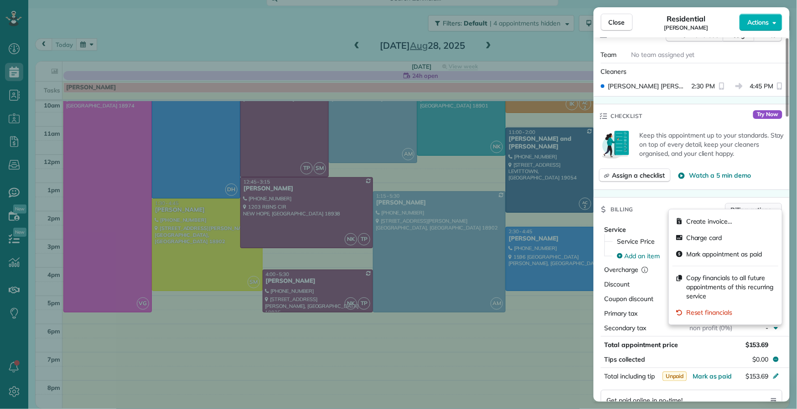
click at [757, 206] on span "Billing actions" at bounding box center [751, 210] width 41 height 9
click at [740, 237] on div "Charge card" at bounding box center [725, 238] width 106 height 16
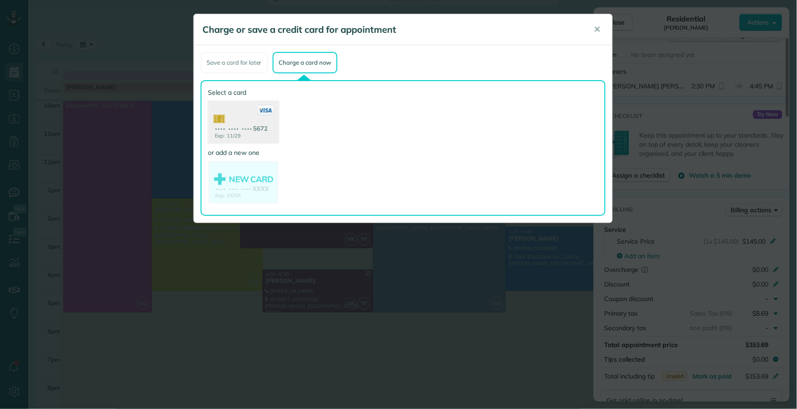
click at [255, 128] on use at bounding box center [243, 123] width 70 height 44
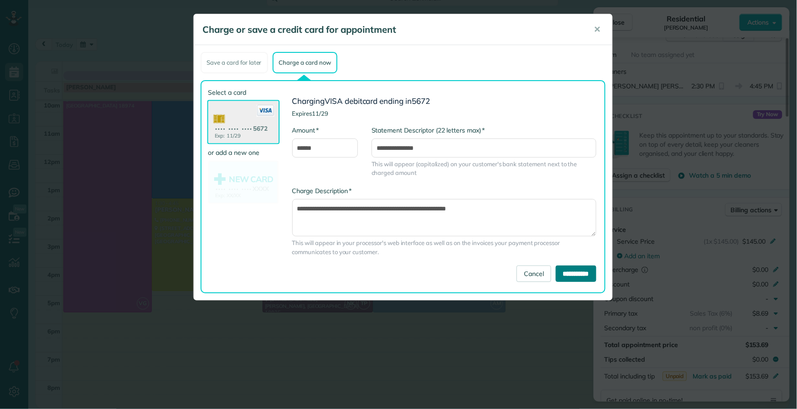
click at [576, 279] on input "**********" at bounding box center [576, 274] width 41 height 16
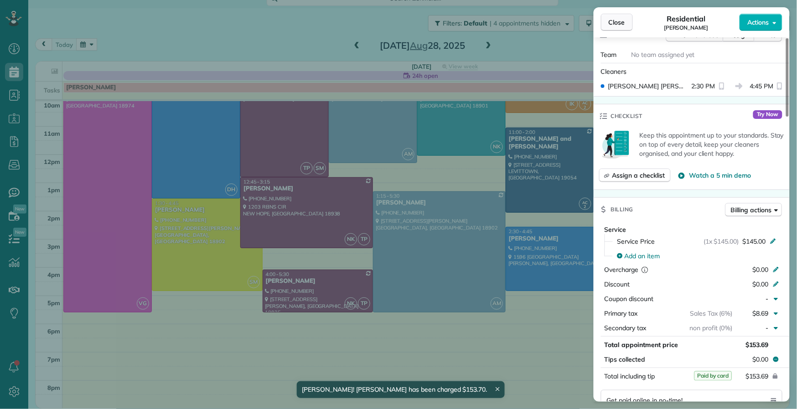
click at [617, 26] on span "Close" at bounding box center [617, 22] width 16 height 9
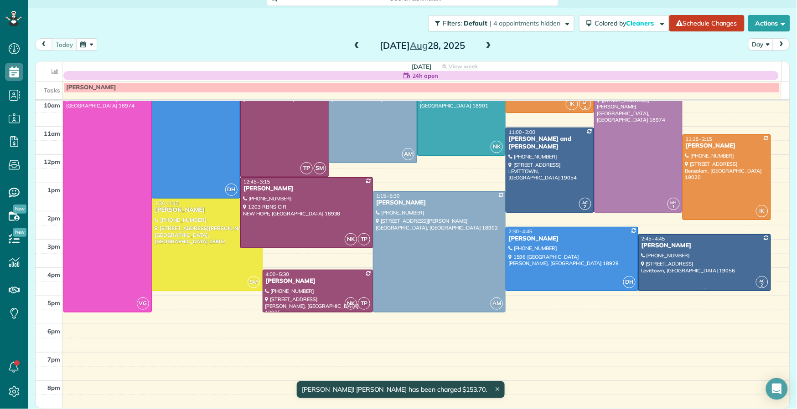
click at [655, 246] on div "Lia BenYishay" at bounding box center [704, 246] width 127 height 8
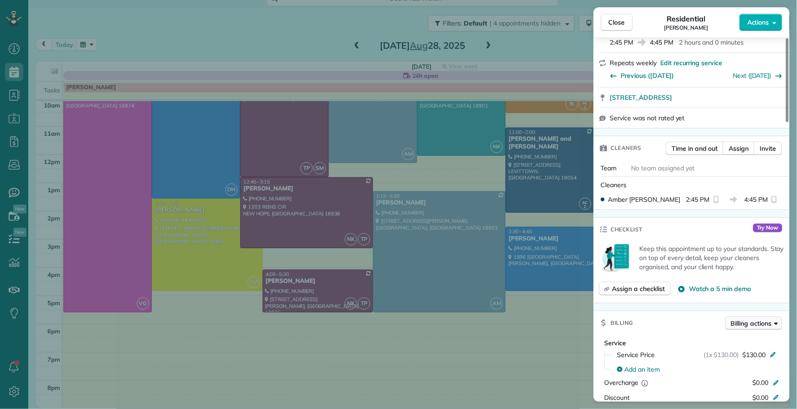
scroll to position [279, 0]
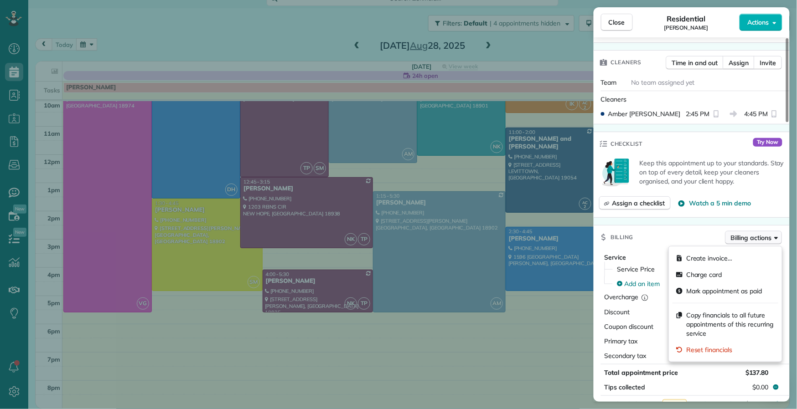
click at [768, 235] on button "Billing actions" at bounding box center [753, 238] width 57 height 14
click at [743, 270] on div "Charge card" at bounding box center [725, 275] width 106 height 16
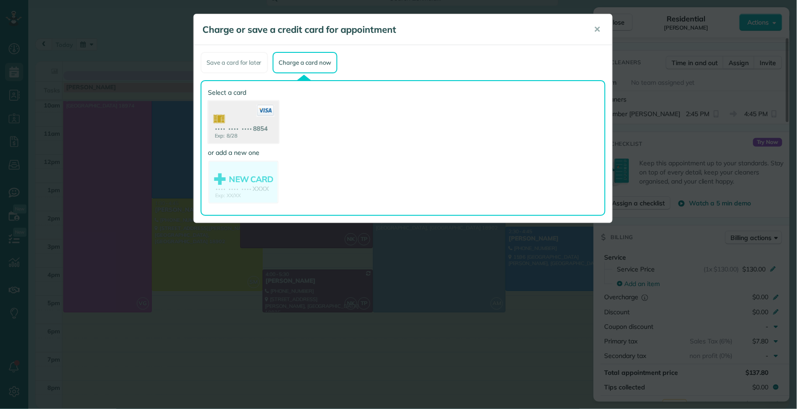
click at [251, 134] on use at bounding box center [243, 123] width 70 height 44
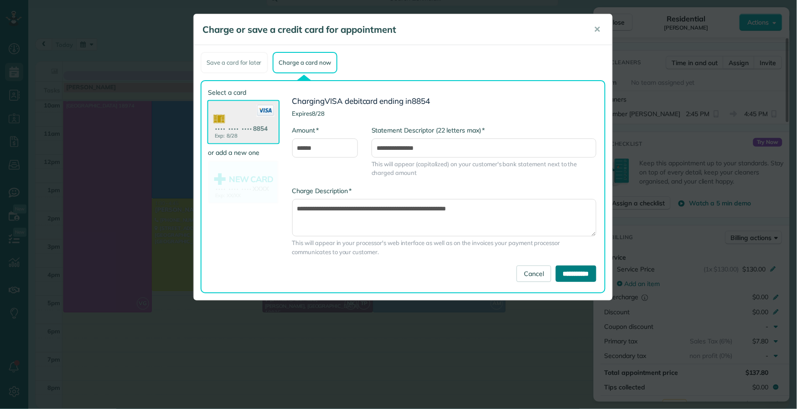
click at [572, 278] on input "**********" at bounding box center [576, 274] width 41 height 16
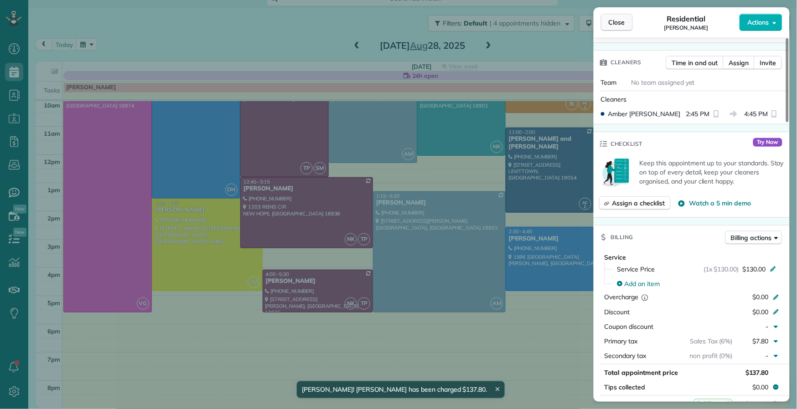
click at [616, 23] on span "Close" at bounding box center [617, 22] width 16 height 9
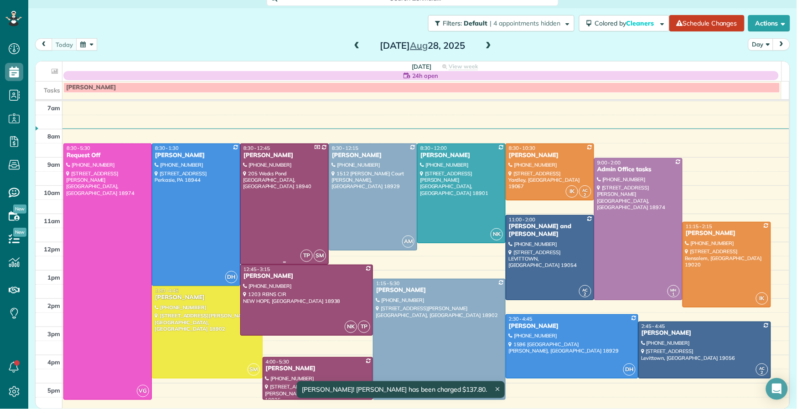
click at [277, 189] on div at bounding box center [285, 204] width 88 height 120
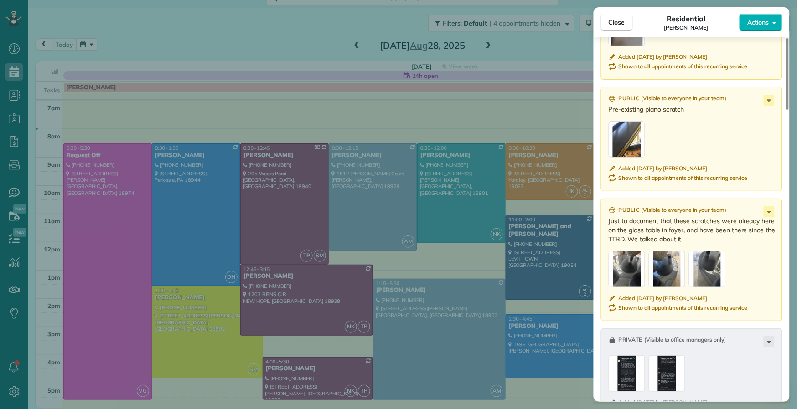
scroll to position [840, 0]
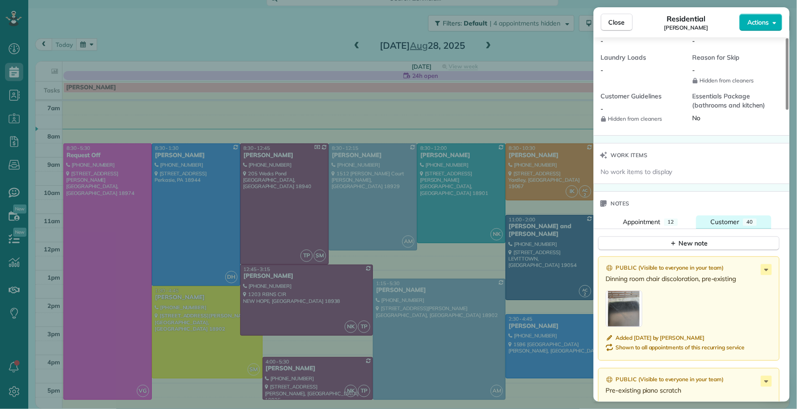
drag, startPoint x: 726, startPoint y: 211, endPoint x: 722, endPoint y: 215, distance: 5.5
click at [726, 216] on button "Customer 40" at bounding box center [733, 222] width 75 height 13
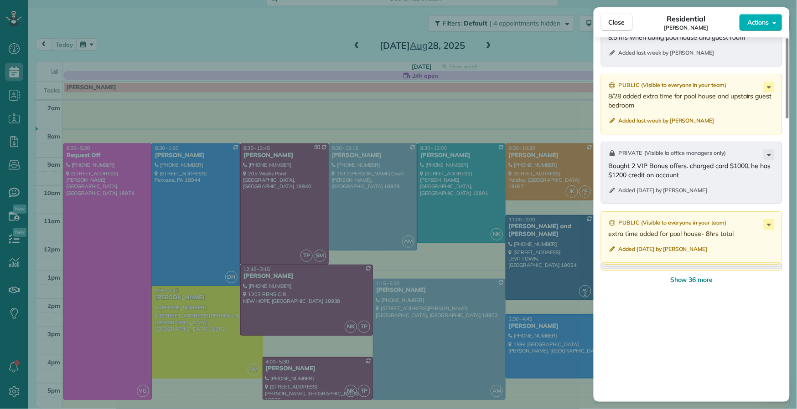
scroll to position [1289, 0]
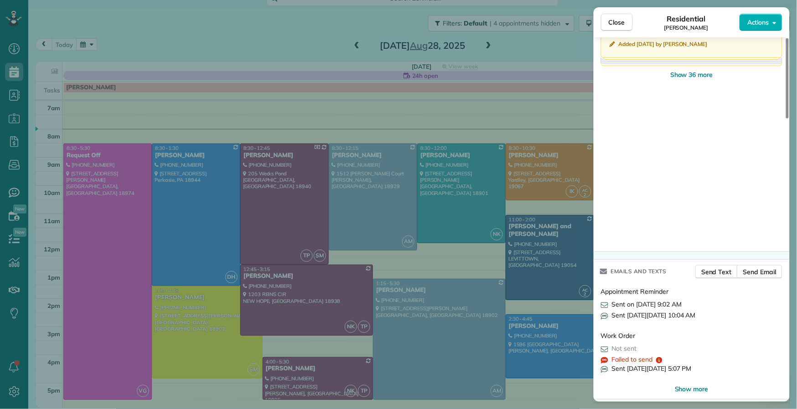
drag, startPoint x: 694, startPoint y: 68, endPoint x: 692, endPoint y: 77, distance: 8.5
click at [694, 70] on span "Show 36 more" at bounding box center [691, 74] width 43 height 9
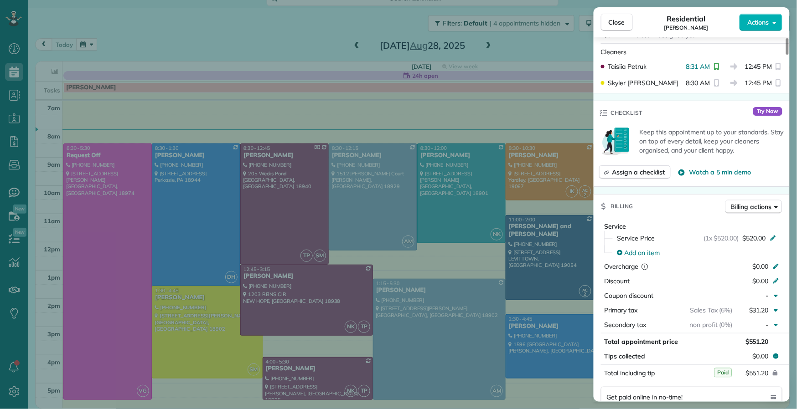
scroll to position [242, 0]
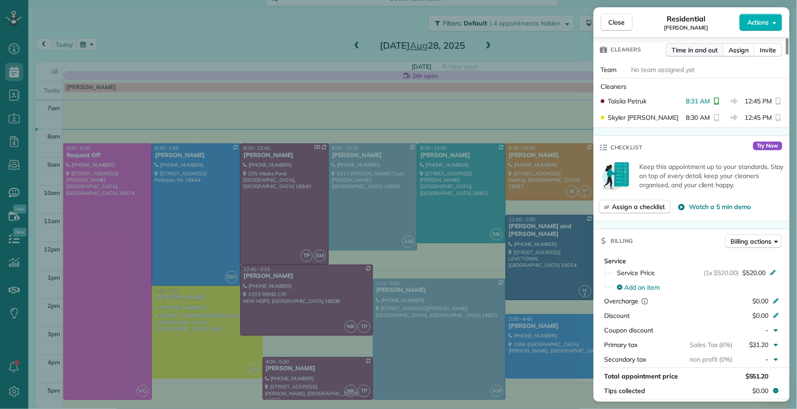
click at [697, 54] on span "Time in and out" at bounding box center [695, 50] width 46 height 9
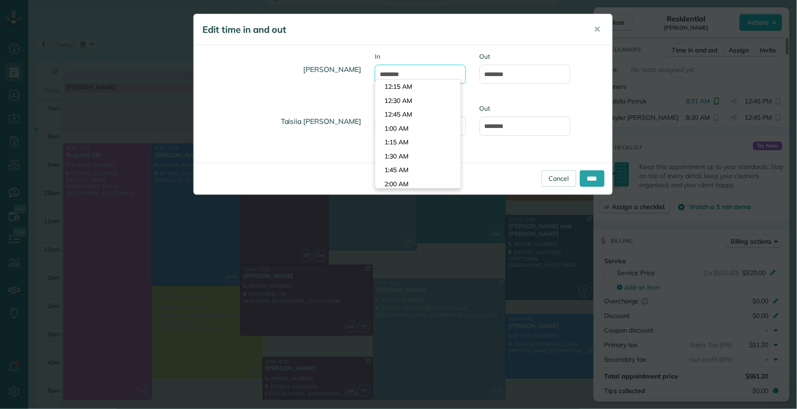
drag, startPoint x: 394, startPoint y: 76, endPoint x: 403, endPoint y: 103, distance: 29.4
click at [394, 76] on input "*******" at bounding box center [420, 74] width 91 height 19
type input "*******"
click at [592, 185] on input "****" at bounding box center [592, 178] width 25 height 16
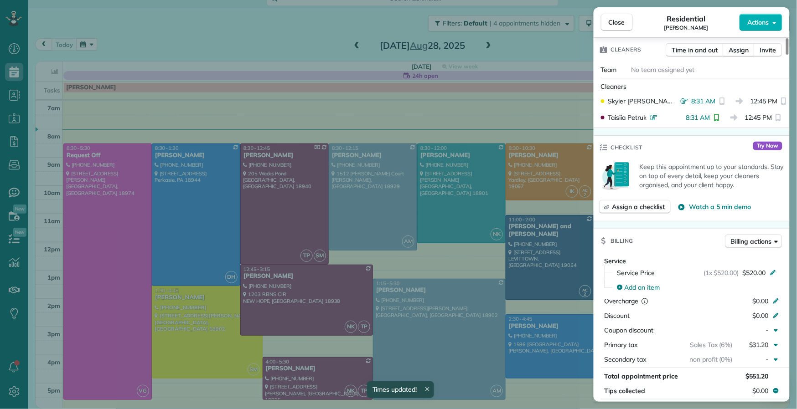
drag, startPoint x: 623, startPoint y: 21, endPoint x: 292, endPoint y: 265, distance: 410.8
click at [623, 22] on span "Close" at bounding box center [617, 22] width 16 height 9
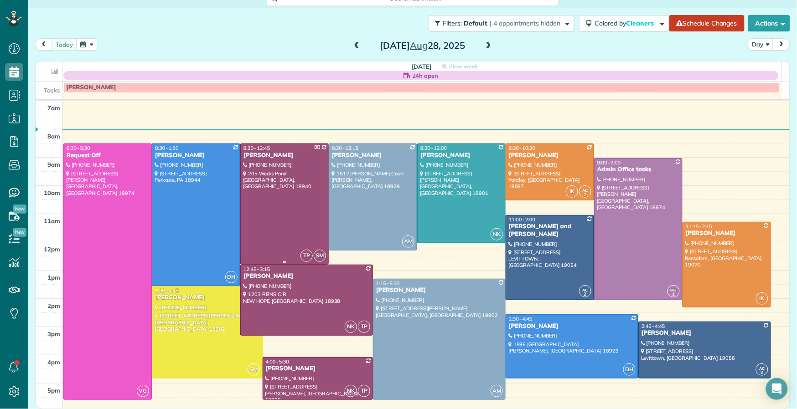
click at [287, 182] on div at bounding box center [285, 204] width 88 height 120
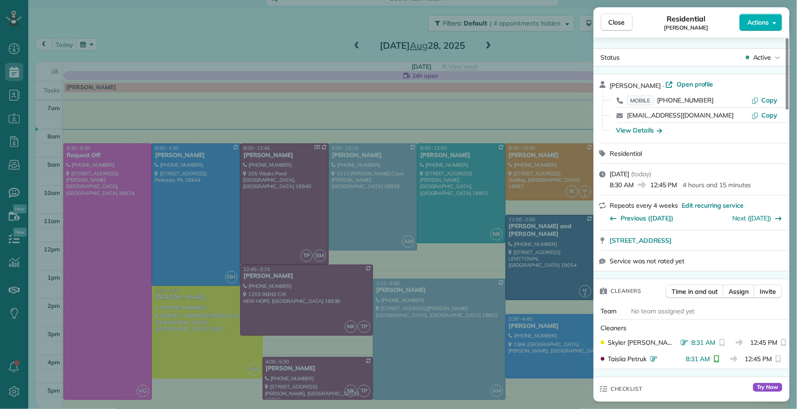
drag, startPoint x: 615, startPoint y: 19, endPoint x: 303, endPoint y: 160, distance: 342.6
click at [615, 20] on span "Close" at bounding box center [617, 22] width 16 height 9
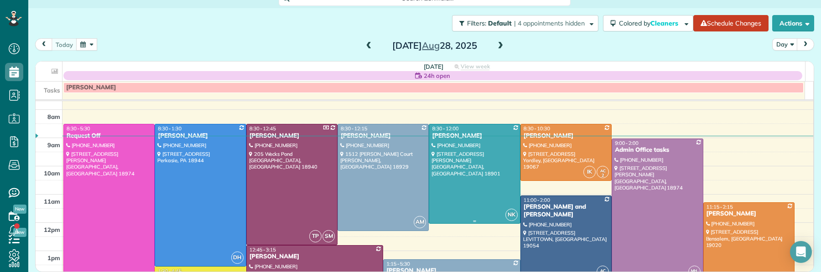
scroll to position [272, 28]
click at [497, 45] on span at bounding box center [500, 46] width 10 height 8
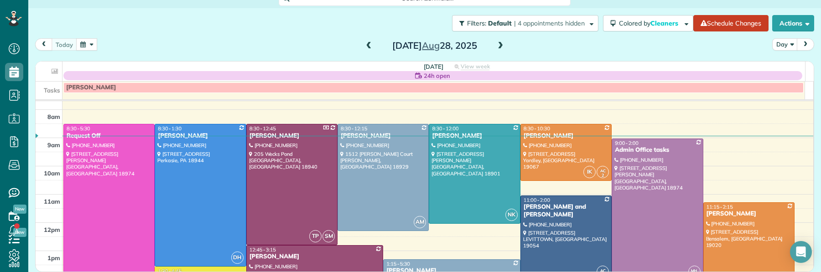
click at [497, 45] on span at bounding box center [500, 46] width 10 height 8
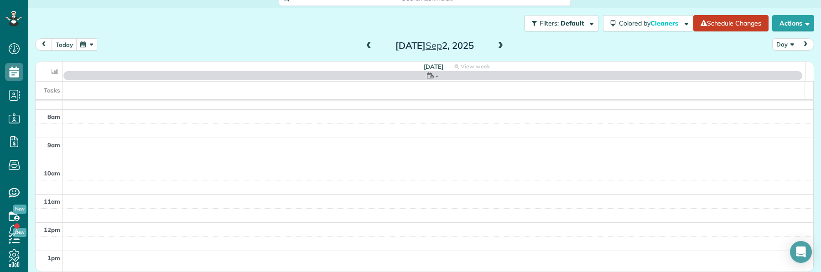
scroll to position [0, 0]
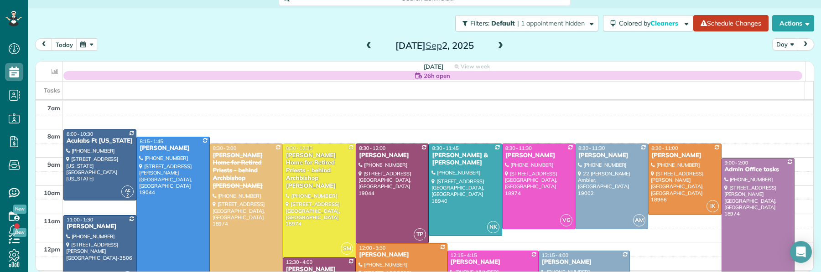
click at [497, 45] on span at bounding box center [500, 46] width 10 height 8
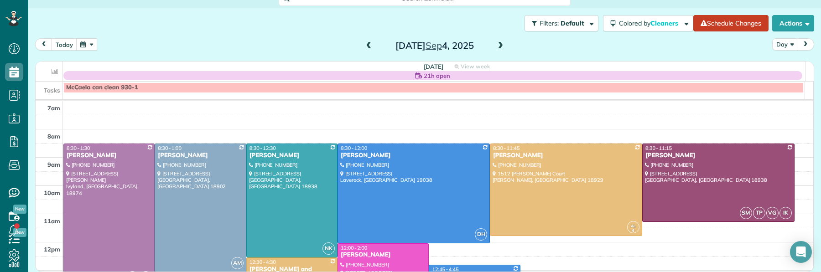
click at [497, 45] on span at bounding box center [500, 46] width 10 height 8
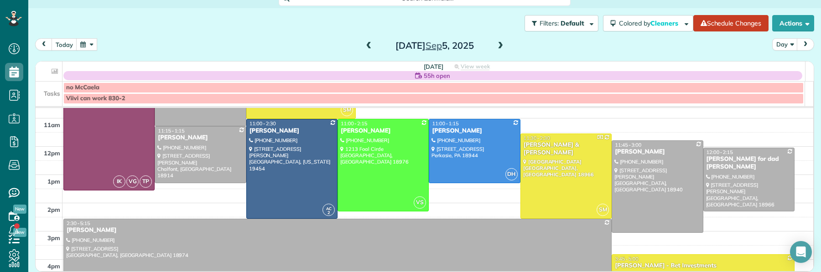
scroll to position [105, 0]
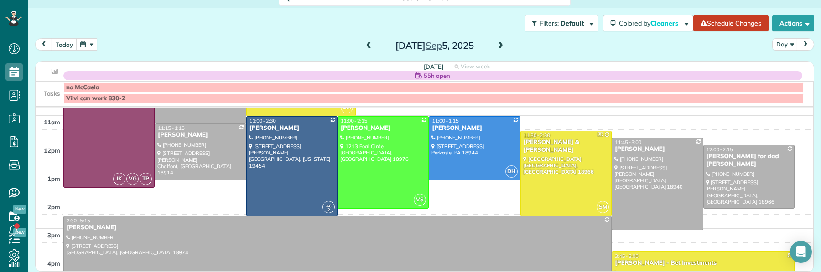
click at [625, 147] on div "[PERSON_NAME]" at bounding box center [657, 149] width 86 height 8
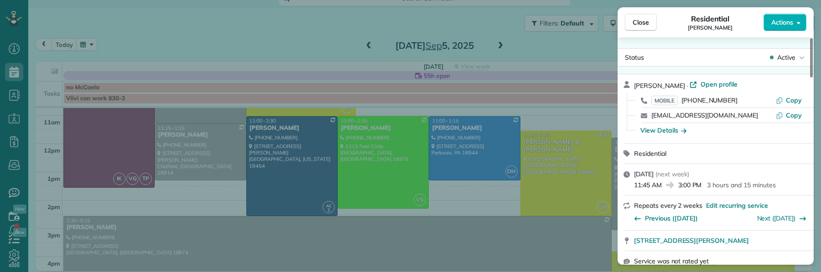
drag, startPoint x: 713, startPoint y: 82, endPoint x: 748, endPoint y: 67, distance: 37.4
click at [713, 83] on span "Open profile" at bounding box center [718, 84] width 37 height 9
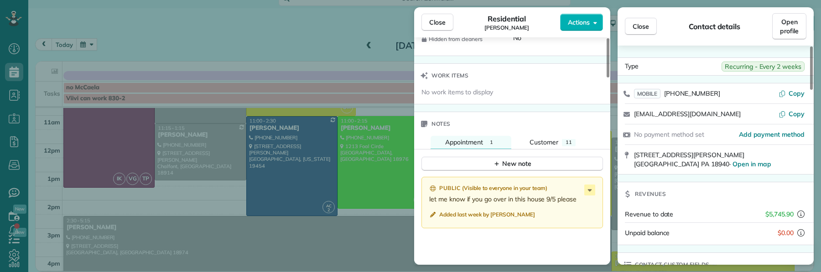
scroll to position [807, 0]
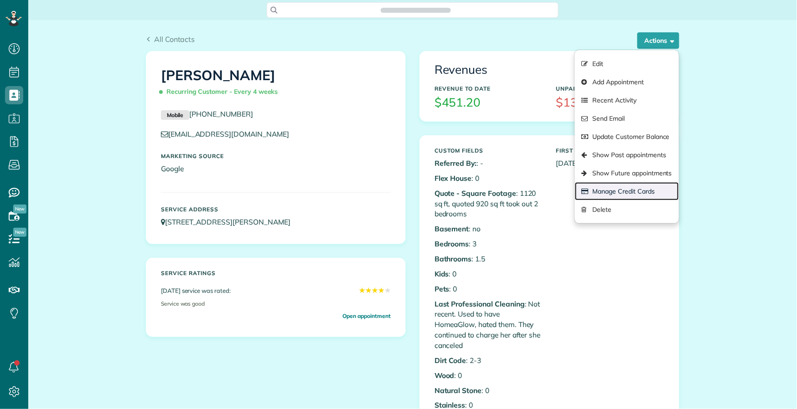
scroll to position [4, 4]
click at [635, 188] on link "Manage Credit Cards" at bounding box center [627, 191] width 104 height 18
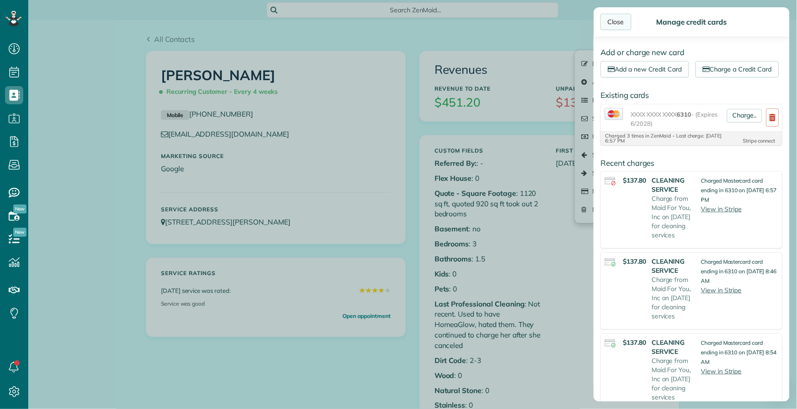
click at [615, 23] on div "Close" at bounding box center [615, 22] width 31 height 16
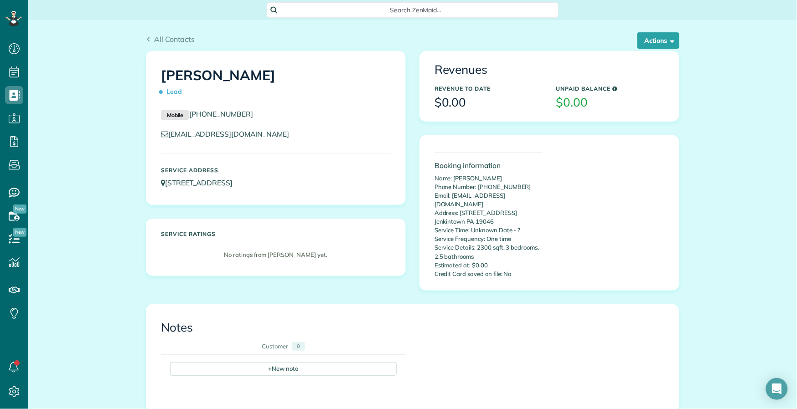
scroll to position [4, 4]
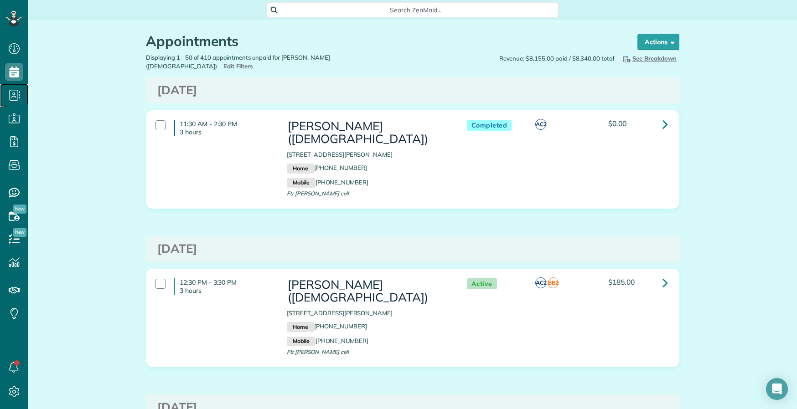
click at [17, 98] on icon at bounding box center [14, 95] width 18 height 18
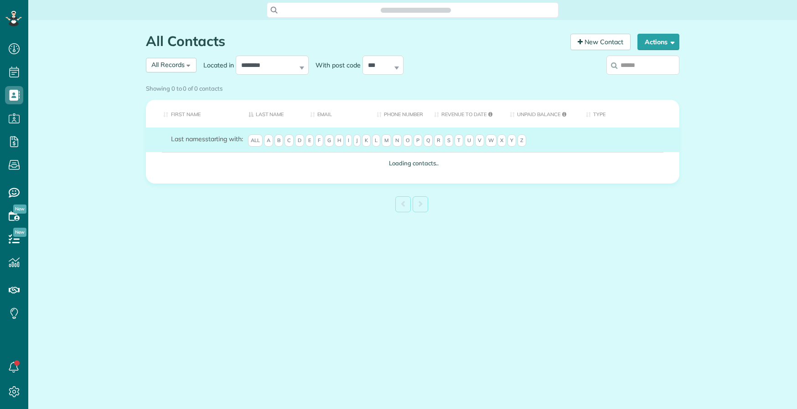
click at [644, 67] on input "search" at bounding box center [642, 65] width 73 height 19
type input "*******"
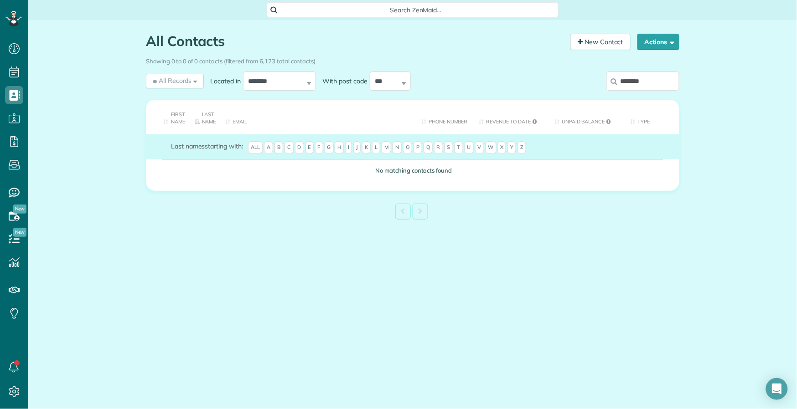
click at [650, 81] on input "********" at bounding box center [642, 81] width 73 height 19
drag, startPoint x: 644, startPoint y: 81, endPoint x: 630, endPoint y: 82, distance: 14.7
click at [630, 82] on input "********" at bounding box center [642, 81] width 73 height 19
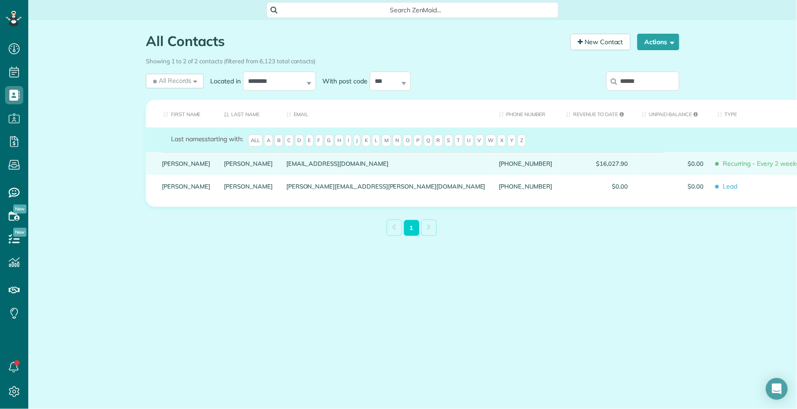
type input "******"
click at [180, 167] on link "[PERSON_NAME]" at bounding box center [186, 163] width 49 height 6
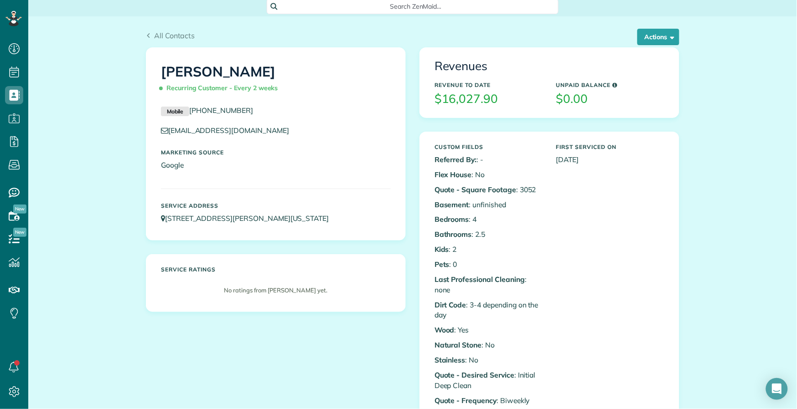
scroll to position [12, 0]
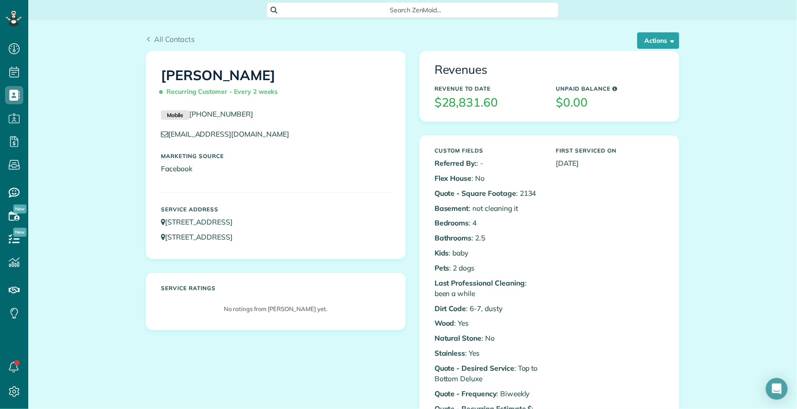
scroll to position [4, 4]
click at [639, 48] on button "Actions" at bounding box center [658, 40] width 42 height 16
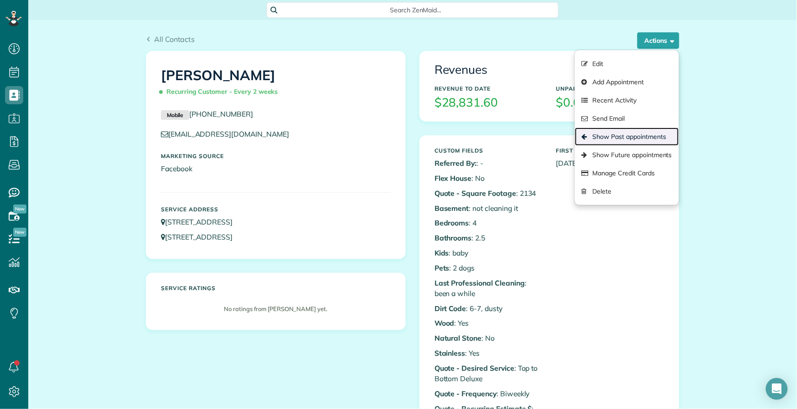
click at [641, 140] on link "Show Past appointments" at bounding box center [627, 137] width 104 height 18
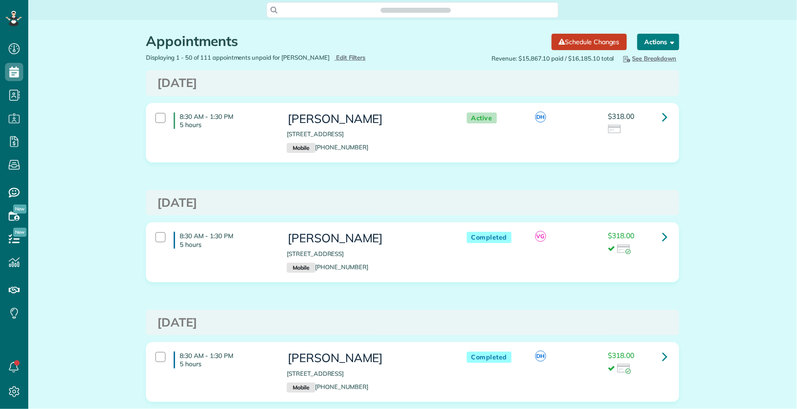
click at [651, 42] on button "Actions" at bounding box center [658, 42] width 42 height 16
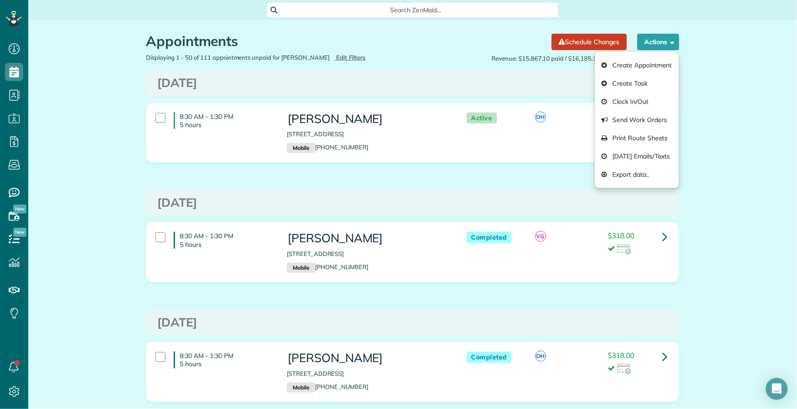
scroll to position [4, 4]
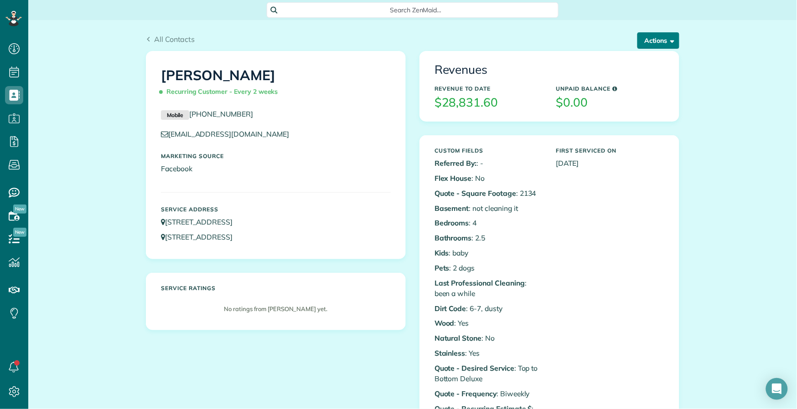
scroll to position [4, 4]
click at [651, 41] on button "Actions" at bounding box center [658, 40] width 42 height 16
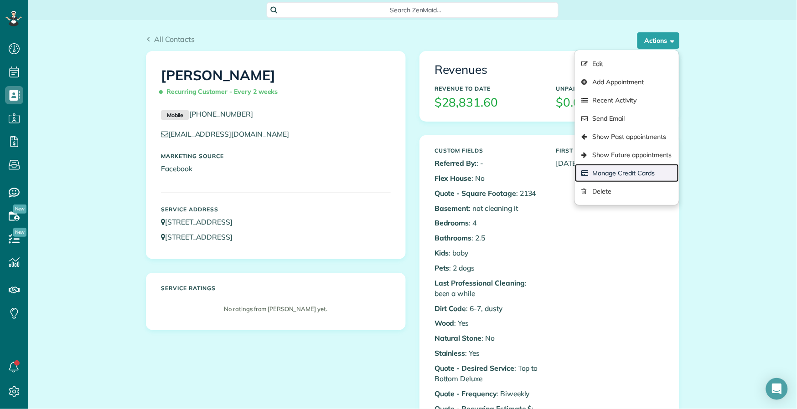
click at [655, 173] on link "Manage Credit Cards" at bounding box center [627, 173] width 104 height 18
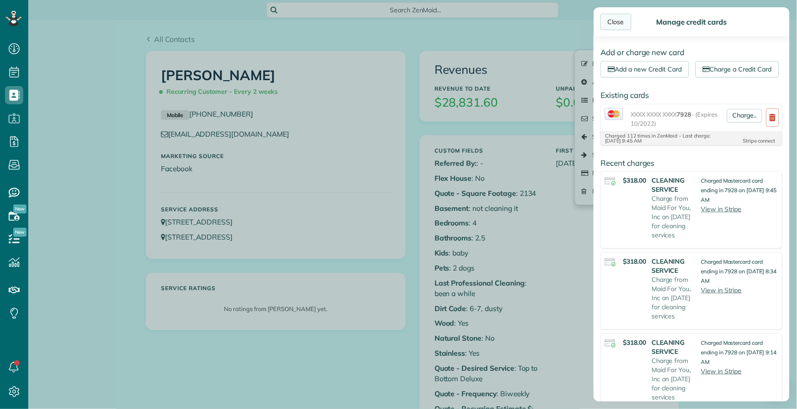
click at [619, 22] on div "Close" at bounding box center [615, 22] width 31 height 16
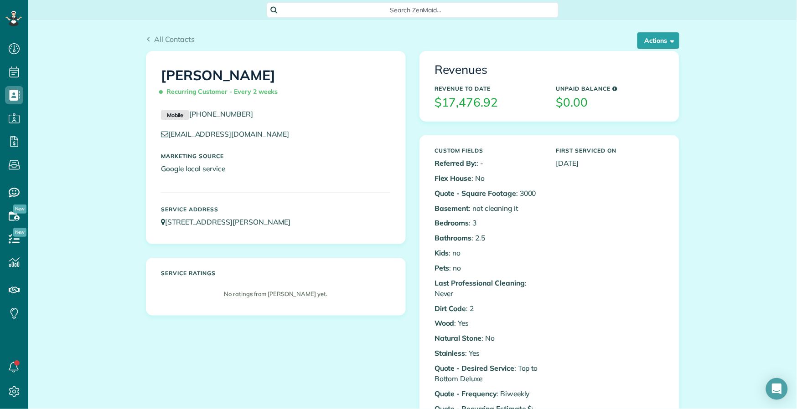
scroll to position [4, 4]
click at [667, 42] on span "button" at bounding box center [670, 40] width 7 height 7
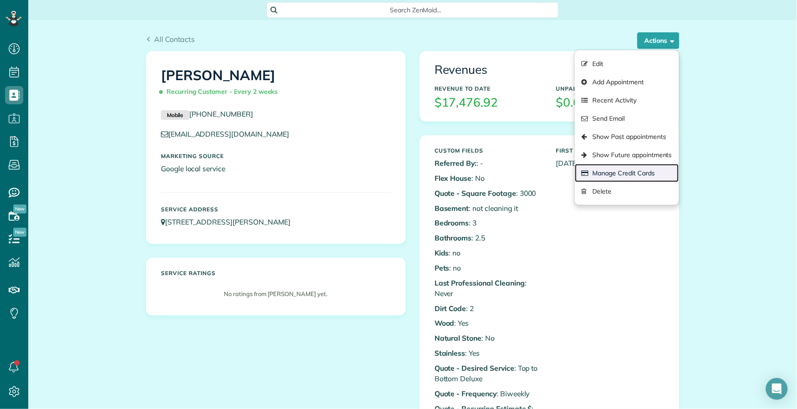
click at [642, 174] on link "Manage Credit Cards" at bounding box center [627, 173] width 104 height 18
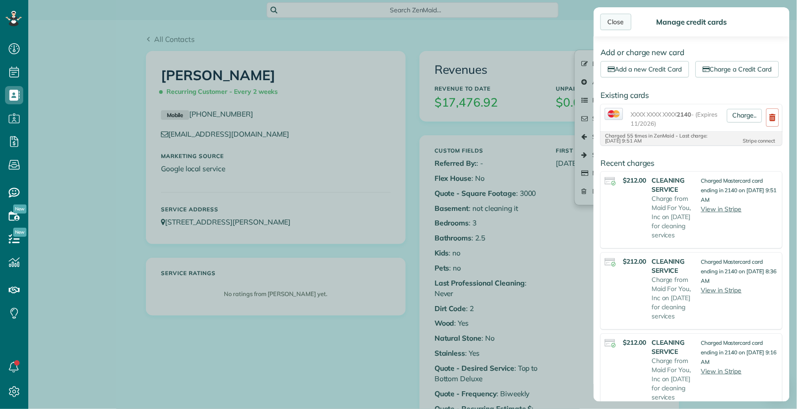
click at [620, 24] on div "Close" at bounding box center [615, 22] width 31 height 16
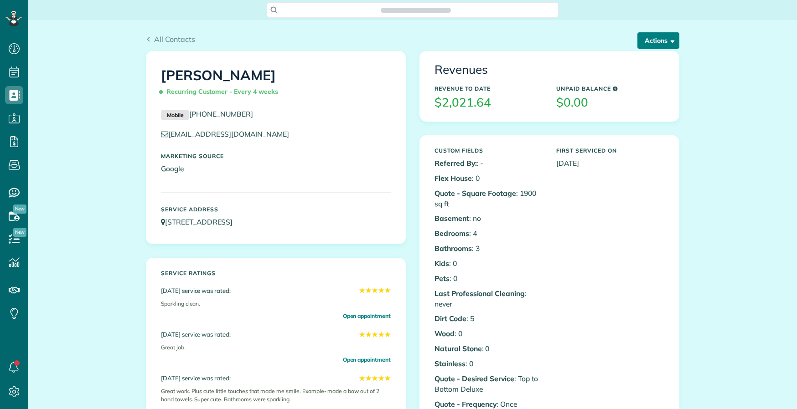
click at [646, 43] on button "Actions" at bounding box center [658, 40] width 42 height 16
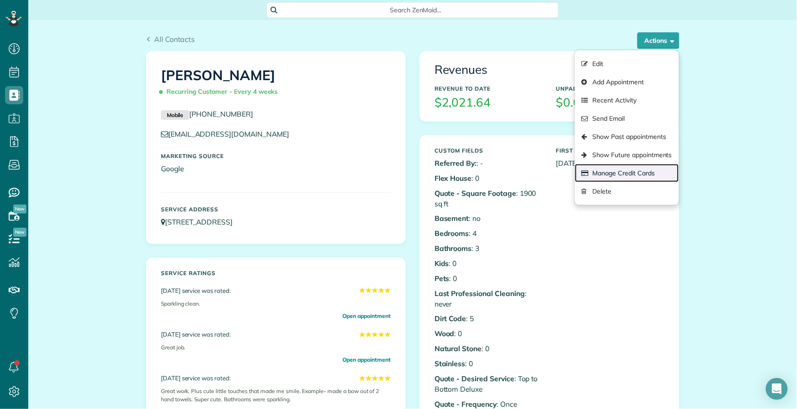
click at [631, 172] on link "Manage Credit Cards" at bounding box center [627, 173] width 104 height 18
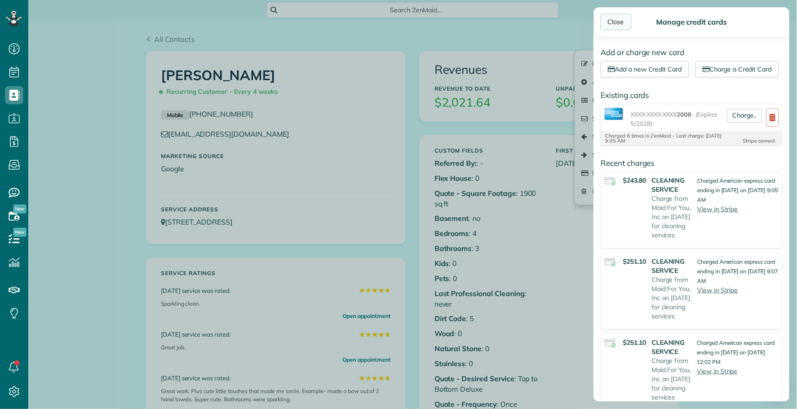
click at [616, 18] on div "Close" at bounding box center [615, 22] width 31 height 16
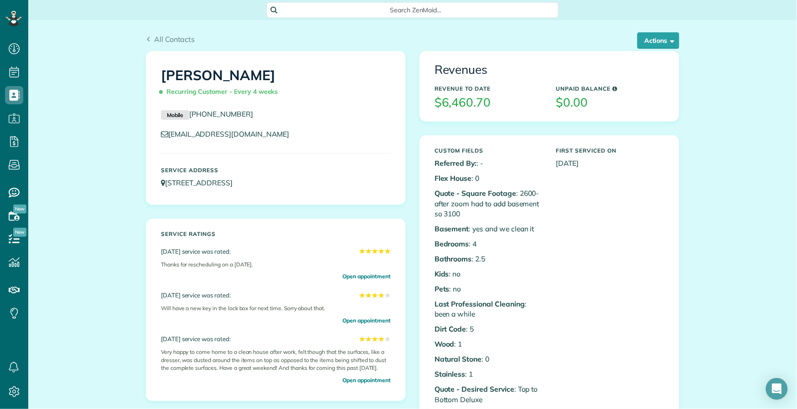
scroll to position [4, 4]
click at [649, 45] on button "Actions" at bounding box center [658, 40] width 42 height 16
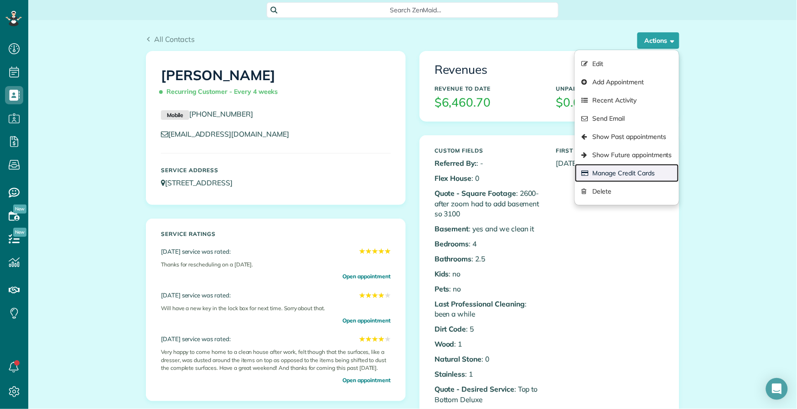
click at [635, 175] on link "Manage Credit Cards" at bounding box center [627, 173] width 104 height 18
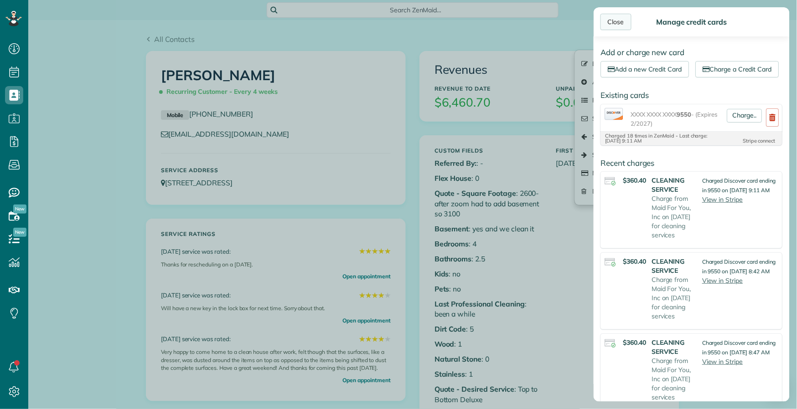
click at [610, 21] on div "Close" at bounding box center [615, 22] width 31 height 16
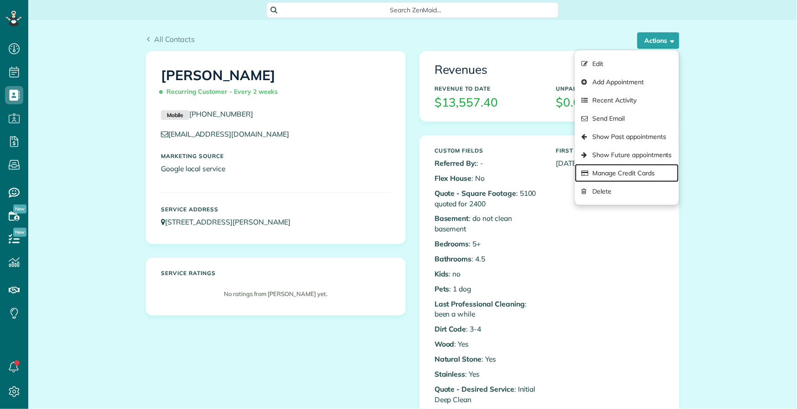
click at [635, 175] on link "Manage Credit Cards" at bounding box center [627, 173] width 104 height 18
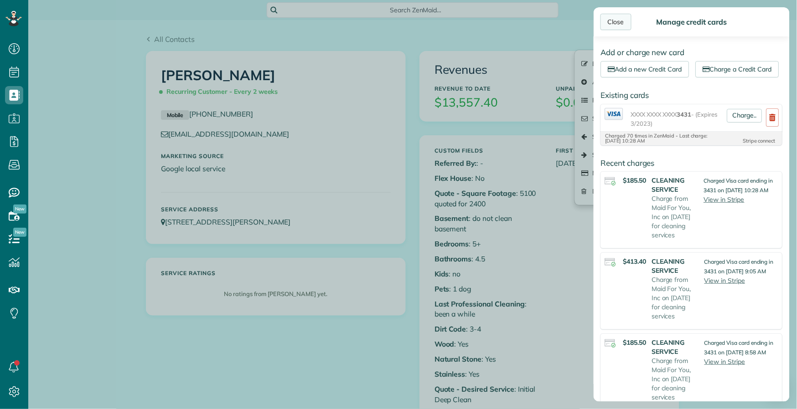
click at [608, 21] on div "Close" at bounding box center [615, 22] width 31 height 16
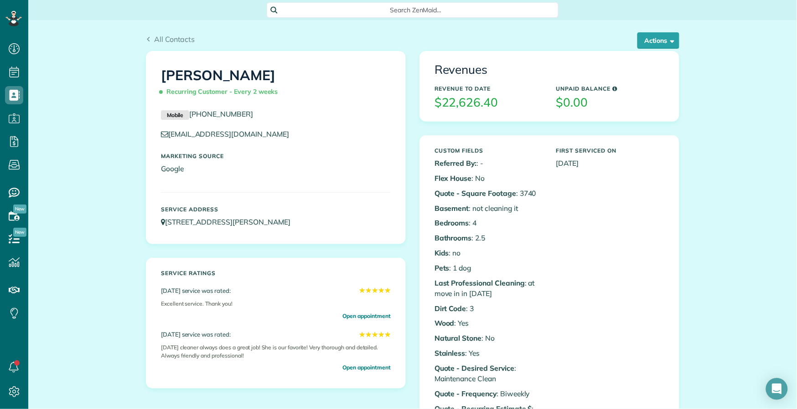
scroll to position [4, 4]
click at [658, 41] on button "Actions" at bounding box center [658, 40] width 42 height 16
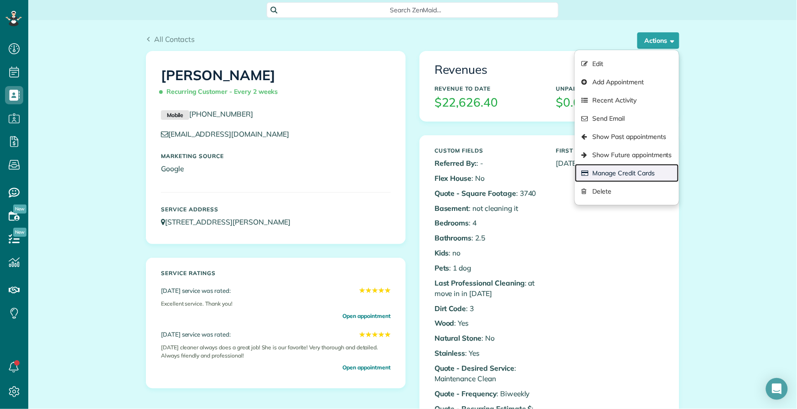
click at [645, 172] on link "Manage Credit Cards" at bounding box center [627, 173] width 104 height 18
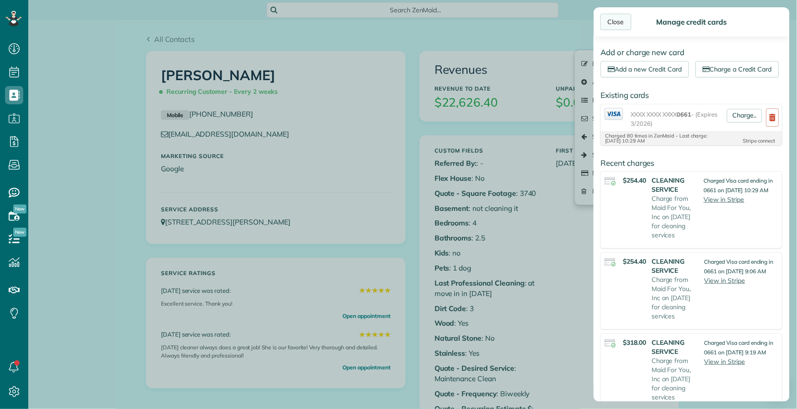
click at [610, 23] on div "Close" at bounding box center [615, 22] width 31 height 16
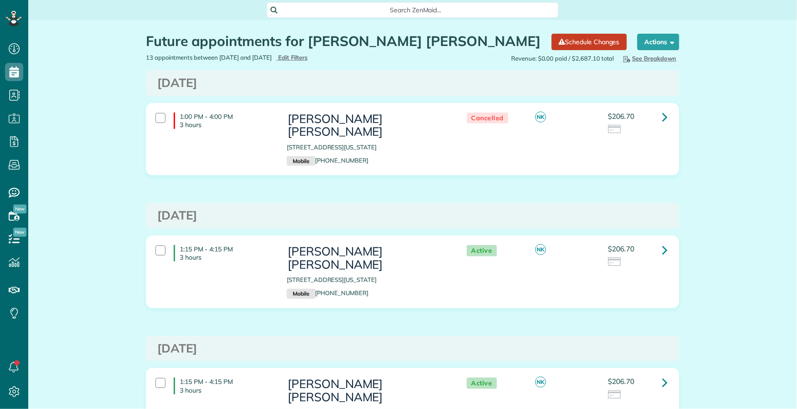
scroll to position [4, 4]
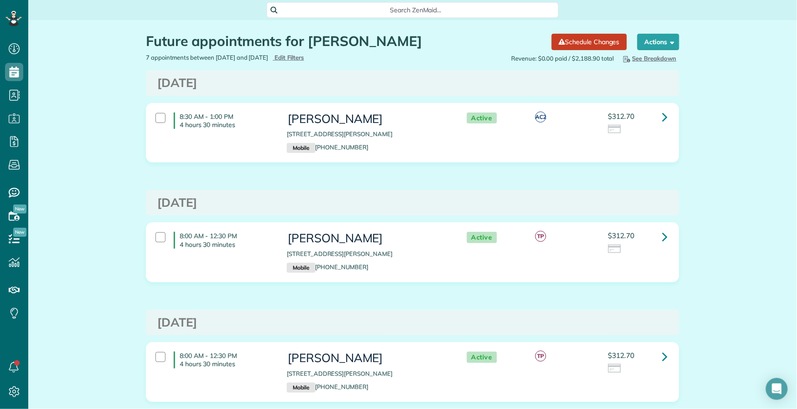
scroll to position [4, 4]
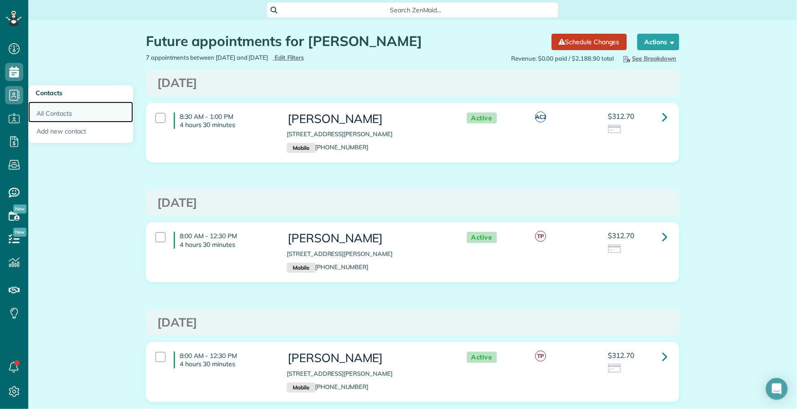
click at [51, 114] on link "All Contacts" at bounding box center [80, 112] width 105 height 21
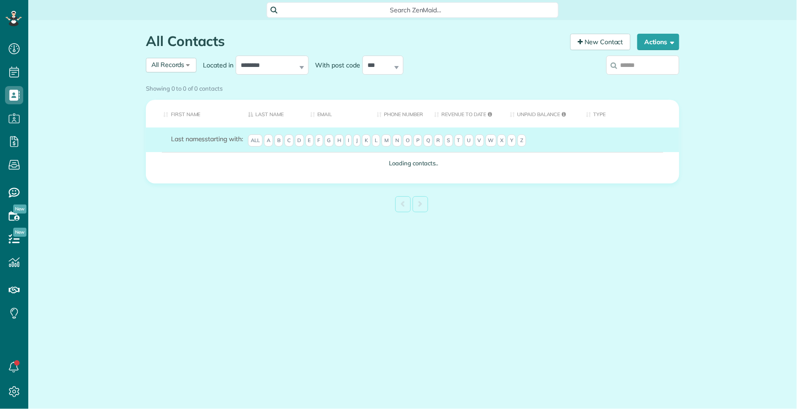
scroll to position [4, 4]
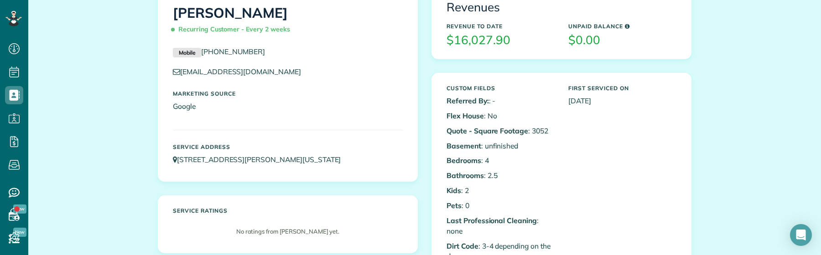
scroll to position [58, 0]
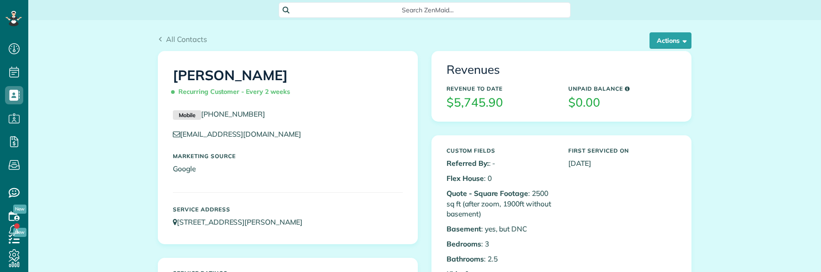
scroll to position [4, 4]
click at [684, 38] on button "Actions" at bounding box center [670, 40] width 42 height 16
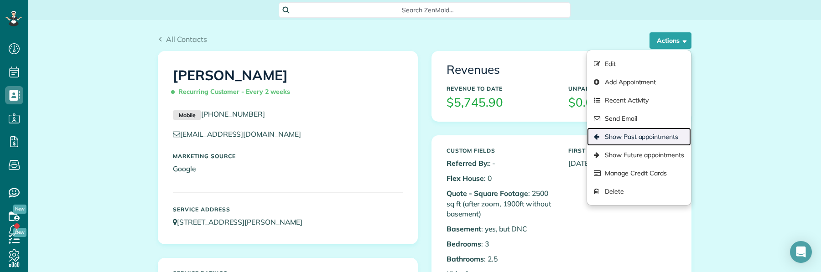
click at [650, 137] on link "Show Past appointments" at bounding box center [639, 137] width 104 height 18
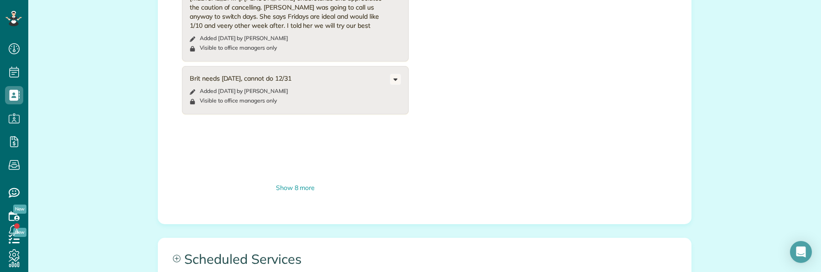
scroll to position [1022, 0]
click at [295, 181] on div "Show 8 more" at bounding box center [295, 186] width 227 height 10
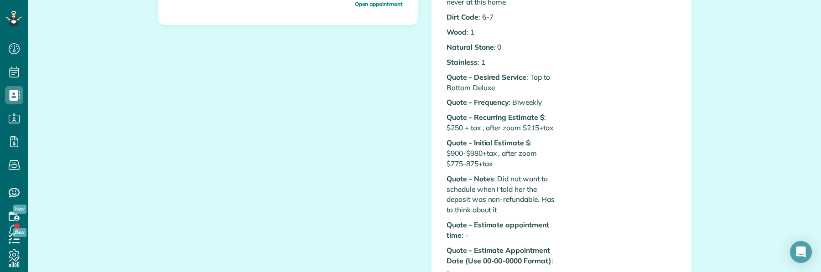
scroll to position [0, 0]
